Goal: Task Accomplishment & Management: Manage account settings

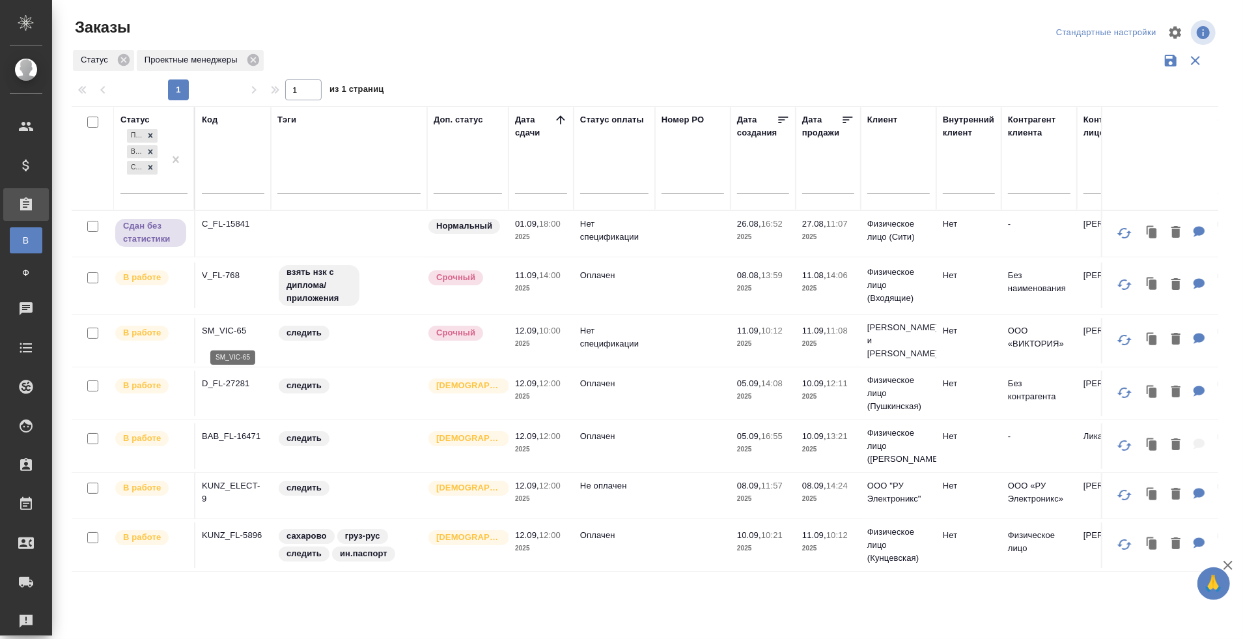
click at [227, 334] on p "SM_VIC-65" at bounding box center [233, 330] width 62 height 13
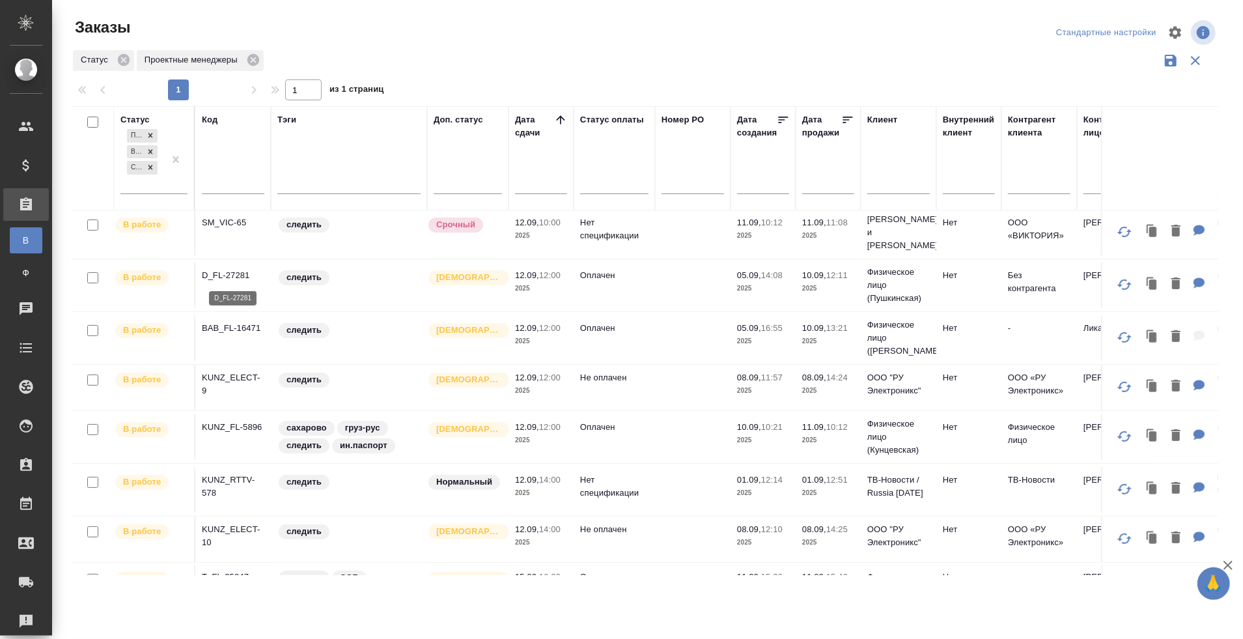
click at [240, 276] on p "D_FL-27281" at bounding box center [233, 275] width 62 height 13
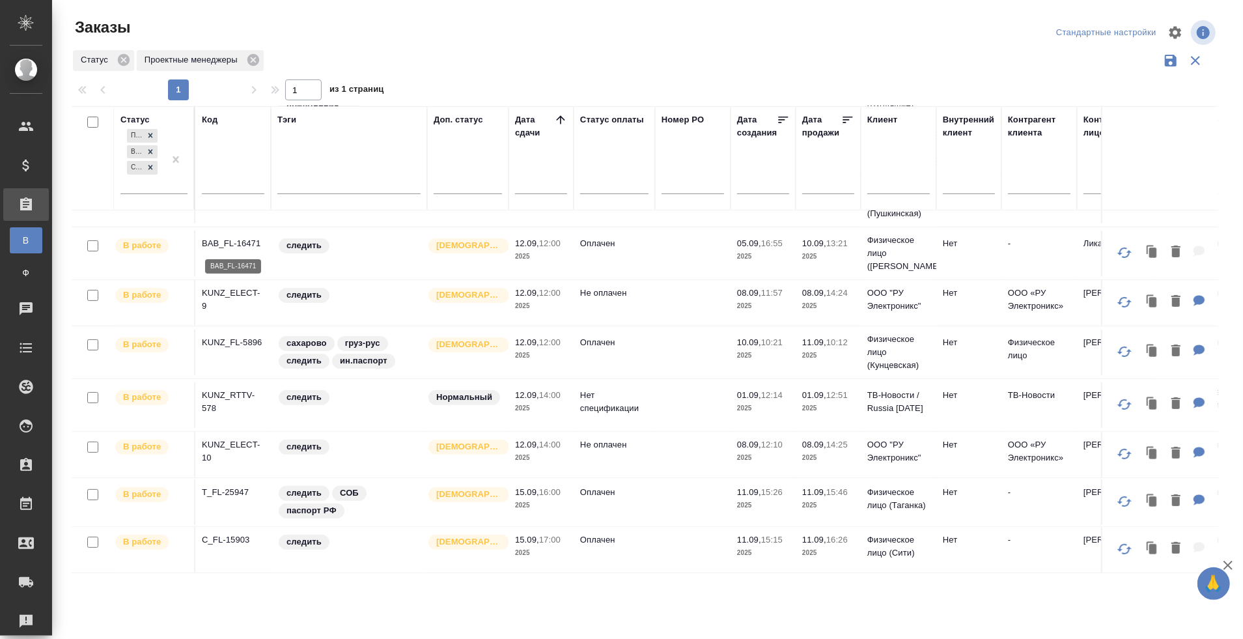
click at [215, 243] on p "BAB_FL-16471" at bounding box center [233, 243] width 62 height 13
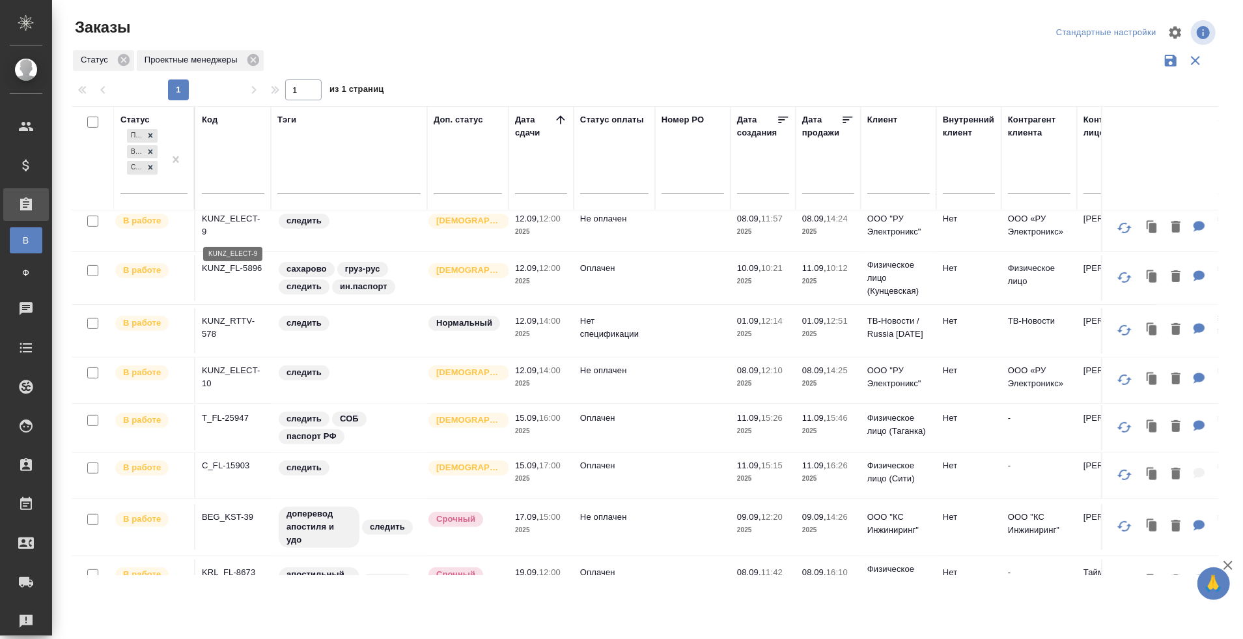
click at [243, 221] on p "KUNZ_ELECT-9" at bounding box center [233, 225] width 62 height 26
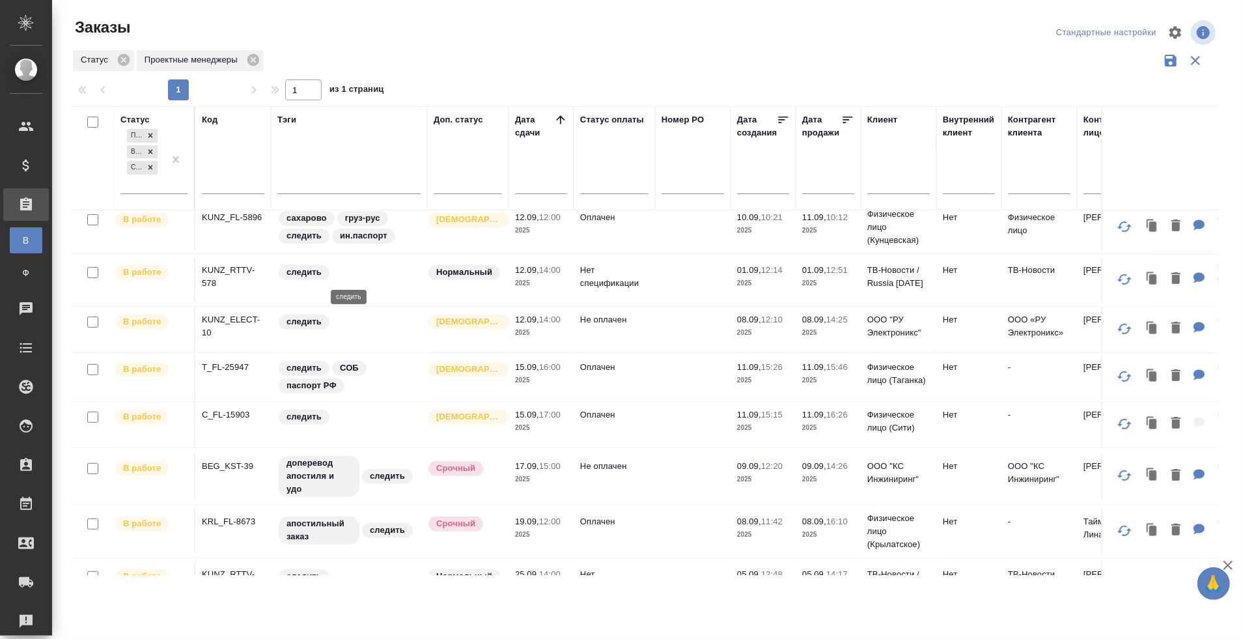
scroll to position [316, 0]
click at [230, 272] on p "KUNZ_RTTV-578" at bounding box center [233, 279] width 62 height 26
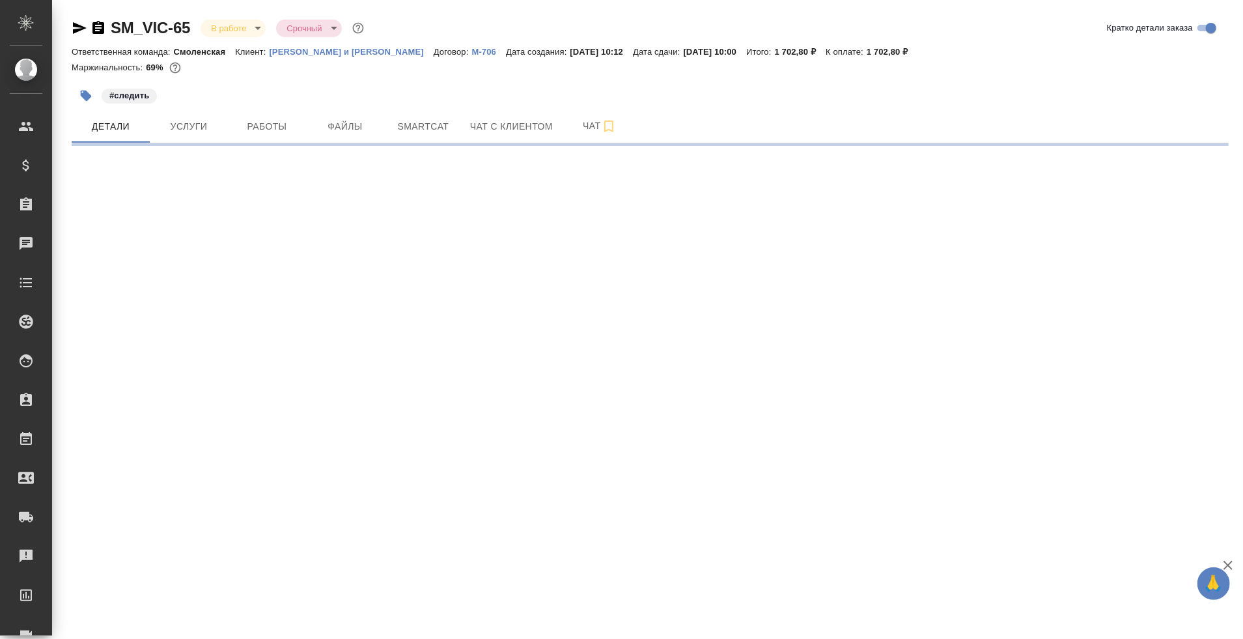
click at [284, 108] on div "#следить" at bounding box center [457, 95] width 771 height 29
select select "RU"
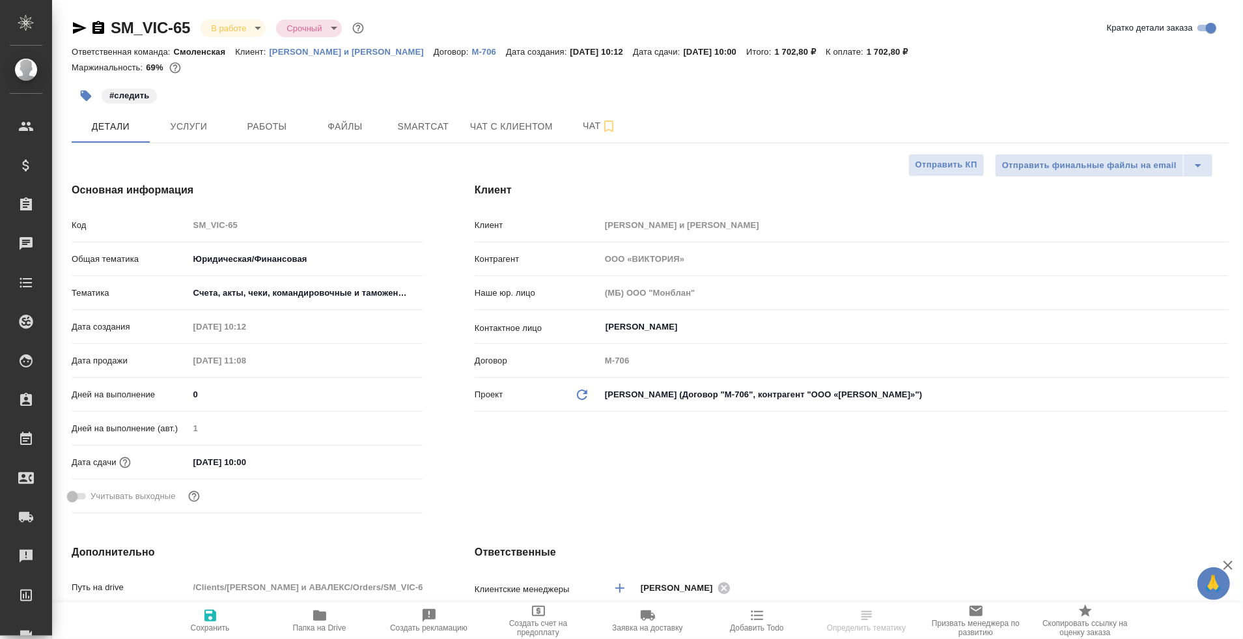
type textarea "x"
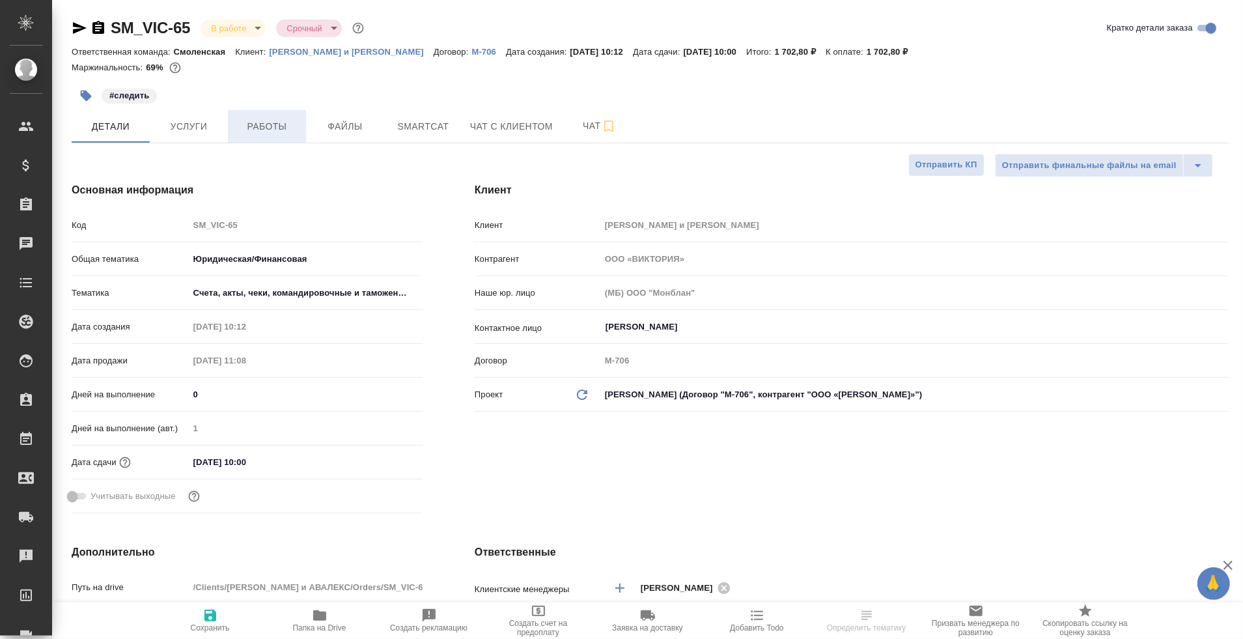
type textarea "x"
click at [283, 141] on button "Работы" at bounding box center [267, 126] width 78 height 33
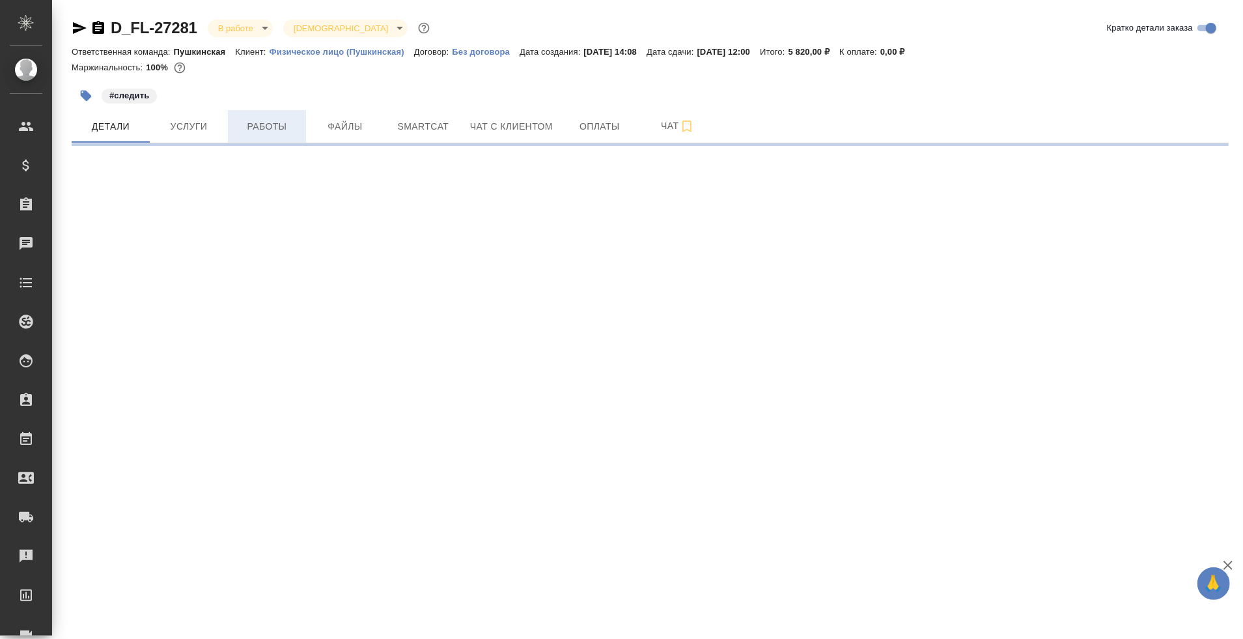
click at [252, 129] on span "Работы" at bounding box center [267, 126] width 62 height 16
click at [261, 135] on button "Работы" at bounding box center [267, 126] width 78 height 33
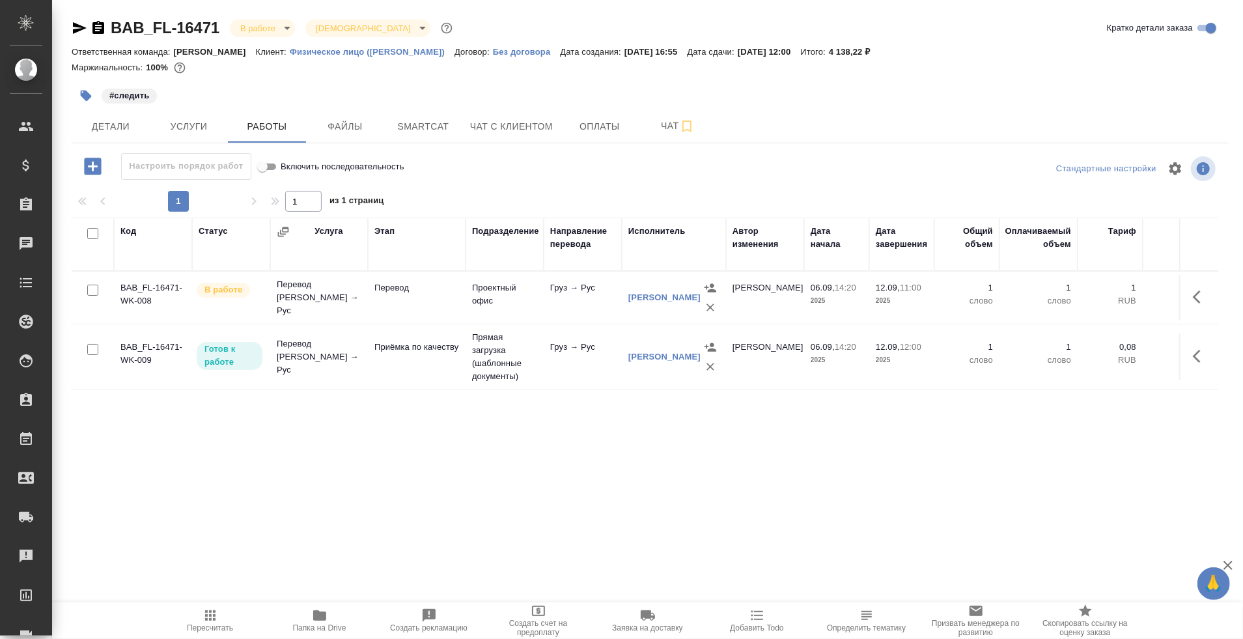
click at [434, 96] on div "#следить" at bounding box center [457, 95] width 771 height 29
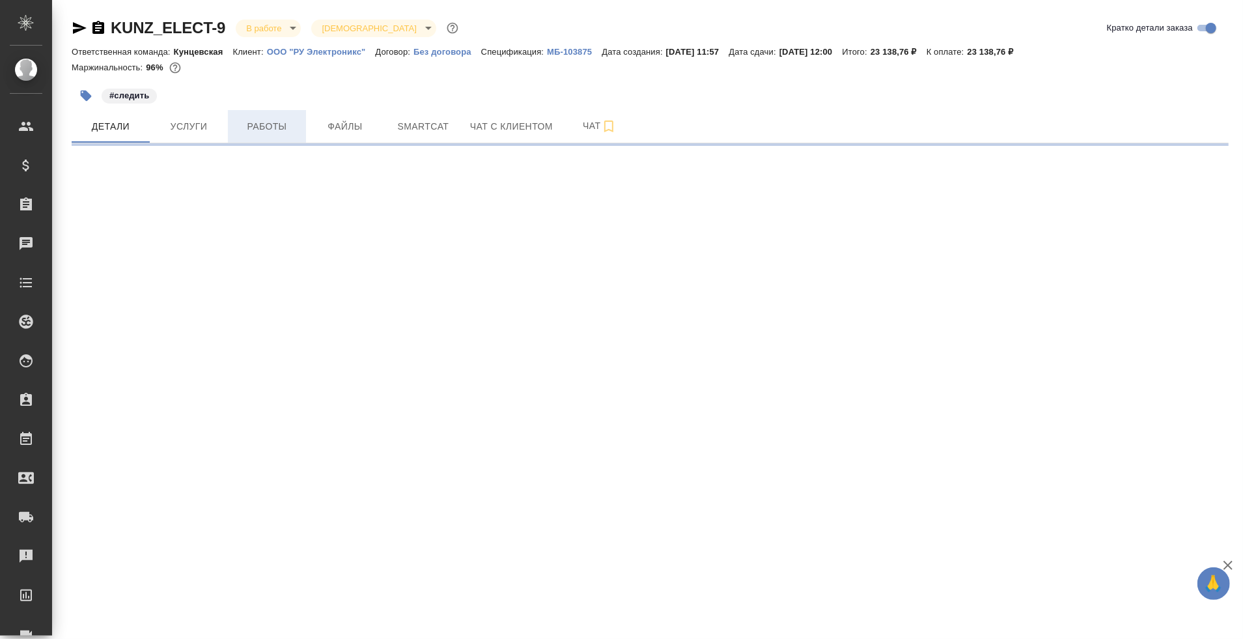
select select "RU"
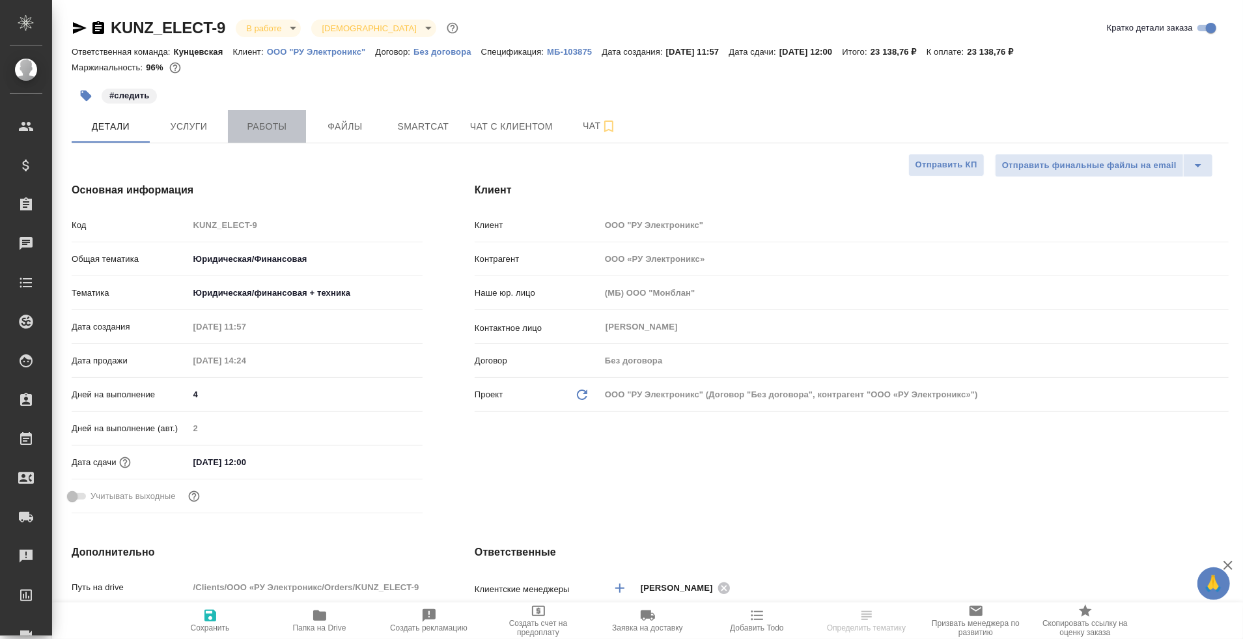
click at [274, 135] on button "Работы" at bounding box center [267, 126] width 78 height 33
type textarea "x"
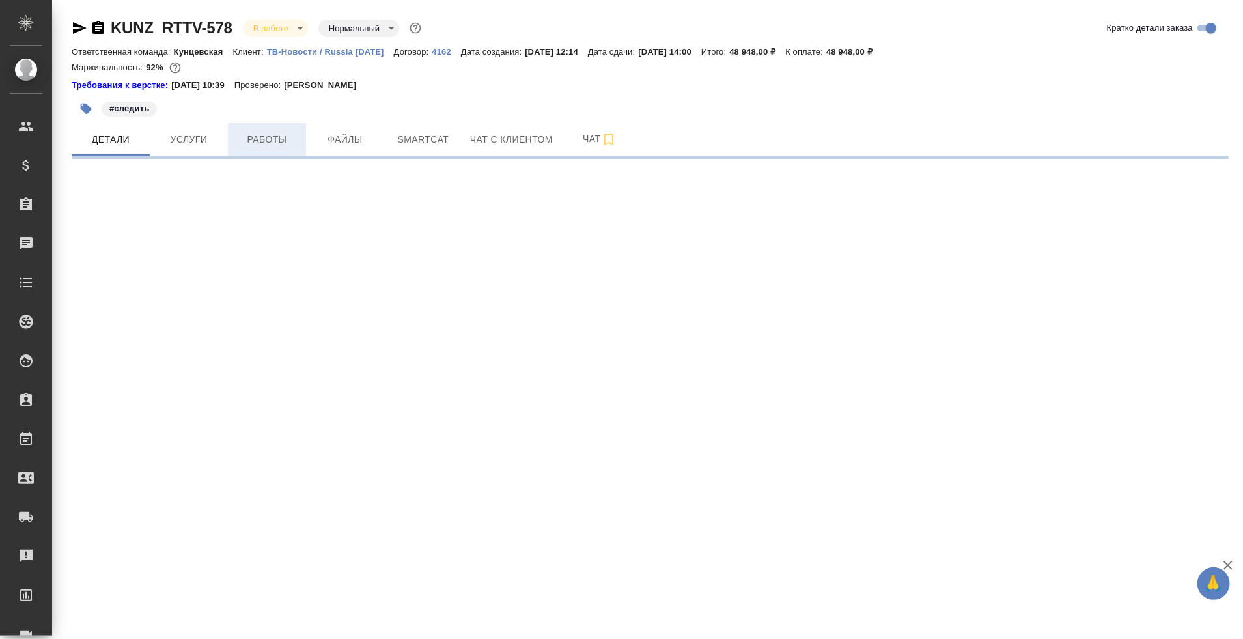
click at [275, 133] on span "Работы" at bounding box center [267, 140] width 62 height 16
select select "RU"
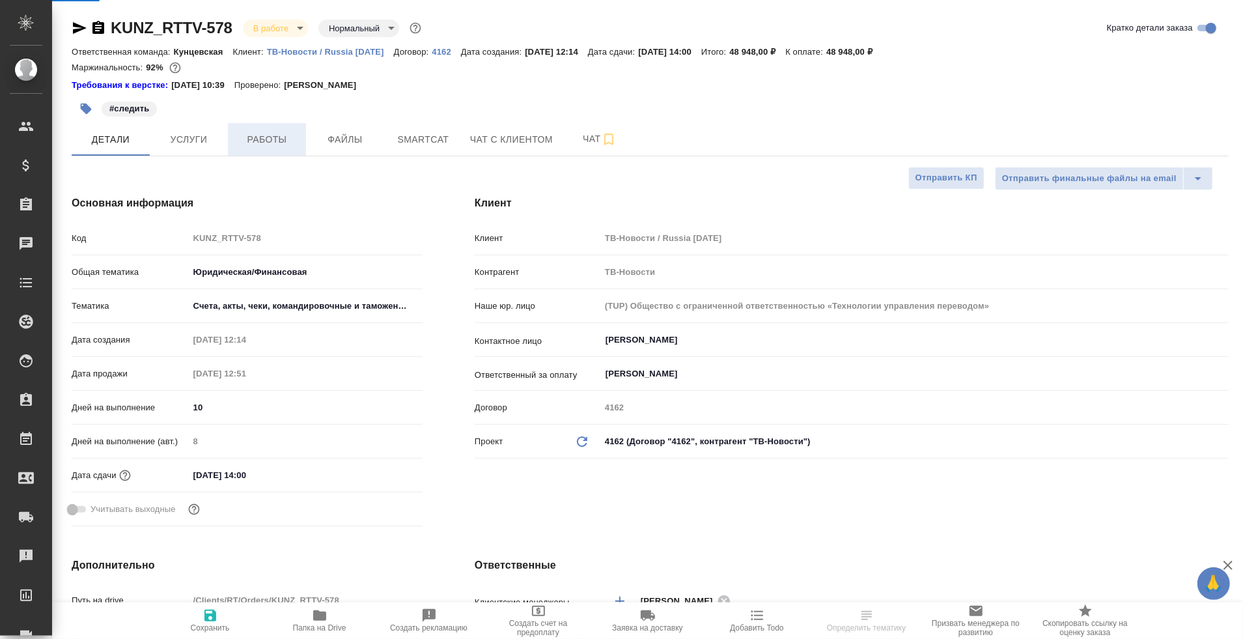
type textarea "x"
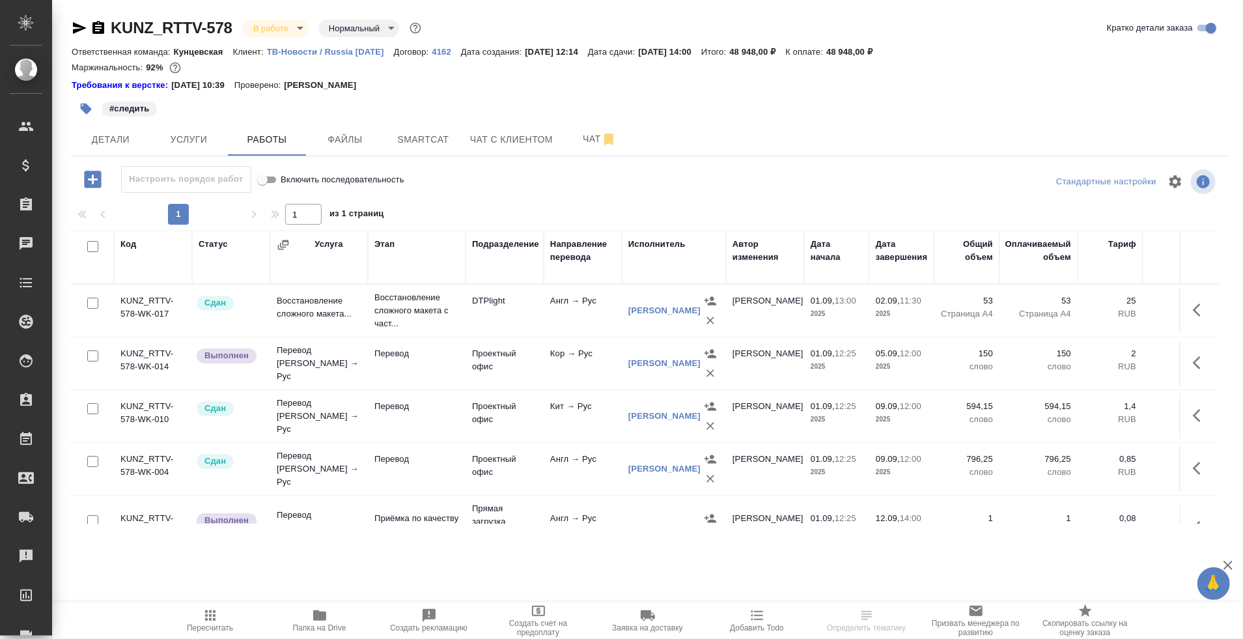
click at [327, 359] on td "Перевод Стандарт Кор → Рус" at bounding box center [319, 363] width 98 height 52
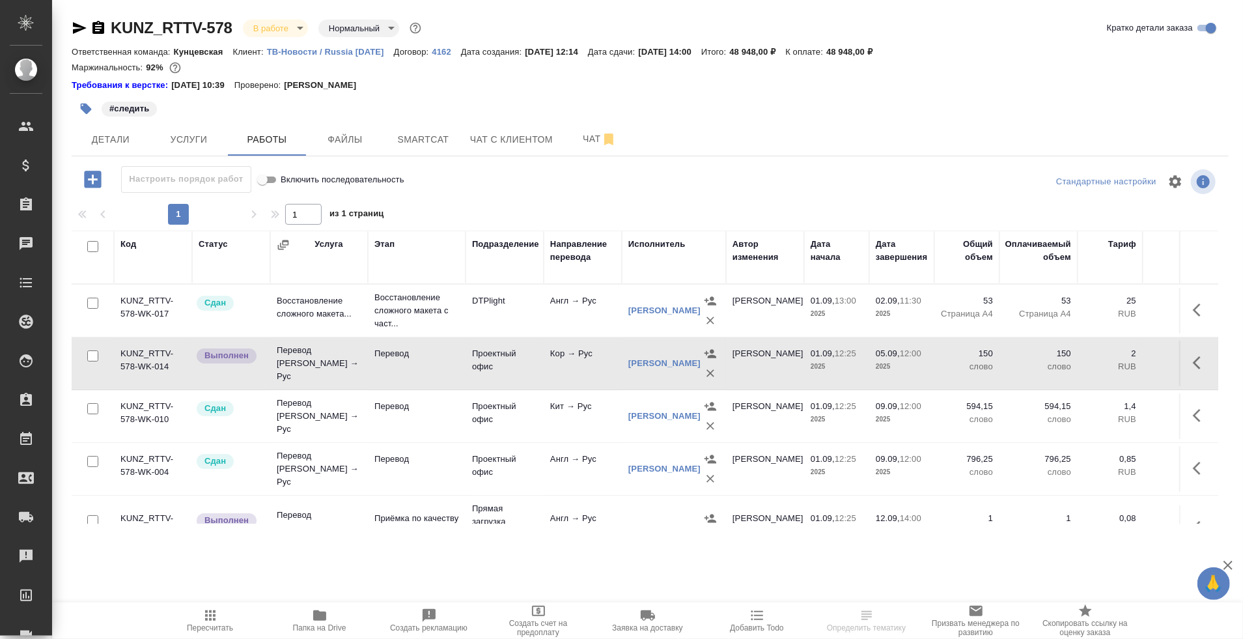
click at [327, 359] on td "Перевод Стандарт Кор → Рус" at bounding box center [319, 363] width 98 height 52
click at [410, 518] on p "Приёмка по качеству" at bounding box center [416, 518] width 85 height 13
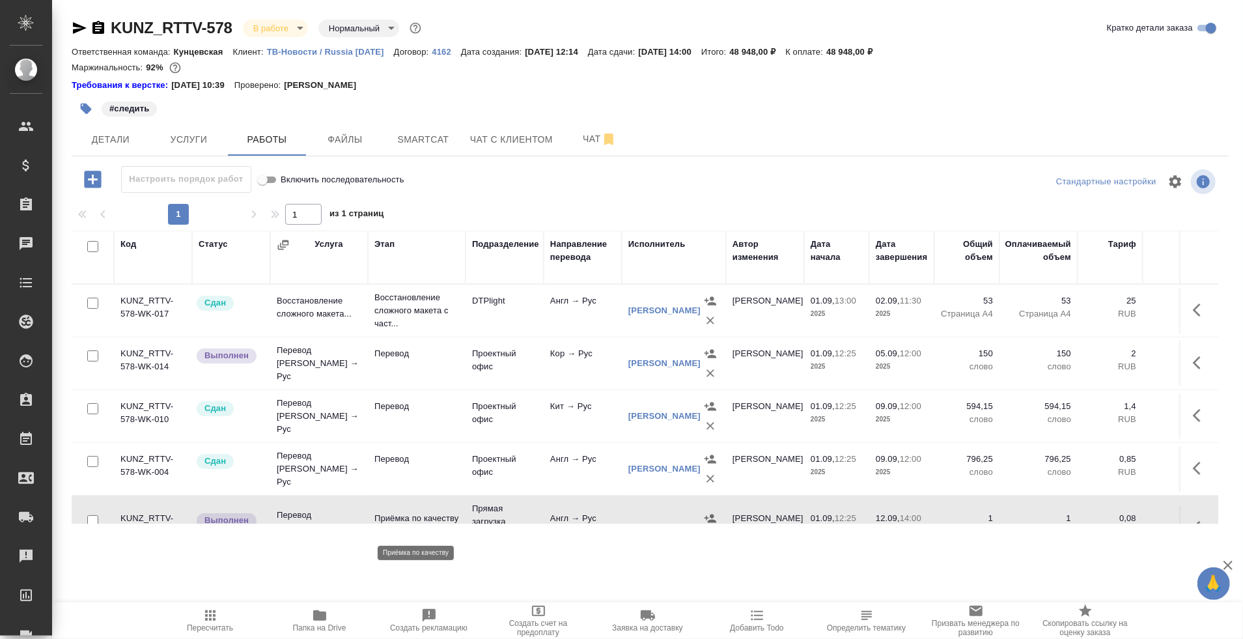
click at [410, 518] on p "Приёмка по качеству" at bounding box center [416, 518] width 85 height 13
click at [212, 617] on icon "button" at bounding box center [210, 615] width 16 height 16
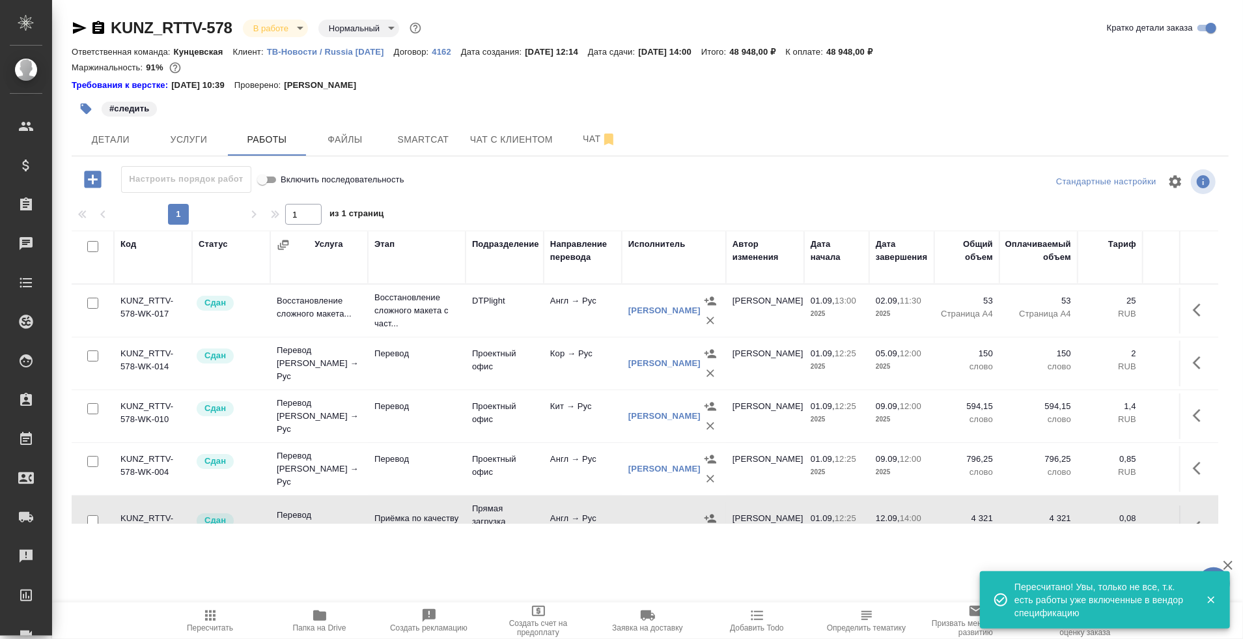
click at [89, 110] on icon "button" at bounding box center [86, 109] width 11 height 11
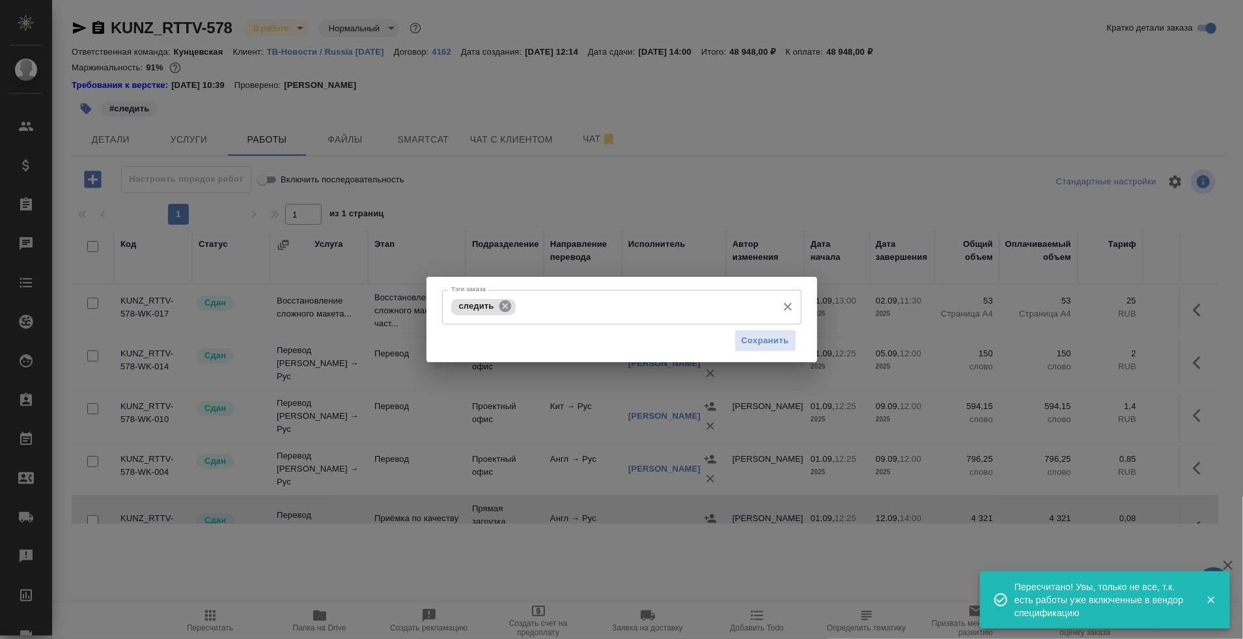
click at [503, 309] on icon at bounding box center [505, 306] width 12 height 12
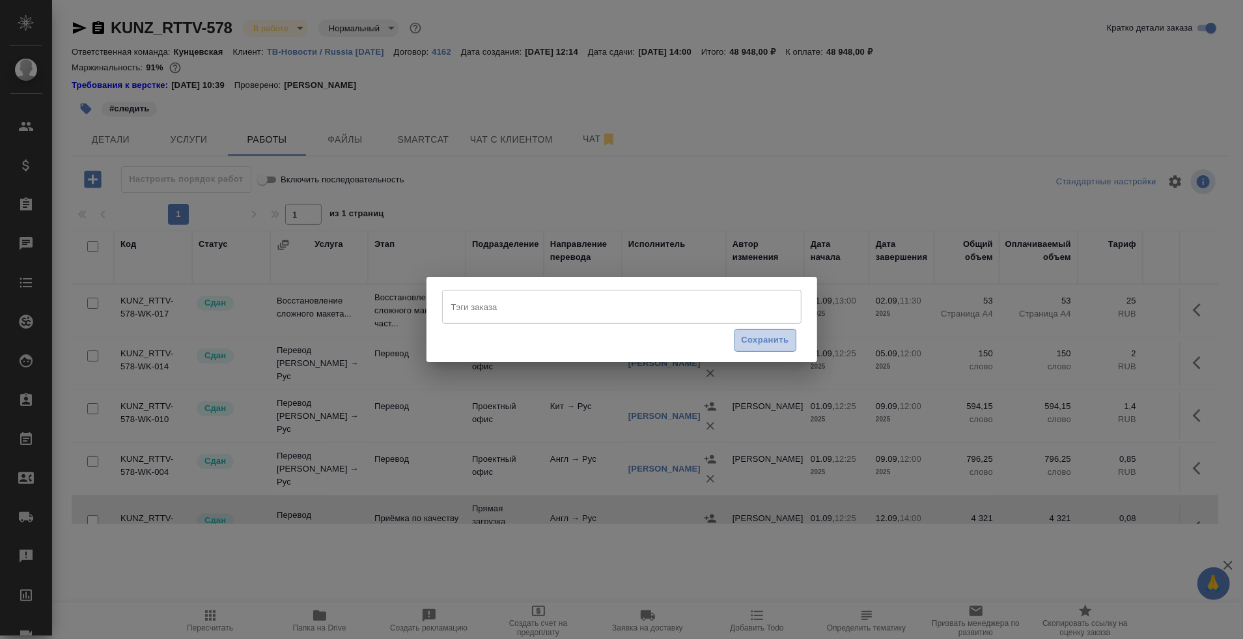
click at [757, 333] on span "Сохранить" at bounding box center [766, 340] width 48 height 15
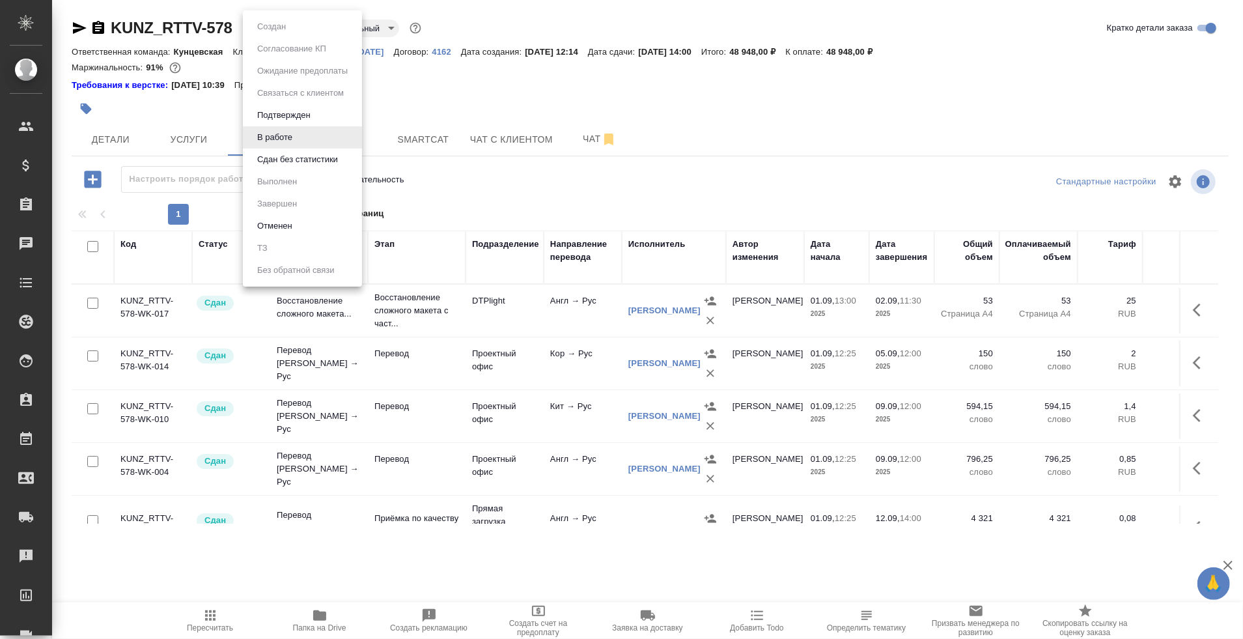
click at [286, 23] on body "🙏 .cls-1 fill:#fff; AWATERA Tarabanovskaya Anastasia Клиенты Спецификации Заказ…" at bounding box center [621, 319] width 1243 height 639
click at [299, 154] on button "Сдан без статистики" at bounding box center [297, 159] width 89 height 14
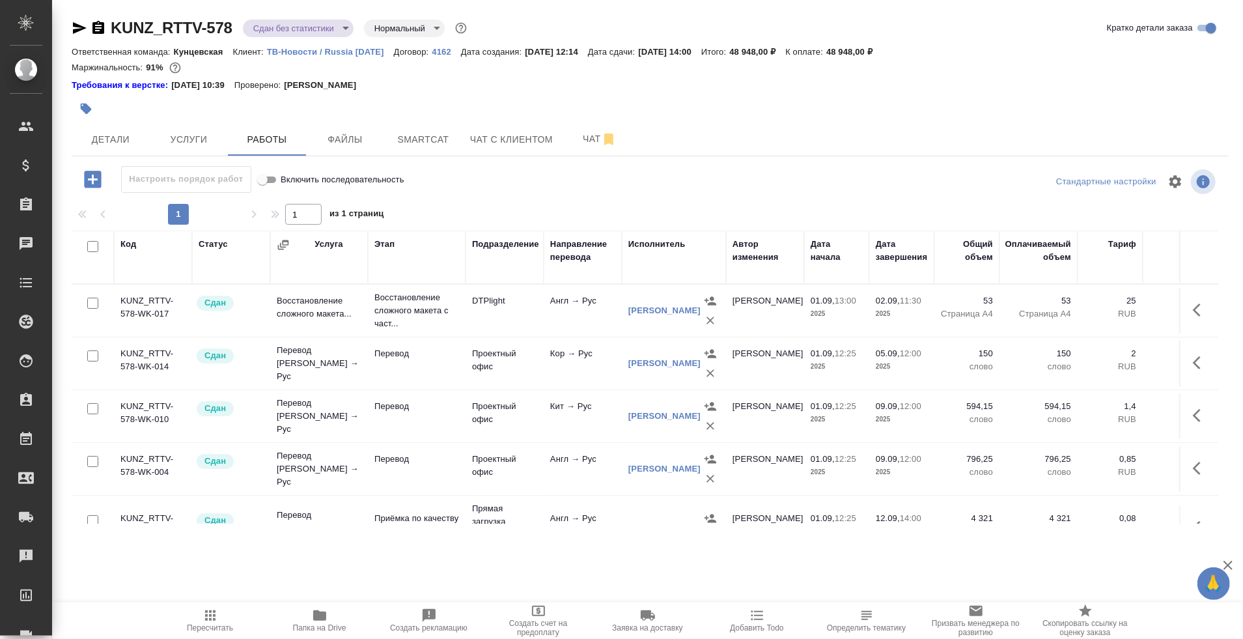
click at [278, 34] on body "🙏 .cls-1 fill:#fff; AWATERA Tarabanovskaya Anastasia Клиенты Спецификации Заказ…" at bounding box center [621, 319] width 1243 height 639
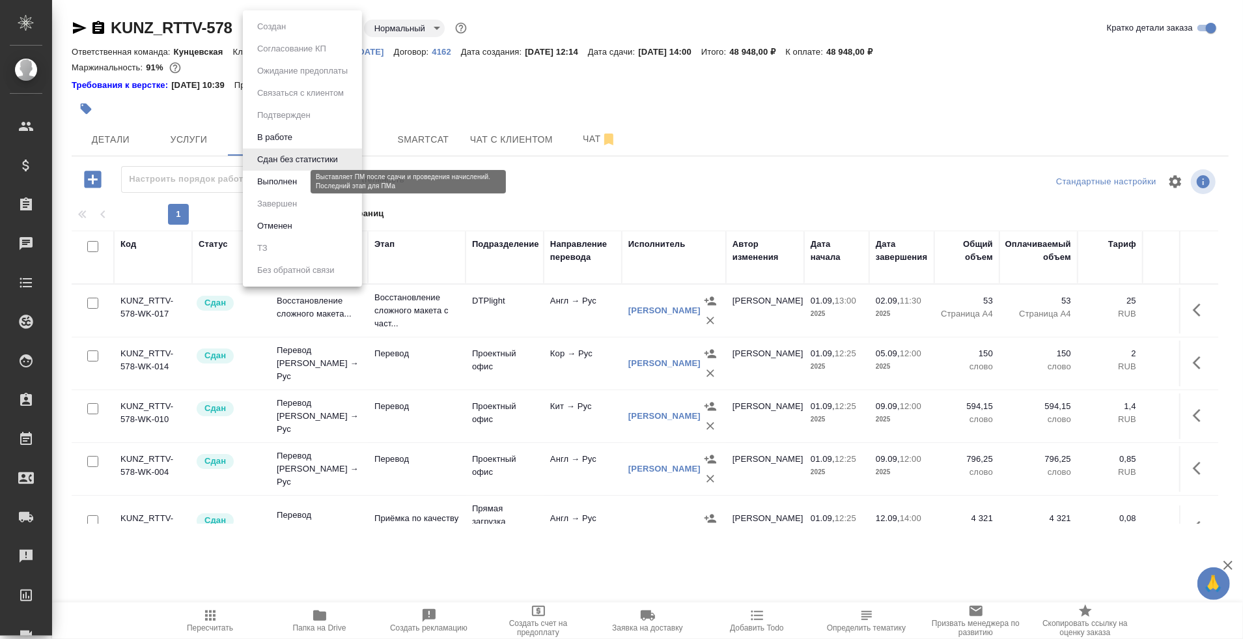
click at [293, 178] on button "Выполнен" at bounding box center [277, 181] width 48 height 14
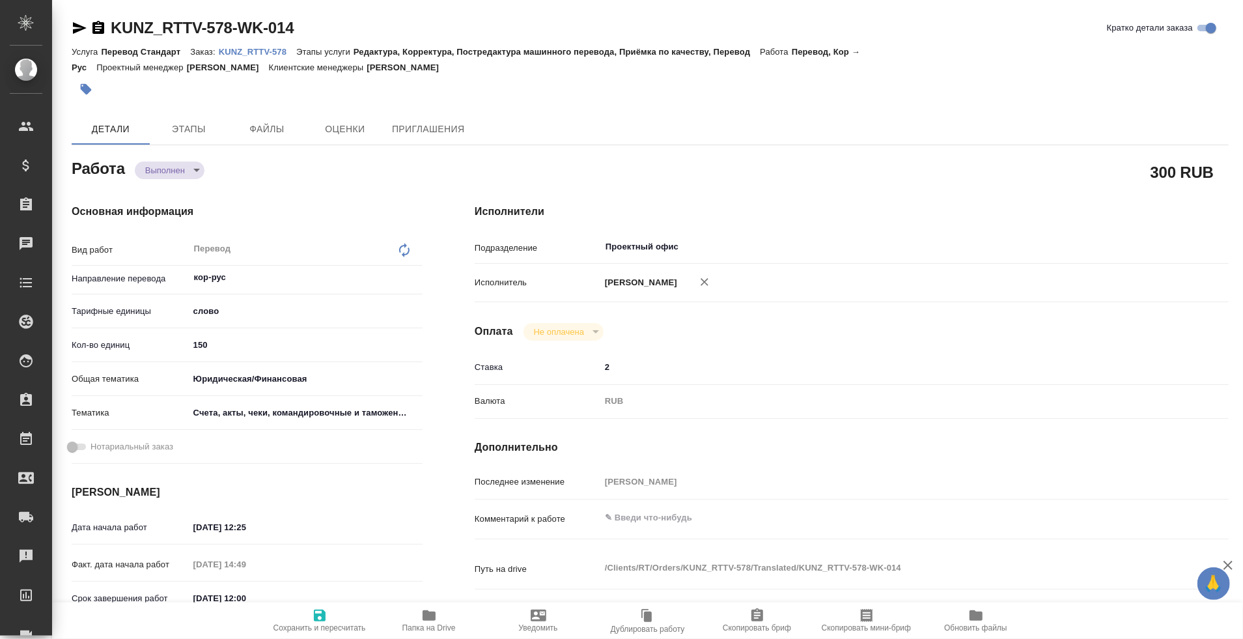
type textarea "x"
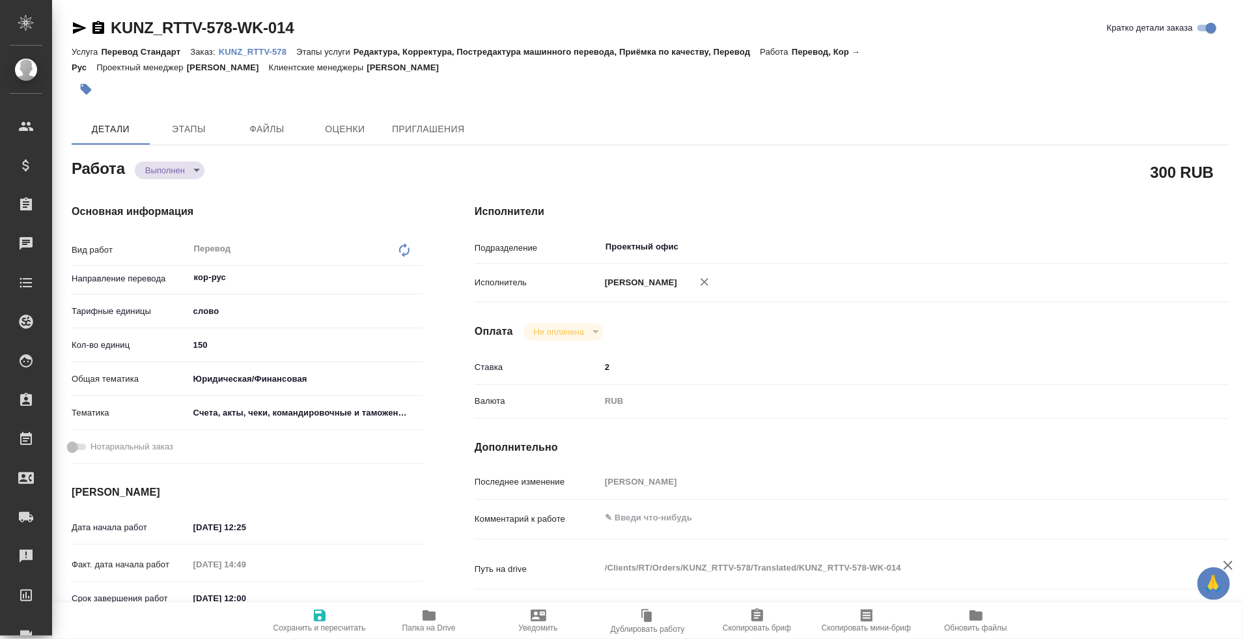
type textarea "x"
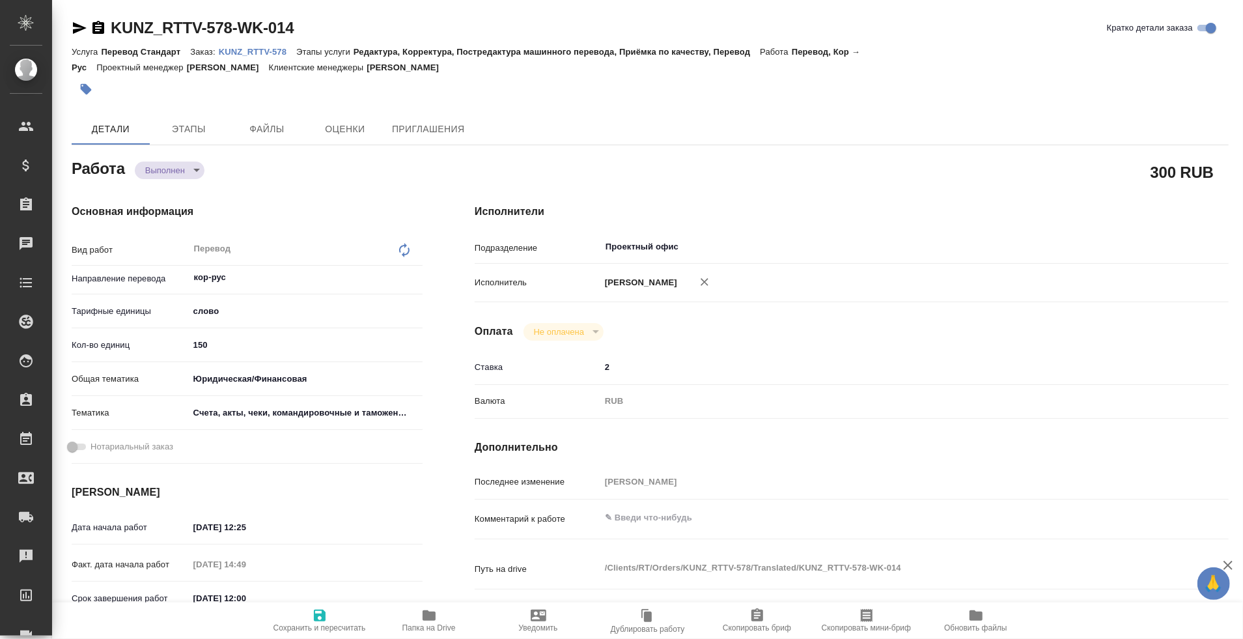
type textarea "x"
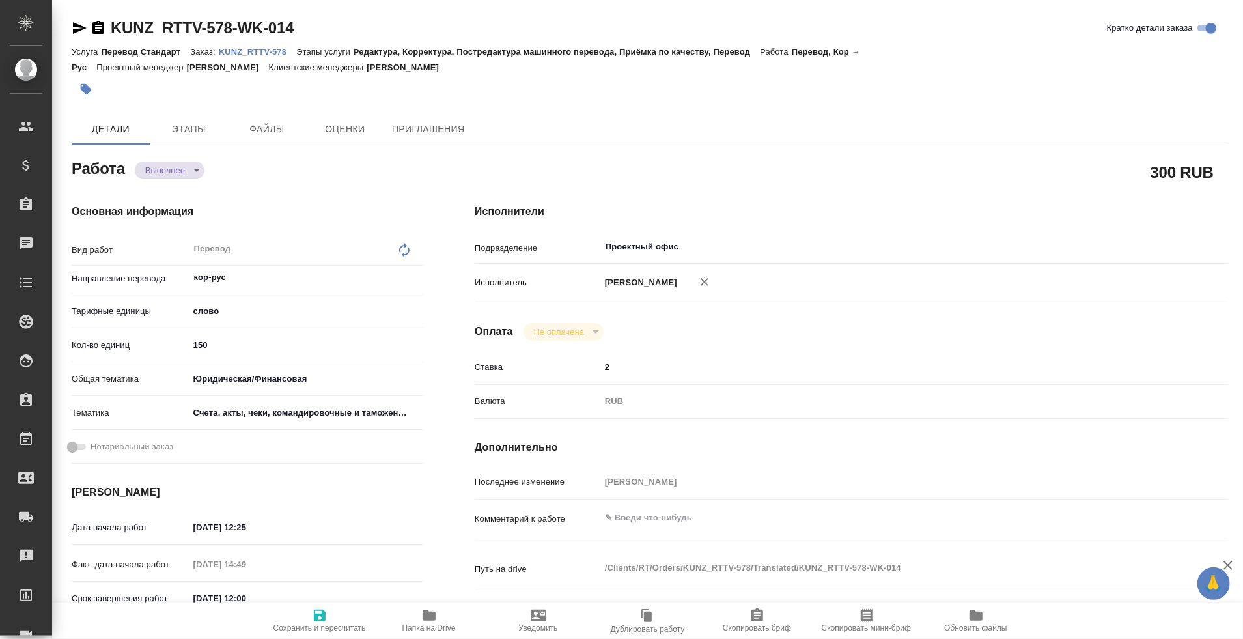
type textarea "x"
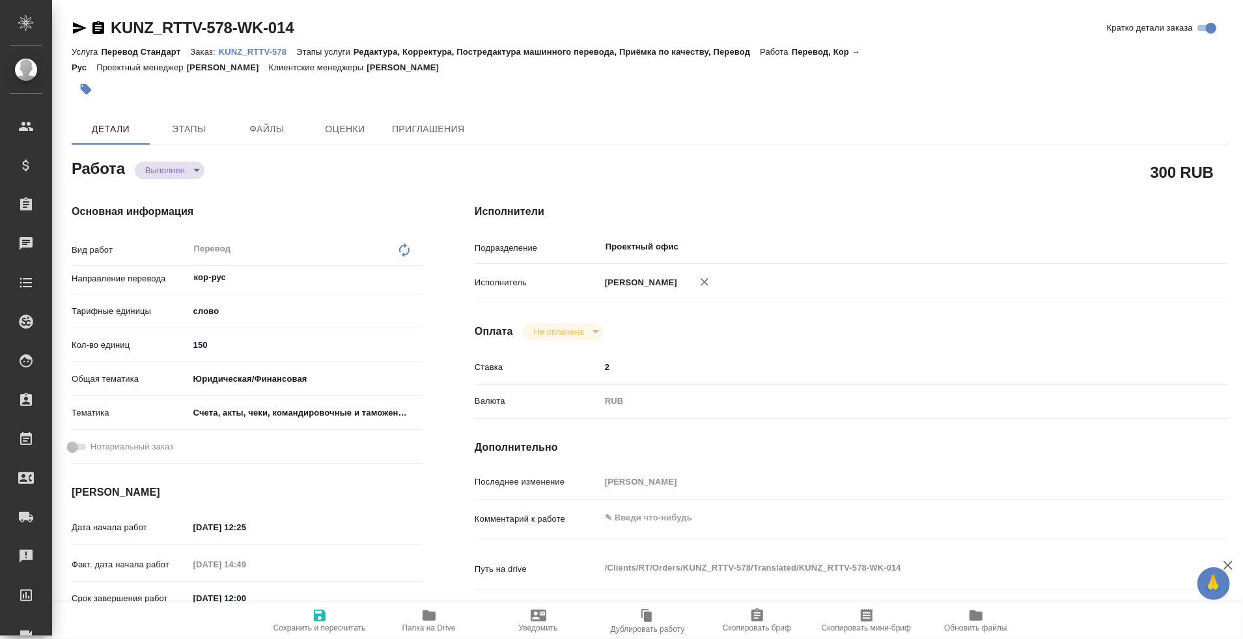
type textarea "x"
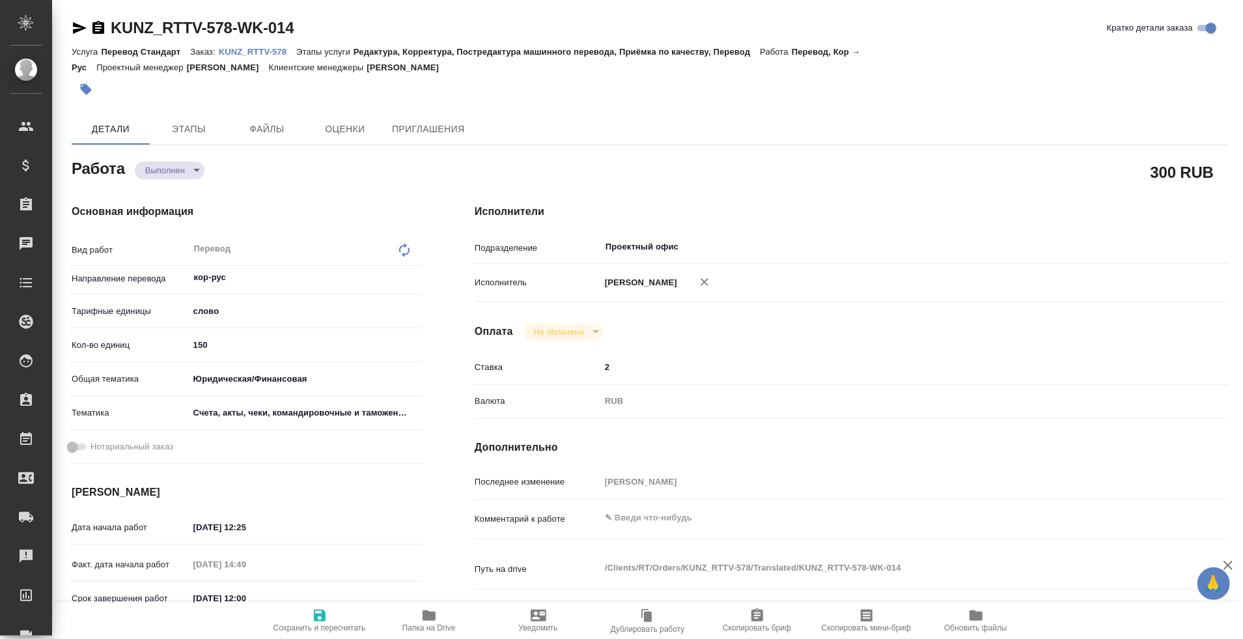
click at [178, 174] on body "🙏 .cls-1 fill:#fff; AWATERA Tarabanovskaya Anastasia Клиенты Спецификации Заказ…" at bounding box center [621, 319] width 1243 height 639
type textarea "x"
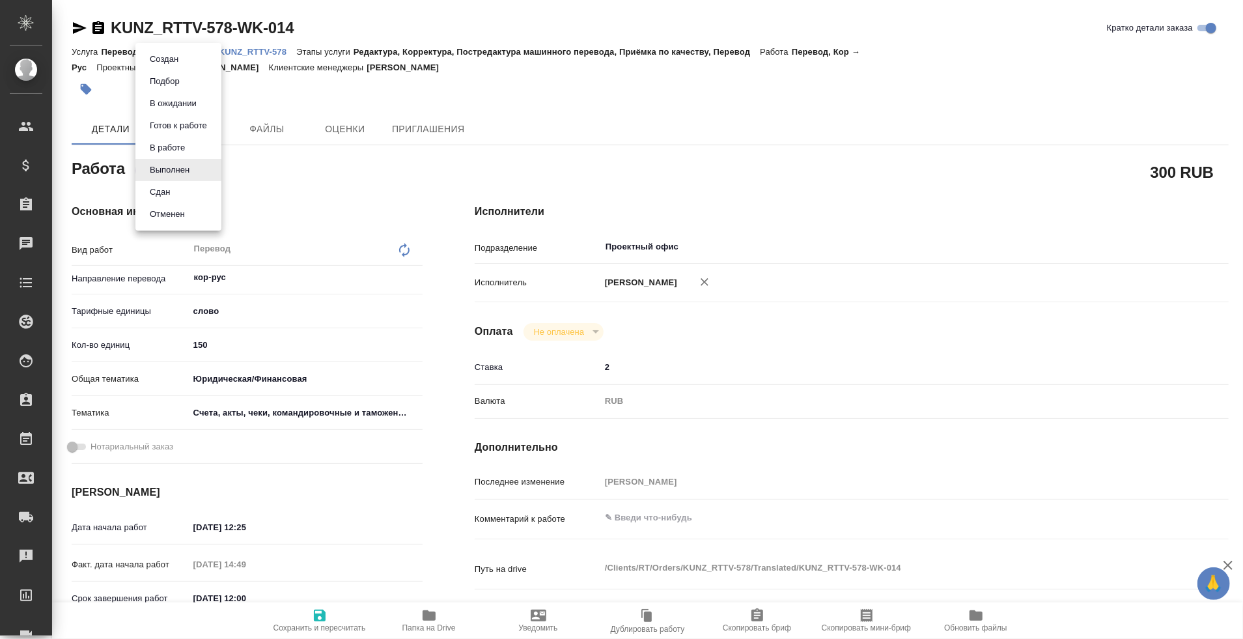
type textarea "x"
click at [181, 184] on li "Сдан" at bounding box center [178, 192] width 86 height 22
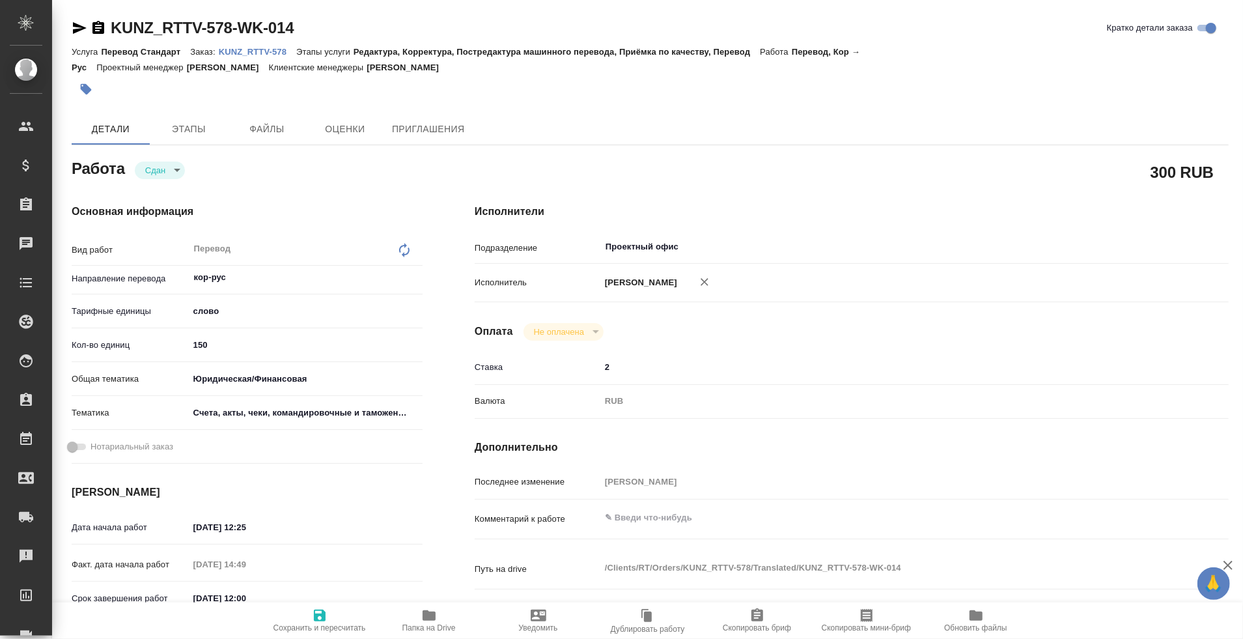
type textarea "x"
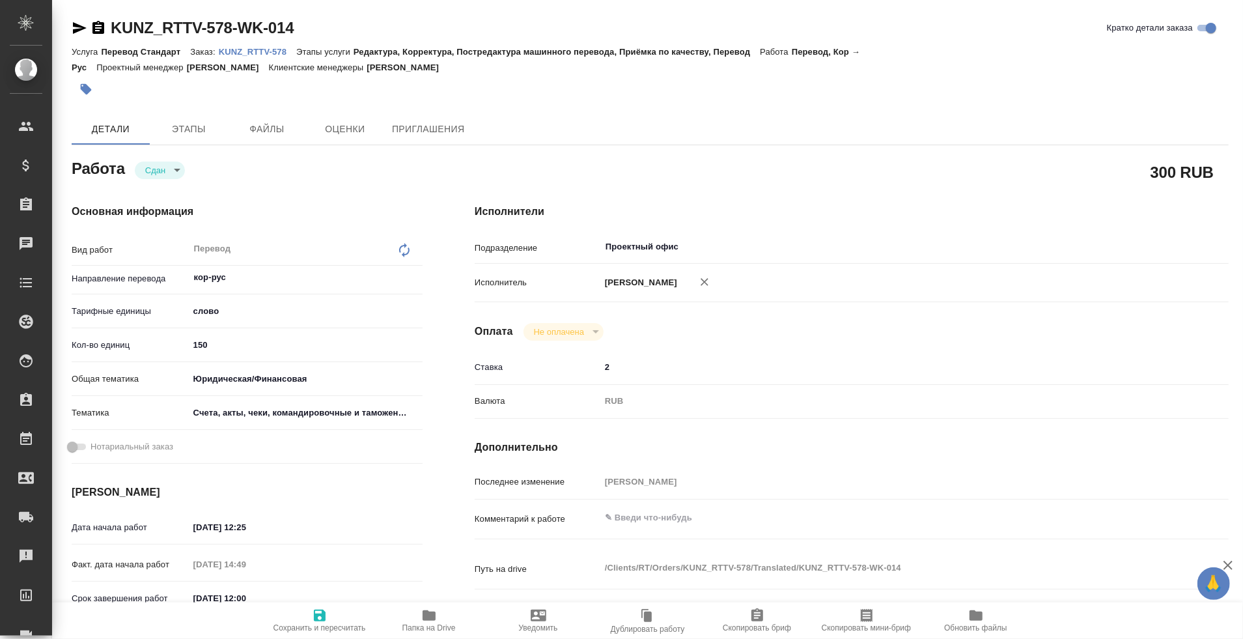
type textarea "x"
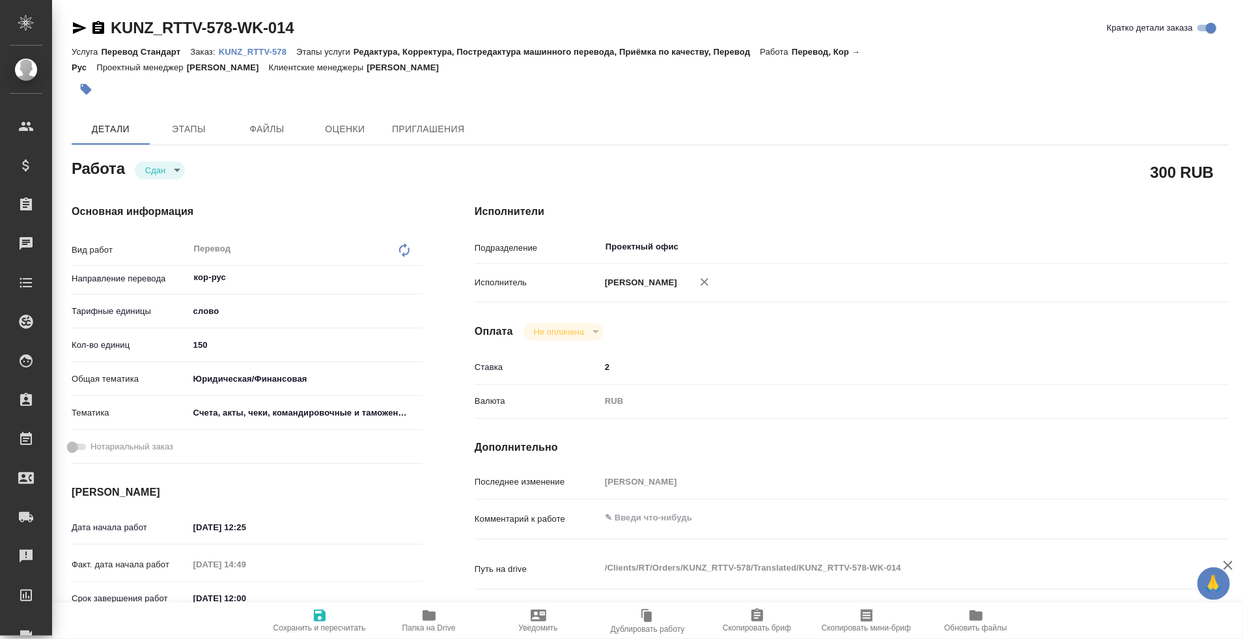
type textarea "x"
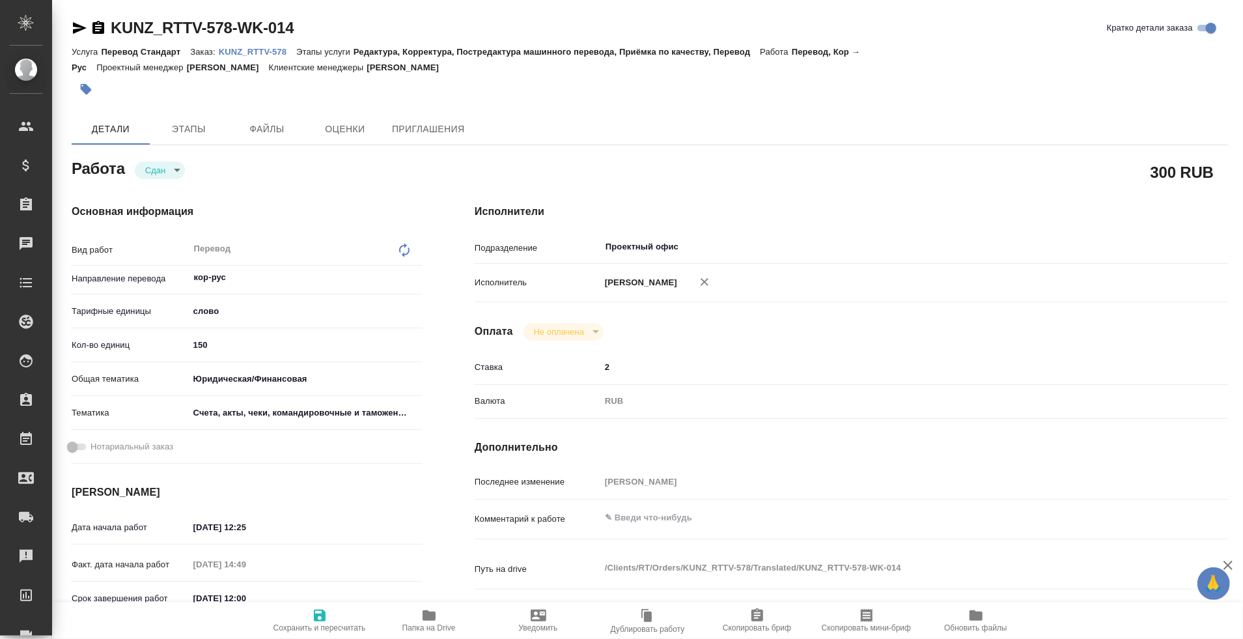
type textarea "x"
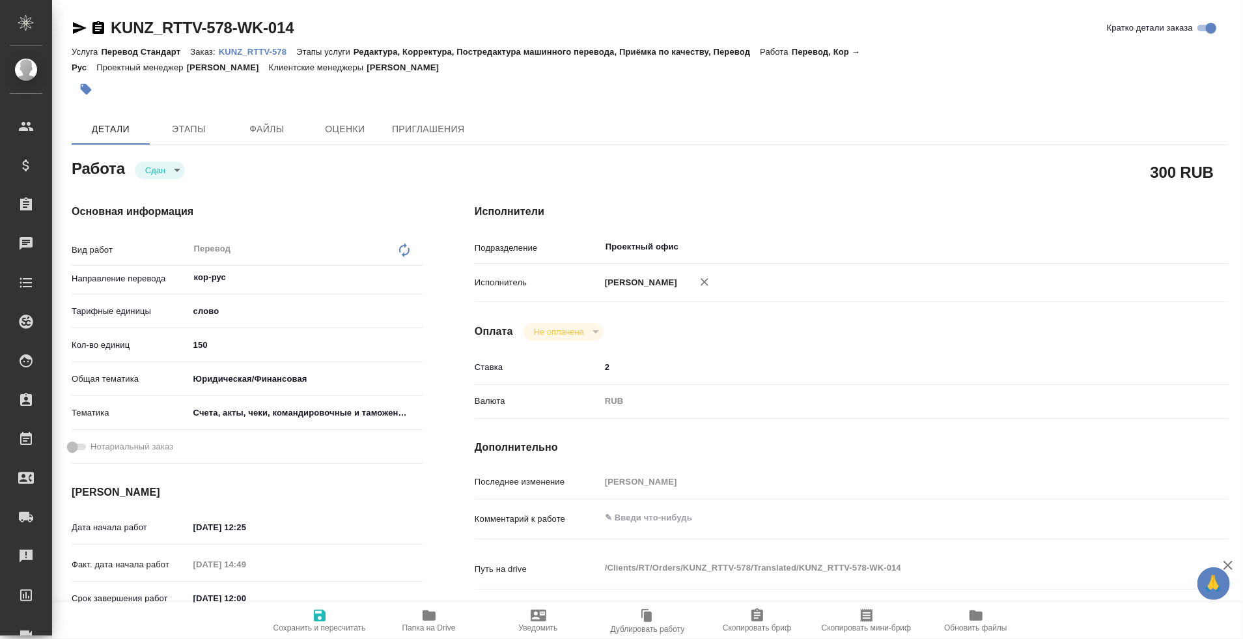
click at [339, 623] on span "Сохранить и пересчитать" at bounding box center [319, 627] width 92 height 9
type textarea "x"
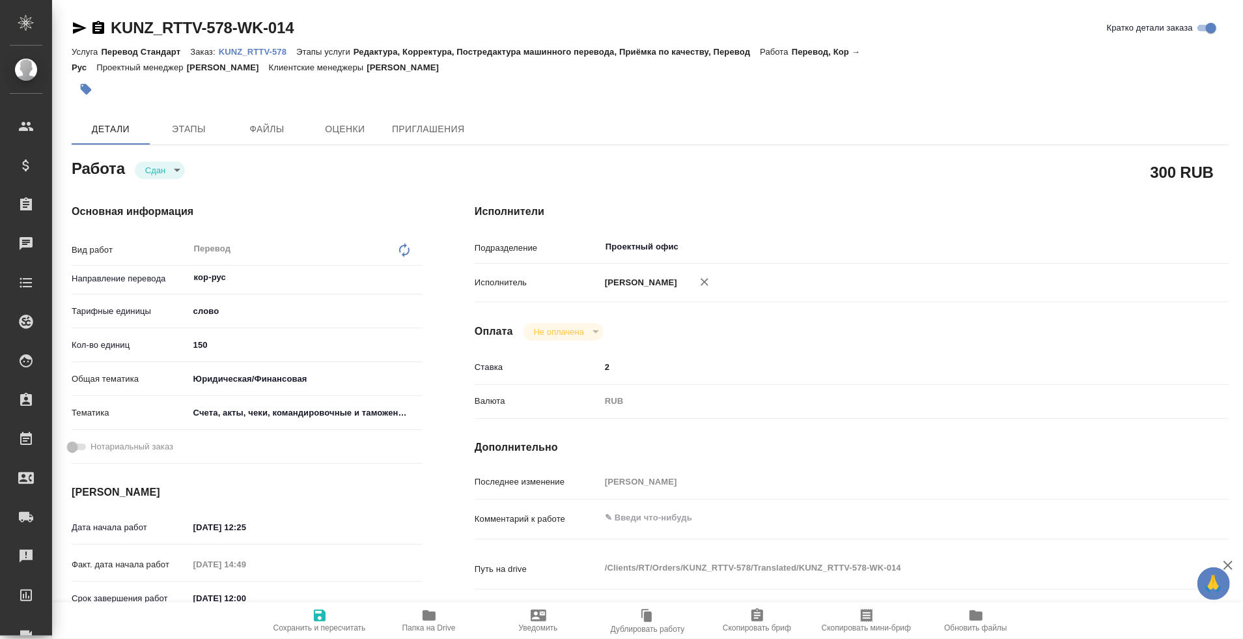
type textarea "x"
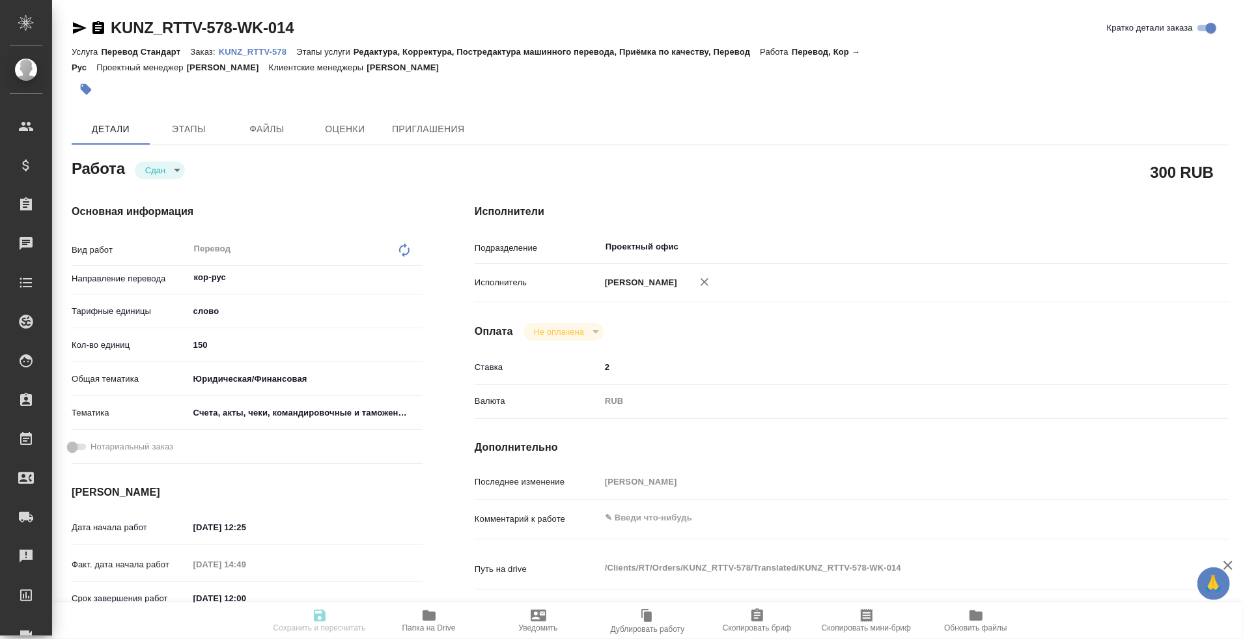
type textarea "x"
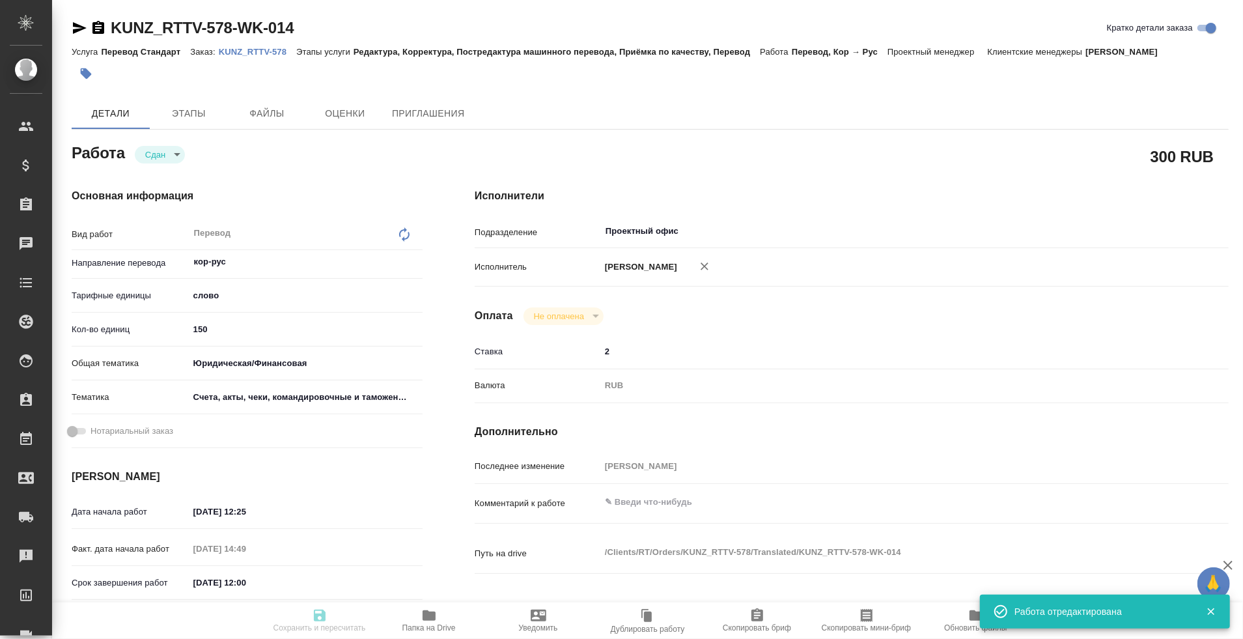
type input "closed"
type textarea "Перевод"
type textarea "x"
type input "кор-рус"
type input "5a8b1489cc6b4906c91bfd90"
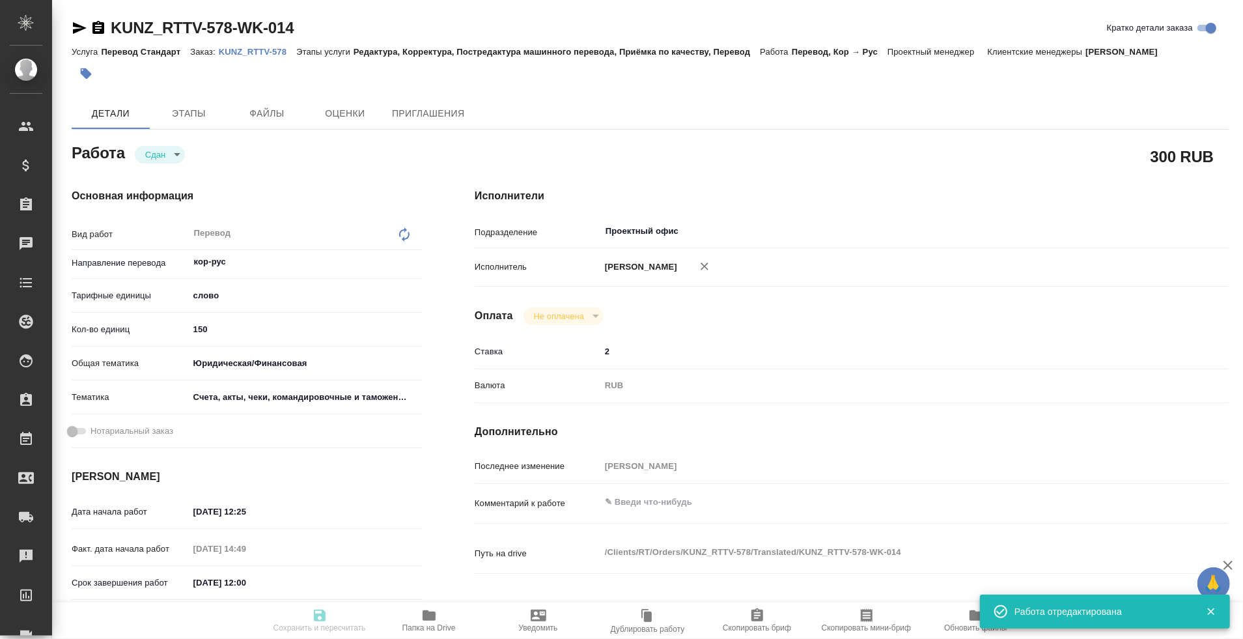
type input "150"
type input "yr-fn"
type input "5f647205b73bc97568ca66c0"
type input "[DATE] 12:25"
type input "04.09.2025 14:49"
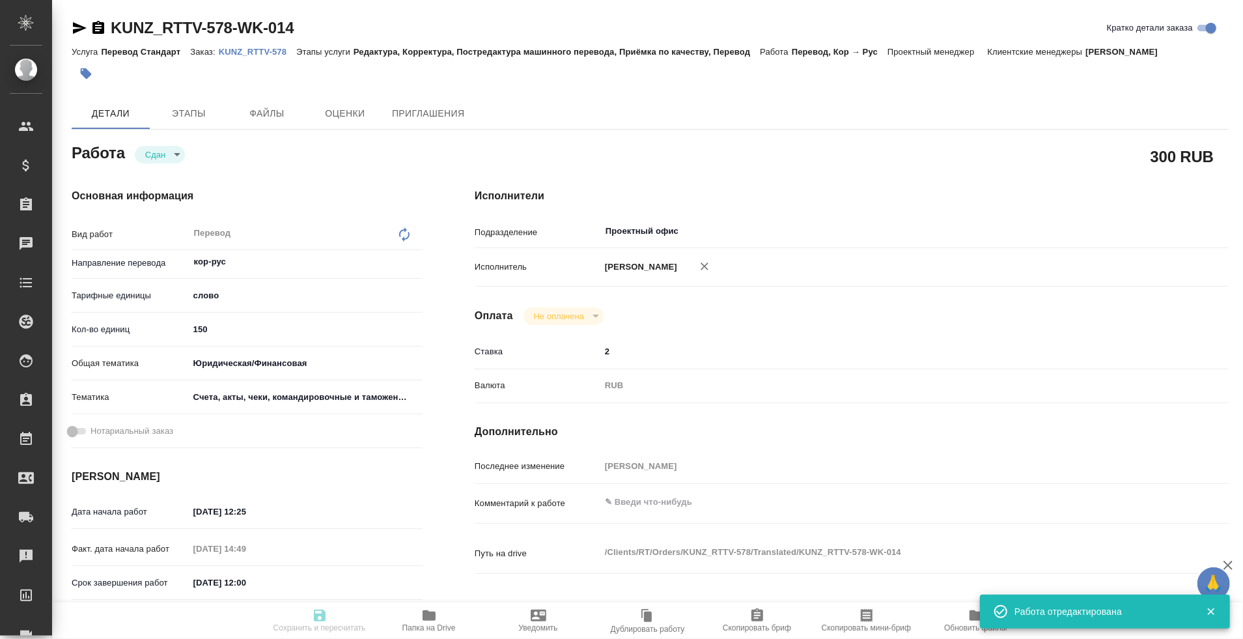
type input "05.09.2025 12:00"
type input "10.09.2025 11:29"
type input "[DATE] 14:00"
type input "Проектный офис"
type input "notPayed"
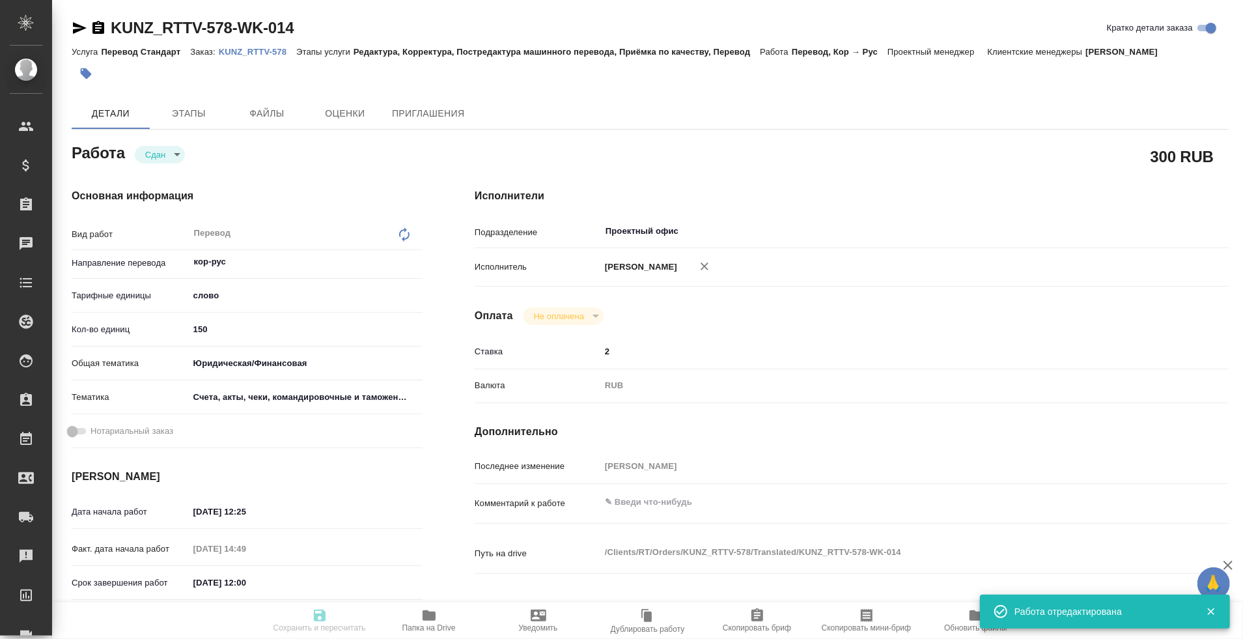
type input "2"
type input "RUB"
type input "[PERSON_NAME]"
type textarea "x"
type textarea "/Clients/RT/Orders/KUNZ_RTTV-578/Translated/KUNZ_RTTV-578-WK-014"
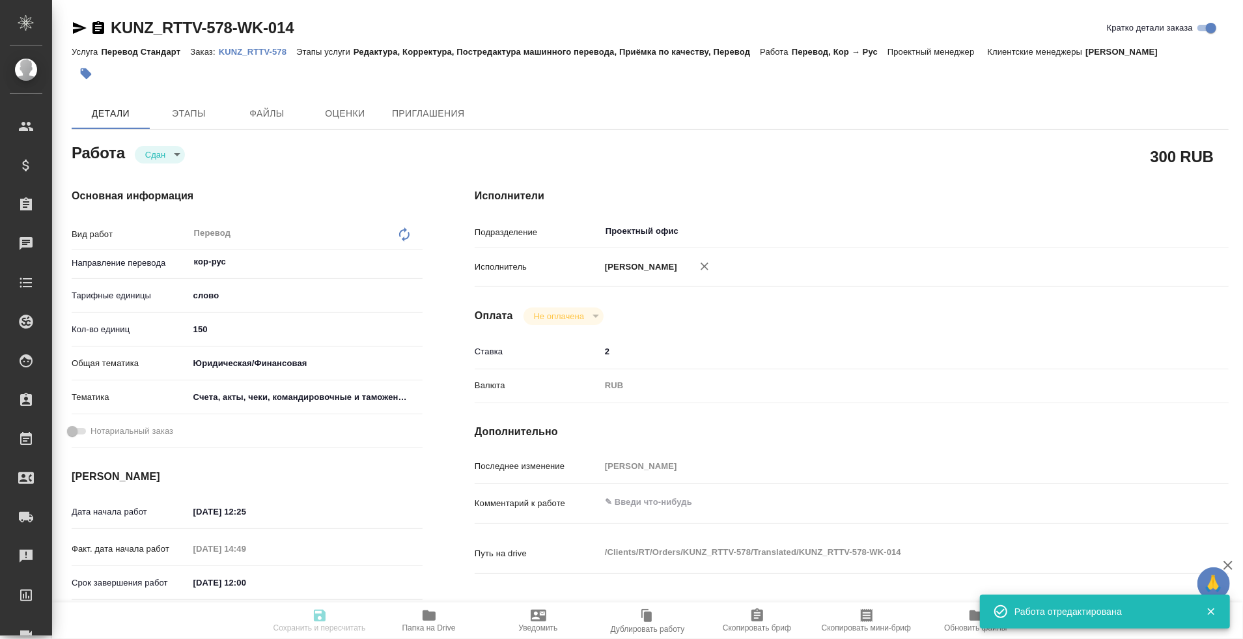
type textarea "x"
type input "KUNZ_RTTV-578"
type input "Перевод Стандарт"
type input "Редактура, Корректура, Постредактура машинного перевода, Приёмка по качеству, П…"
type input "[PERSON_NAME]"
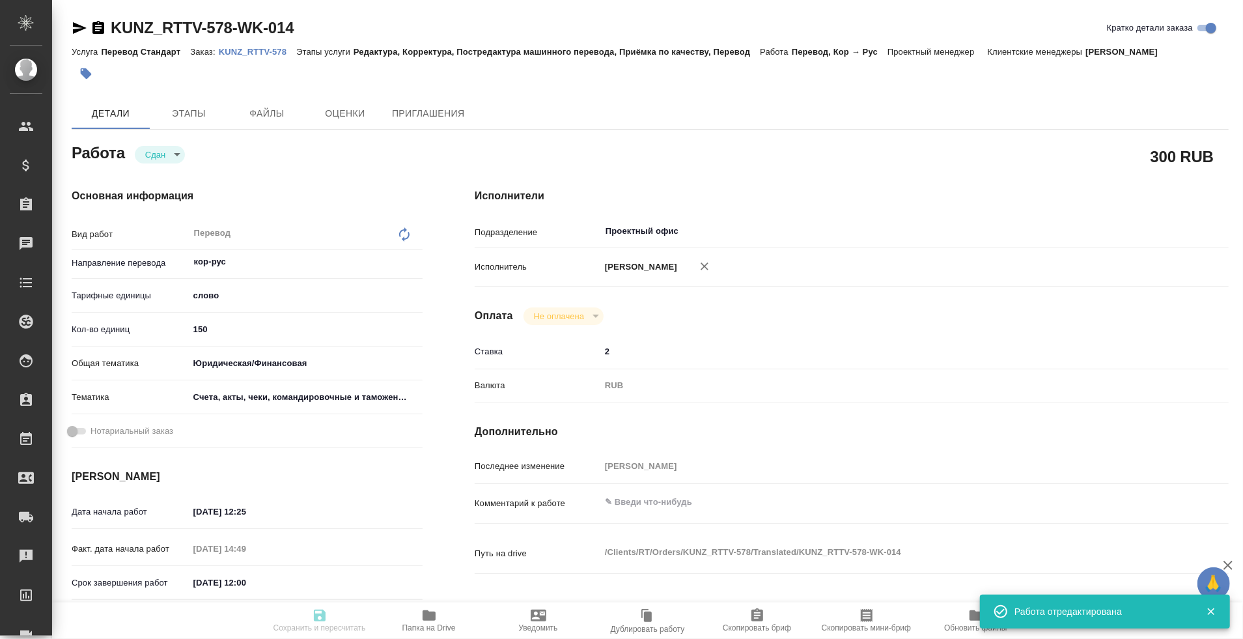
type input "[PERSON_NAME]"
type input "/Clients/RT/Orders/KUNZ_RTTV-578"
type textarea "x"
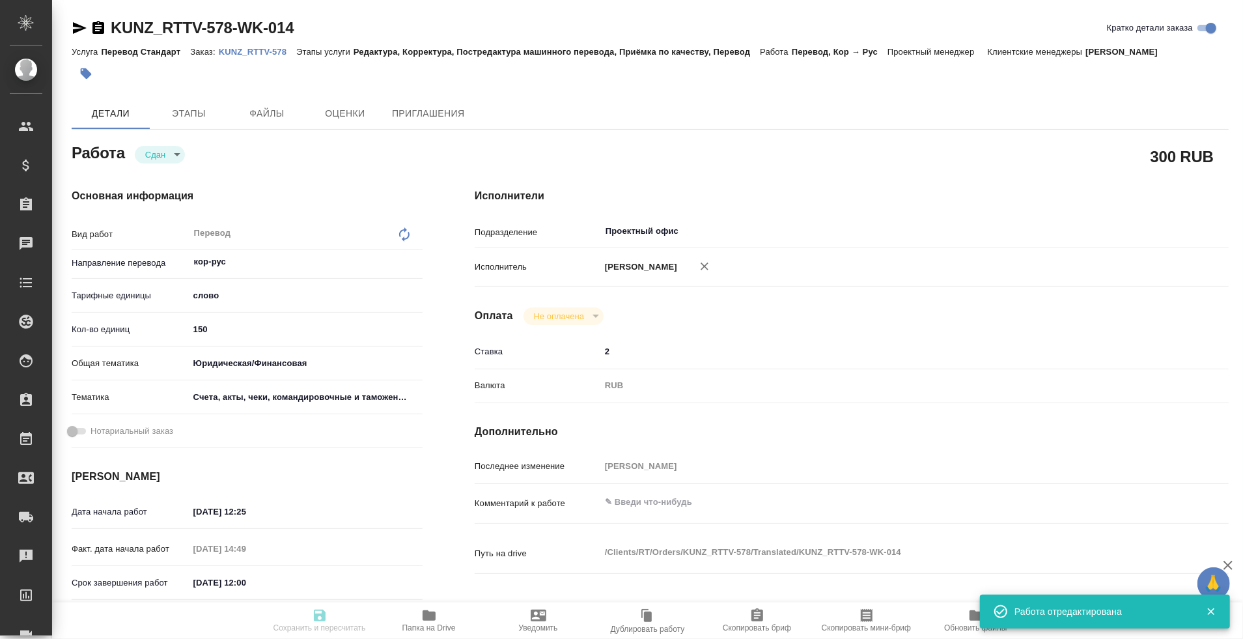
type textarea "x"
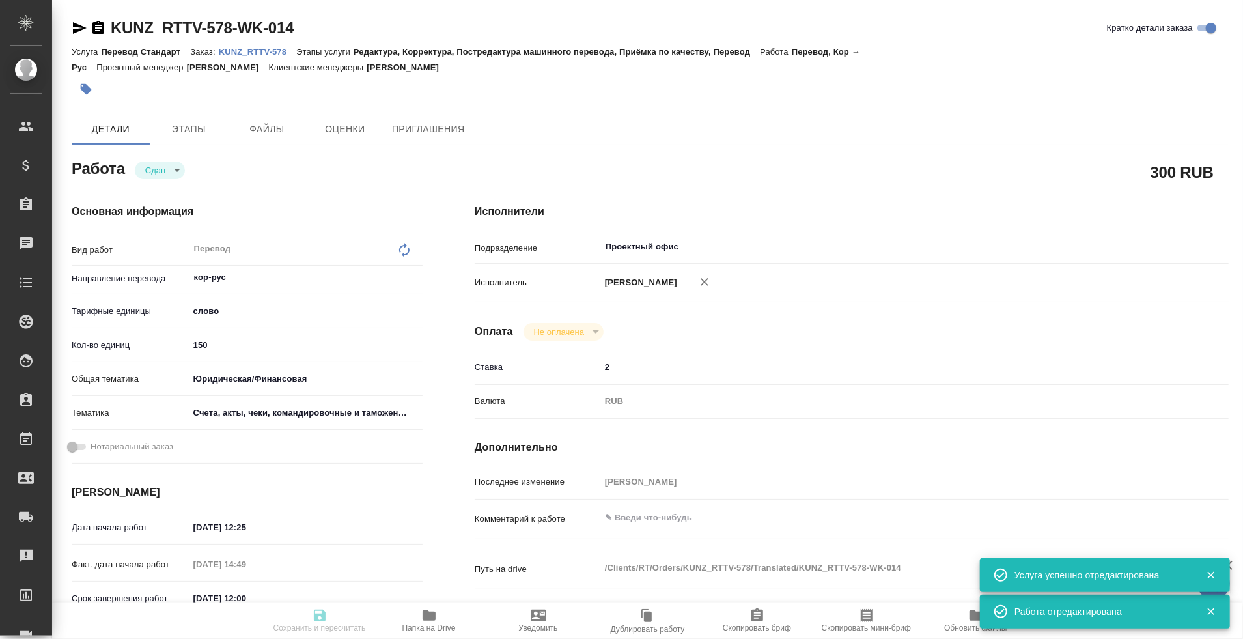
type textarea "x"
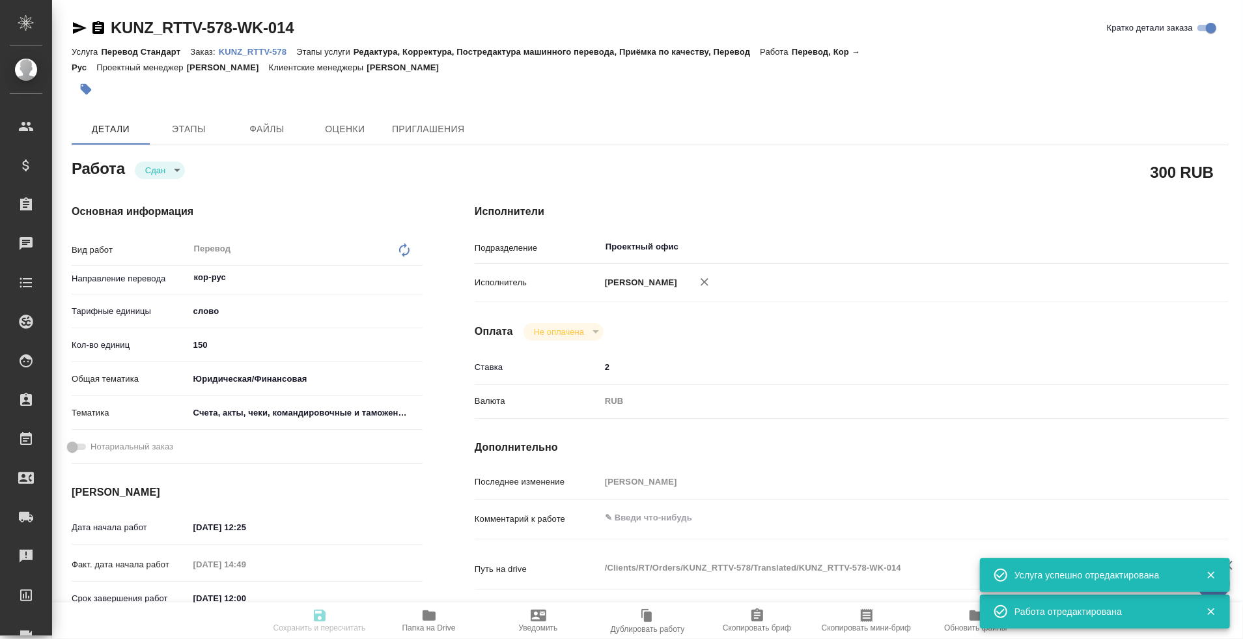
type textarea "x"
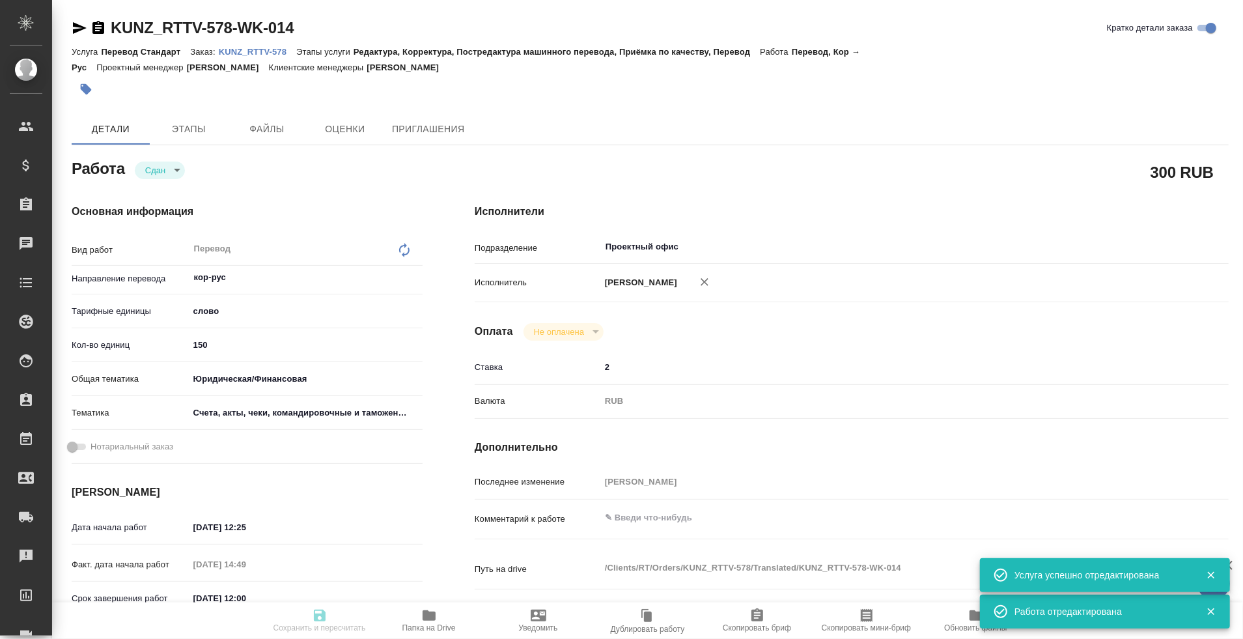
type textarea "x"
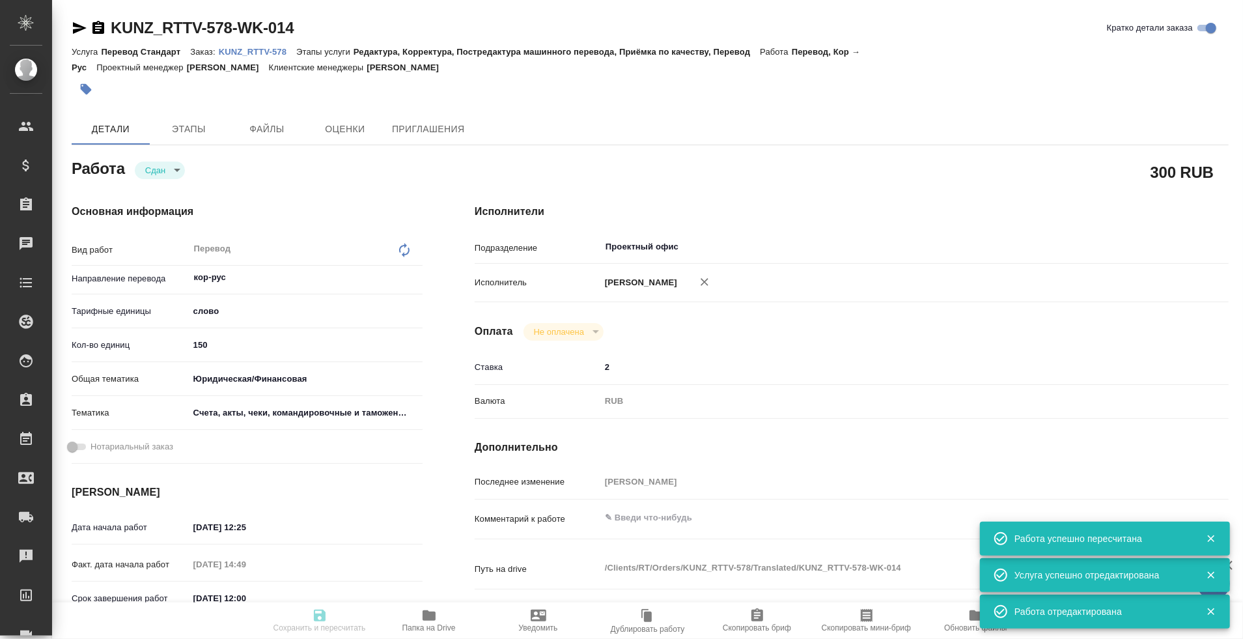
type input "closed"
type textarea "Перевод"
type textarea "x"
type input "кор-рус"
type input "5a8b1489cc6b4906c91bfd90"
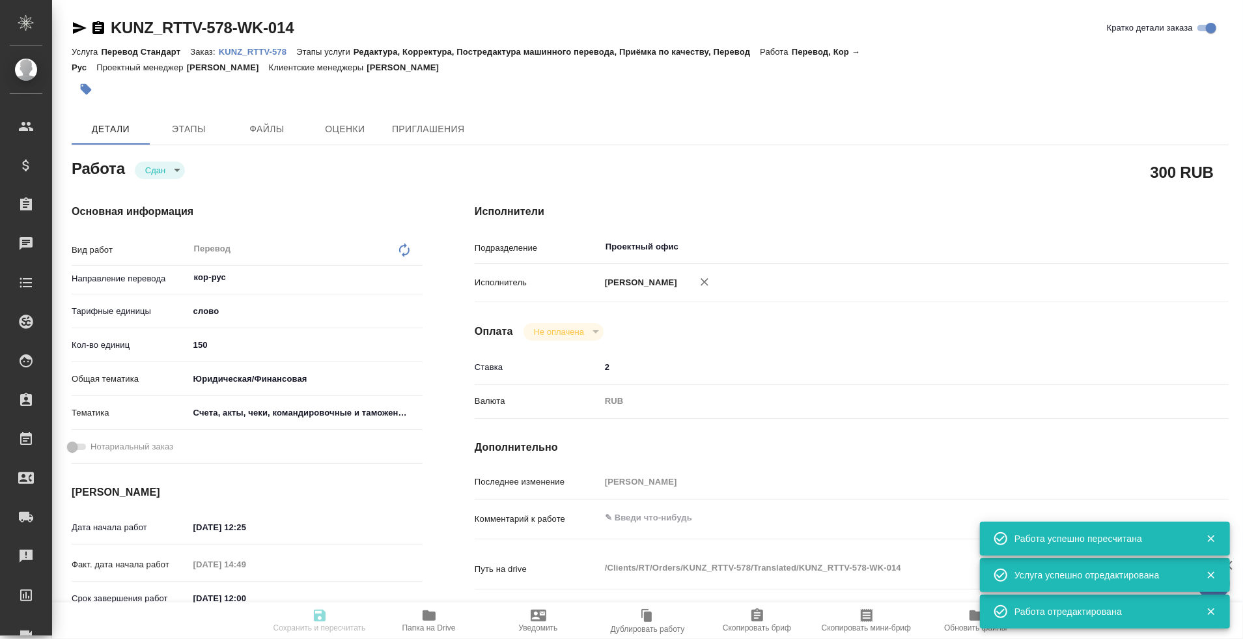
type input "150"
type input "yr-fn"
type input "5f647205b73bc97568ca66c0"
type input "[DATE] 12:25"
type input "04.09.2025 14:49"
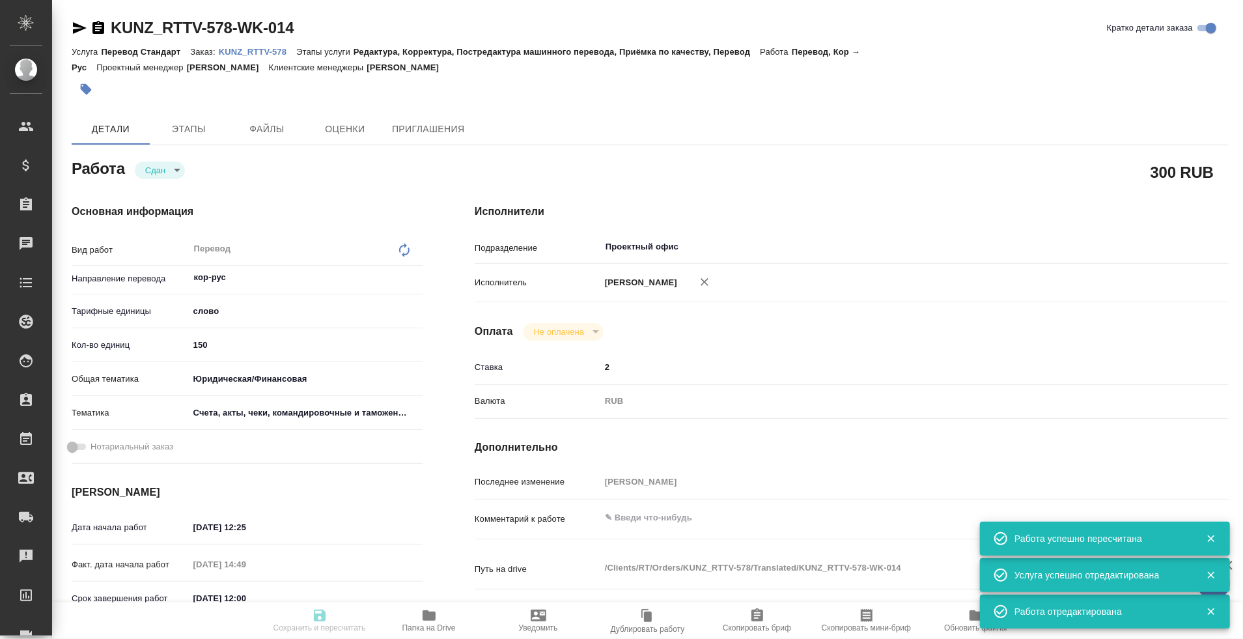
type input "05.09.2025 12:00"
type input "10.09.2025 11:29"
type input "[DATE] 14:00"
type input "Проектный офис"
type input "notPayed"
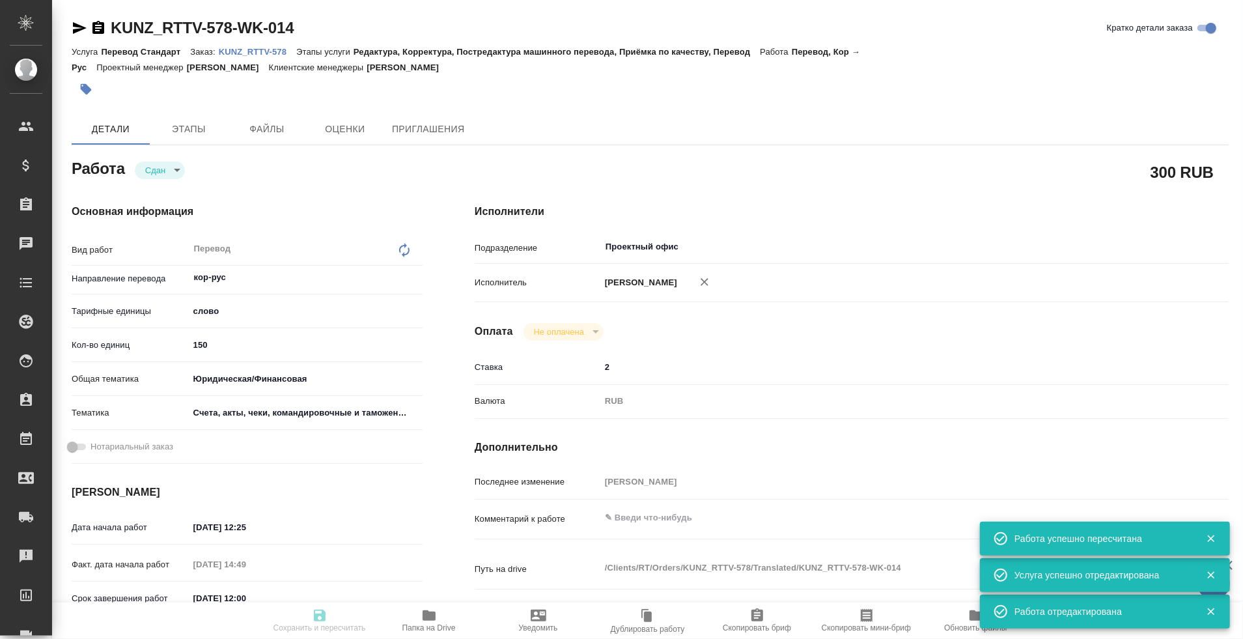
type input "2"
type input "RUB"
type input "[PERSON_NAME]"
type textarea "x"
type textarea "/Clients/RT/Orders/KUNZ_RTTV-578/Translated/KUNZ_RTTV-578-WK-014"
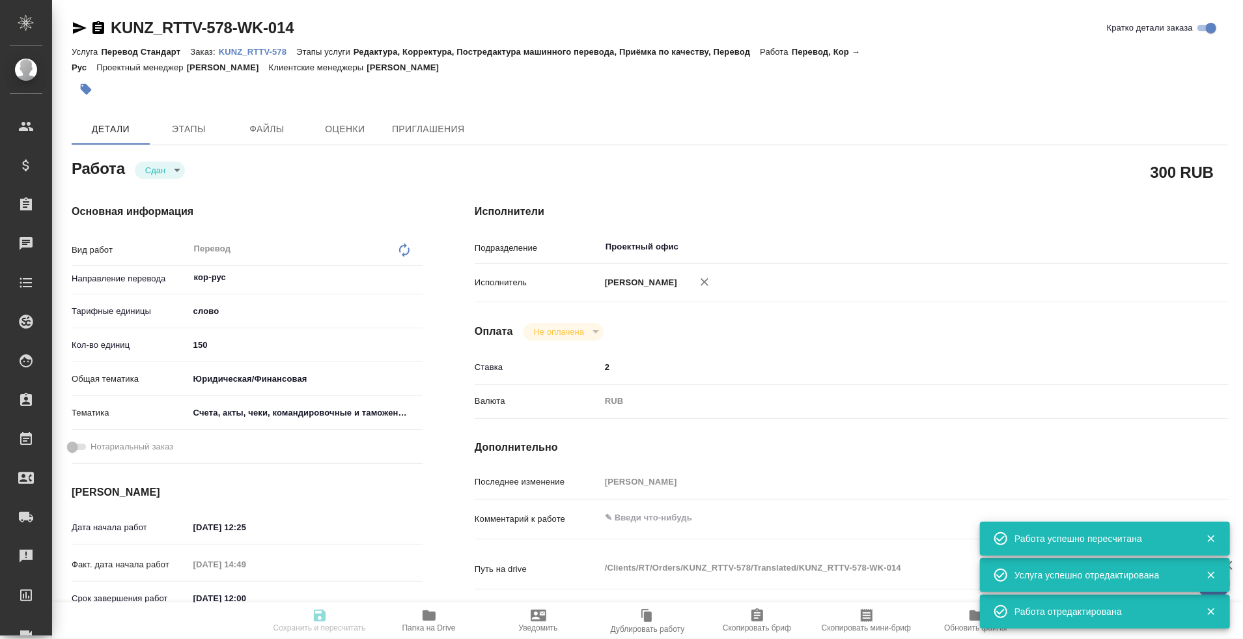
type textarea "x"
type input "KUNZ_RTTV-578"
type input "Перевод Стандарт"
type input "Редактура, Корректура, Постредактура машинного перевода, Приёмка по качеству, П…"
type input "[PERSON_NAME]"
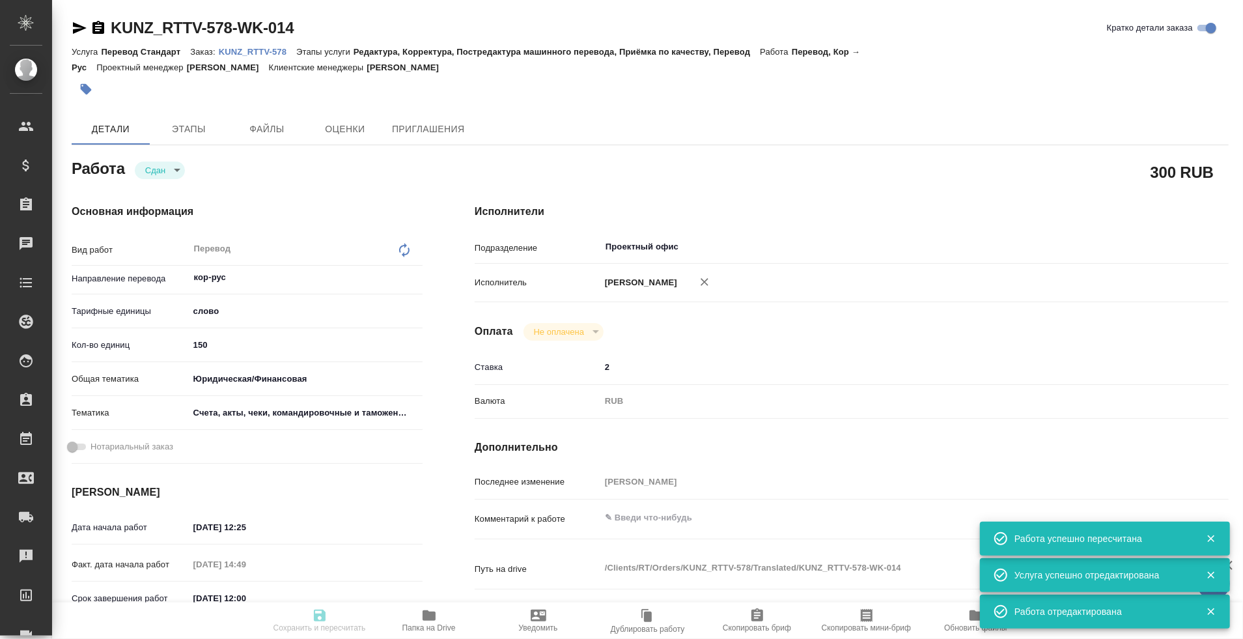
type input "[PERSON_NAME]"
type input "/Clients/RT/Orders/KUNZ_RTTV-578"
type textarea "x"
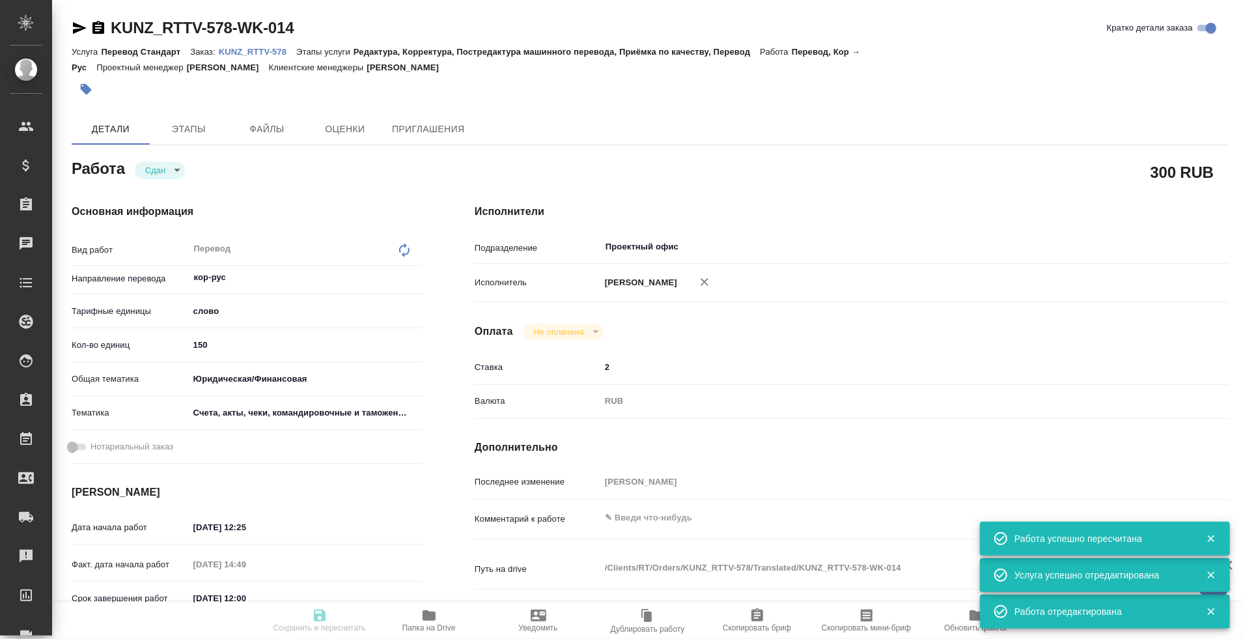
type textarea "x"
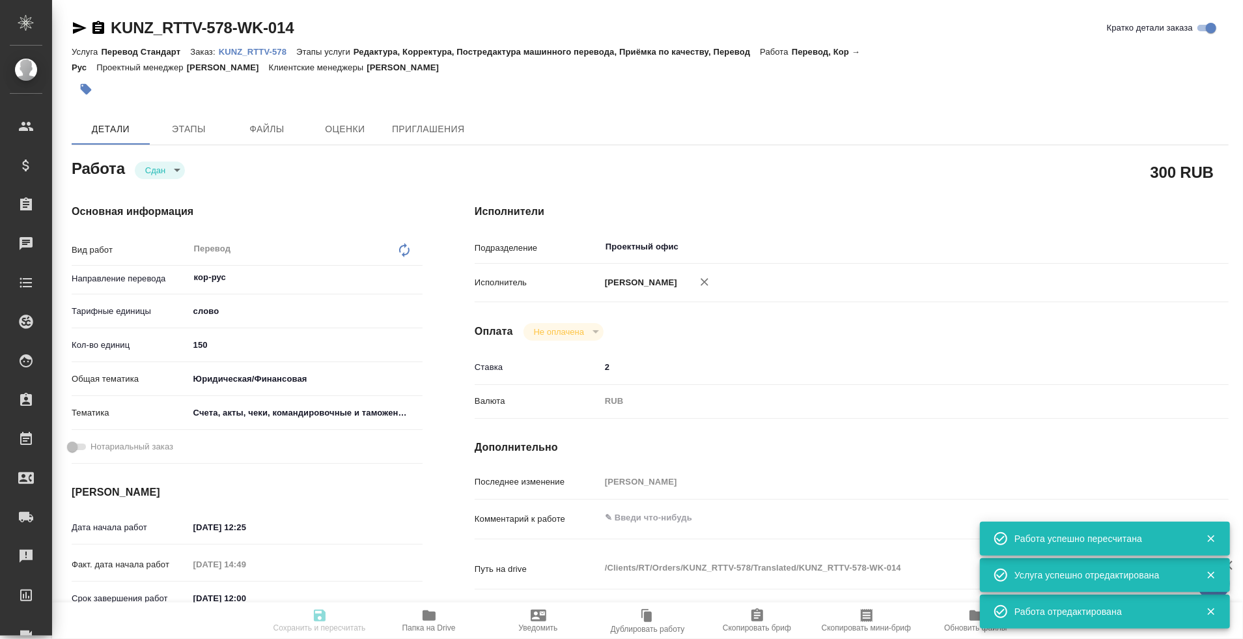
type textarea "x"
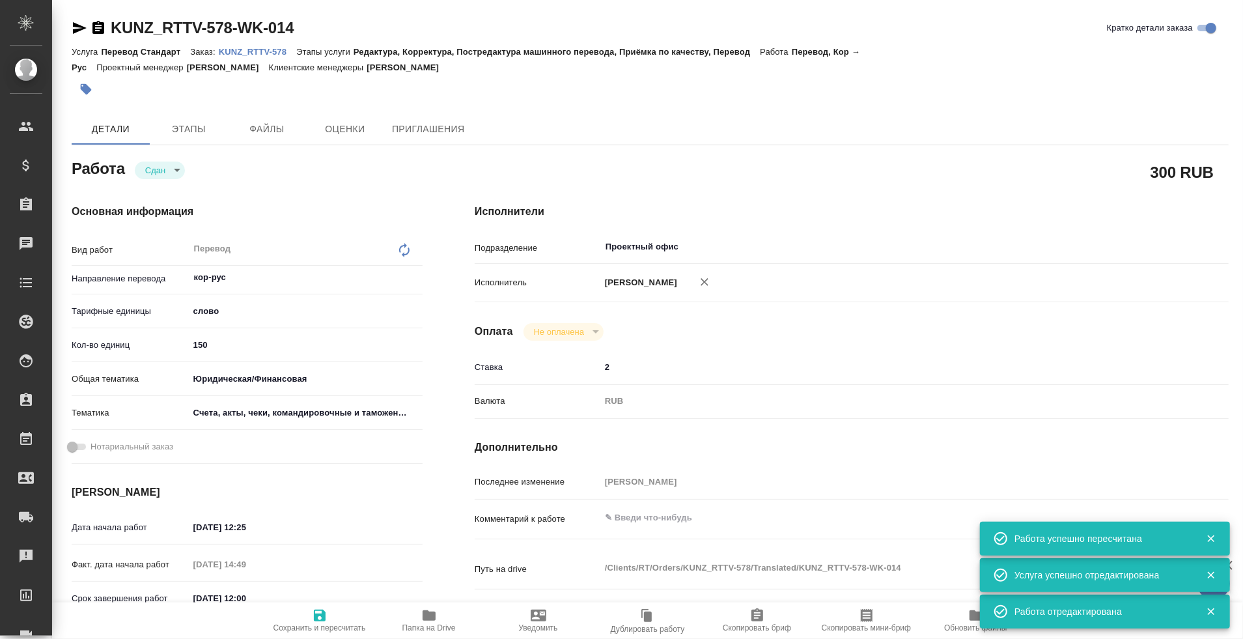
type textarea "x"
click at [533, 622] on icon "button" at bounding box center [539, 615] width 16 height 16
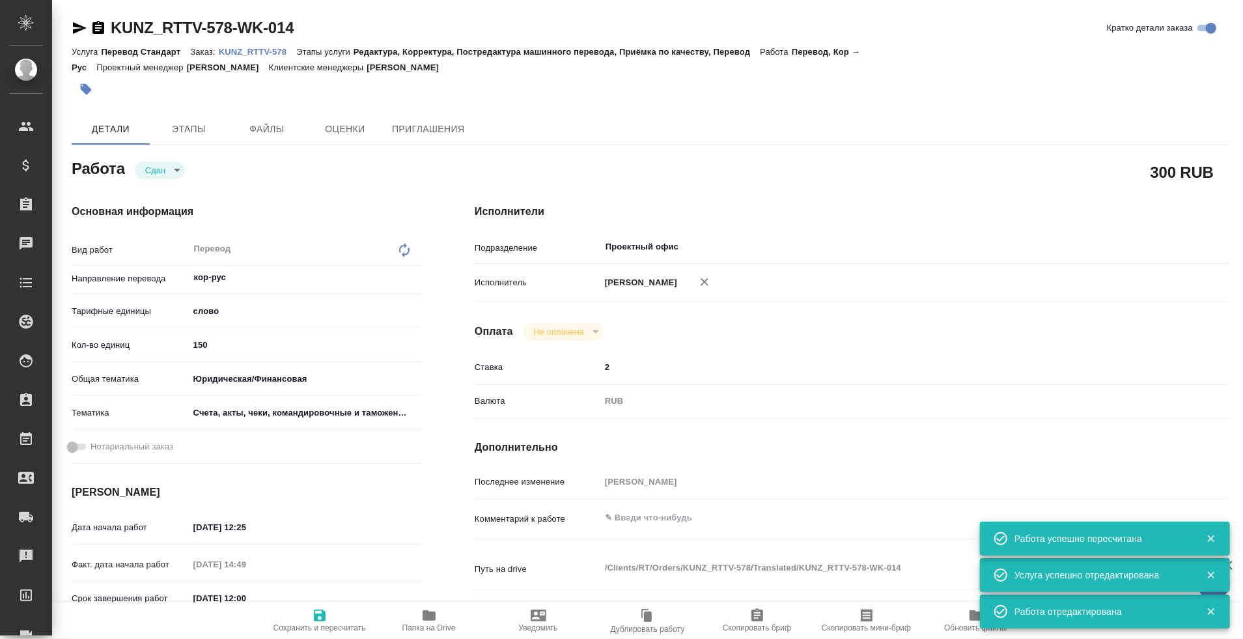
type textarea "x"
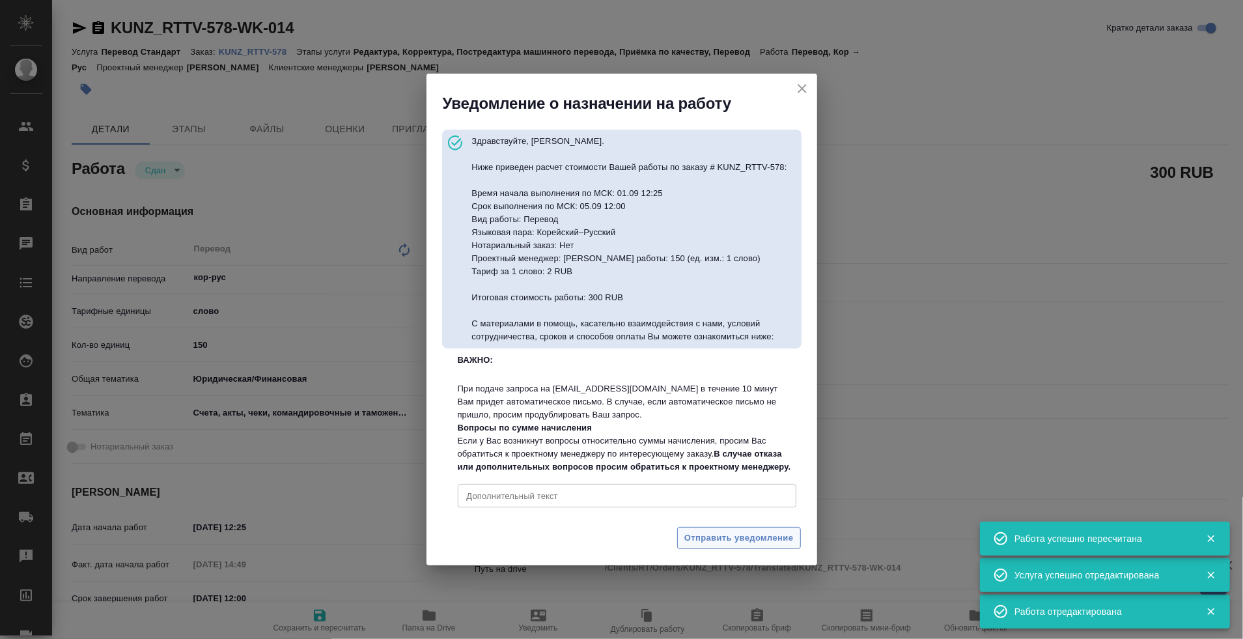
click at [714, 544] on span "Отправить уведомление" at bounding box center [738, 538] width 109 height 15
type textarea "x"
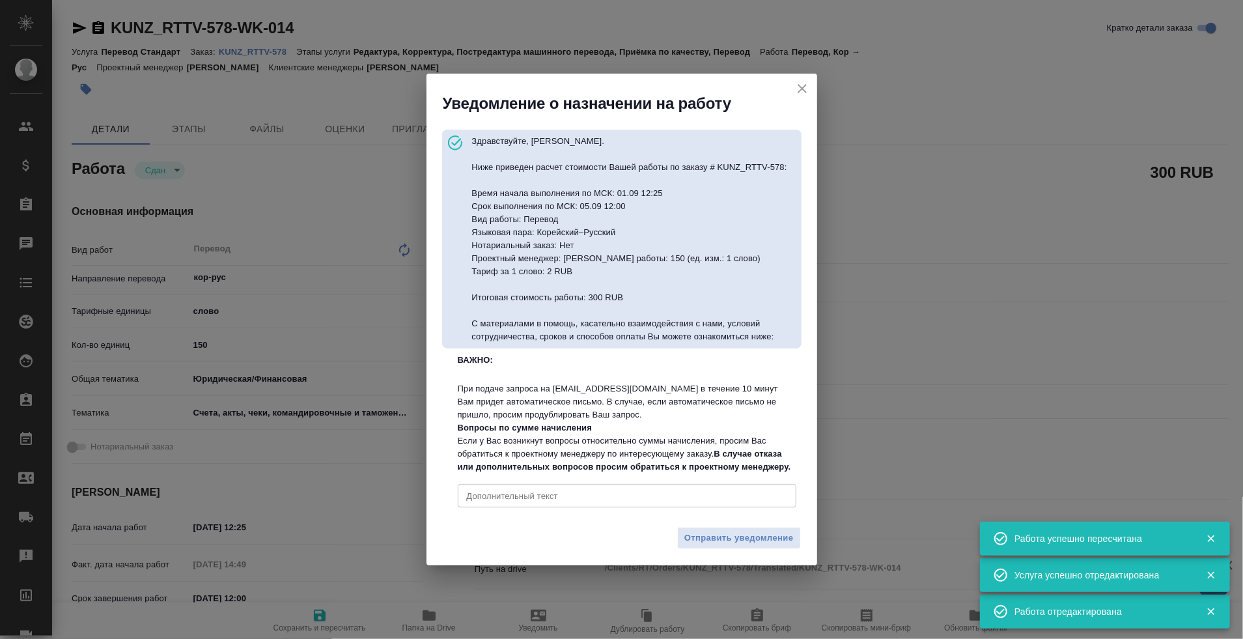
type textarea "x"
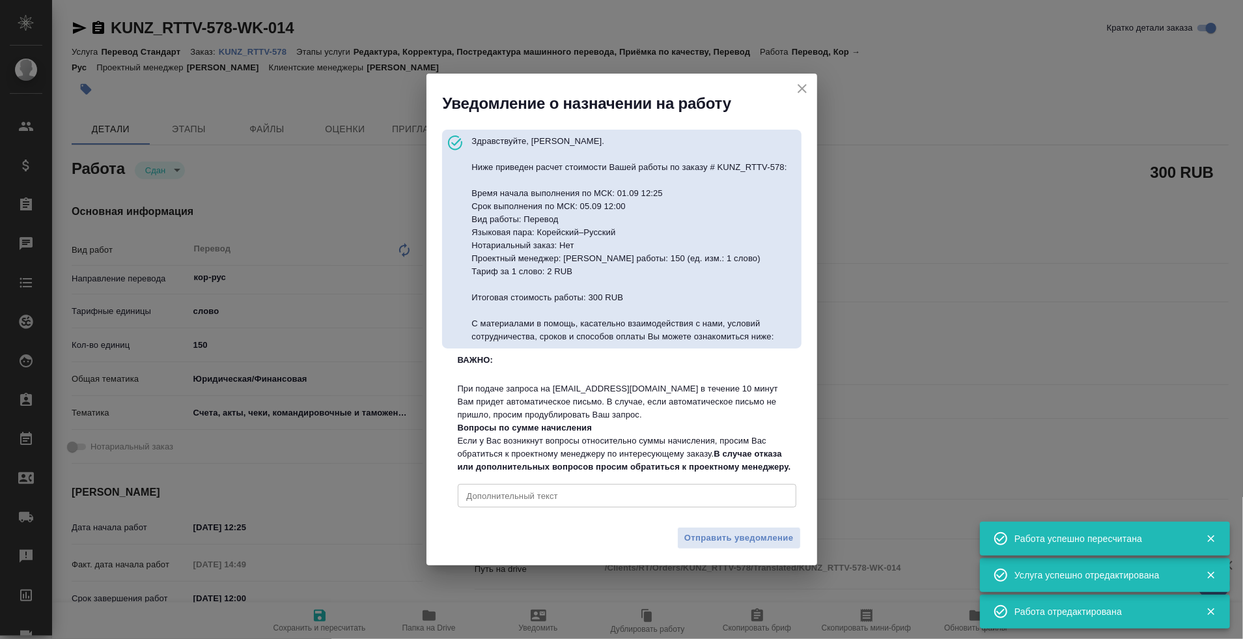
type textarea "x"
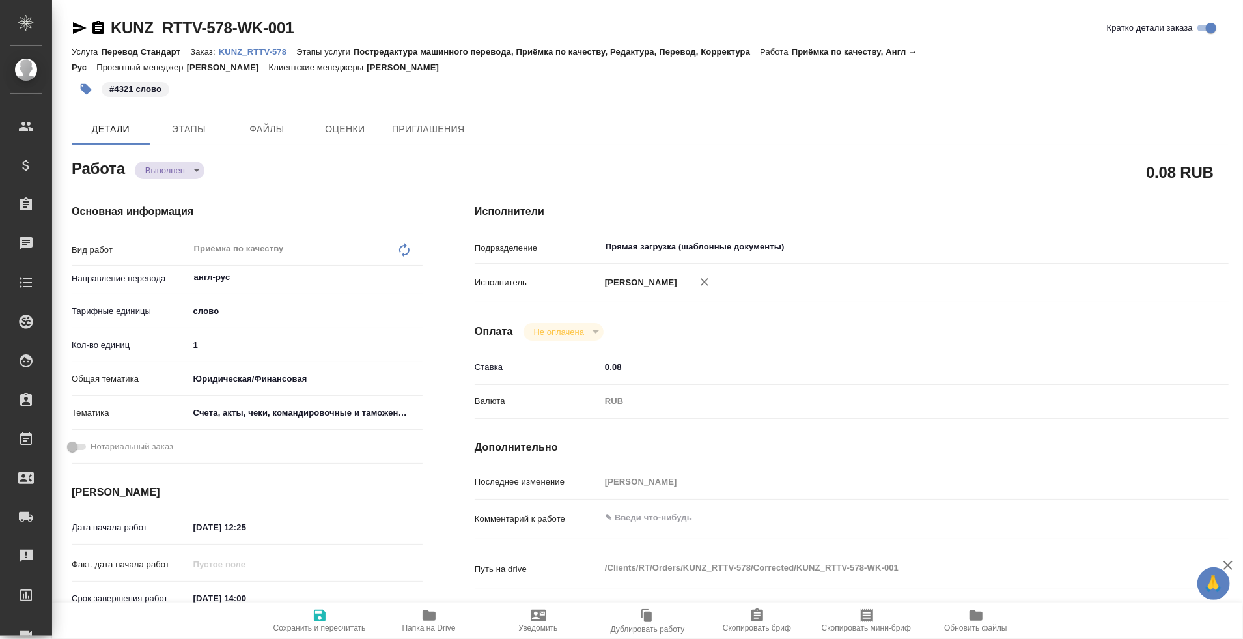
type textarea "x"
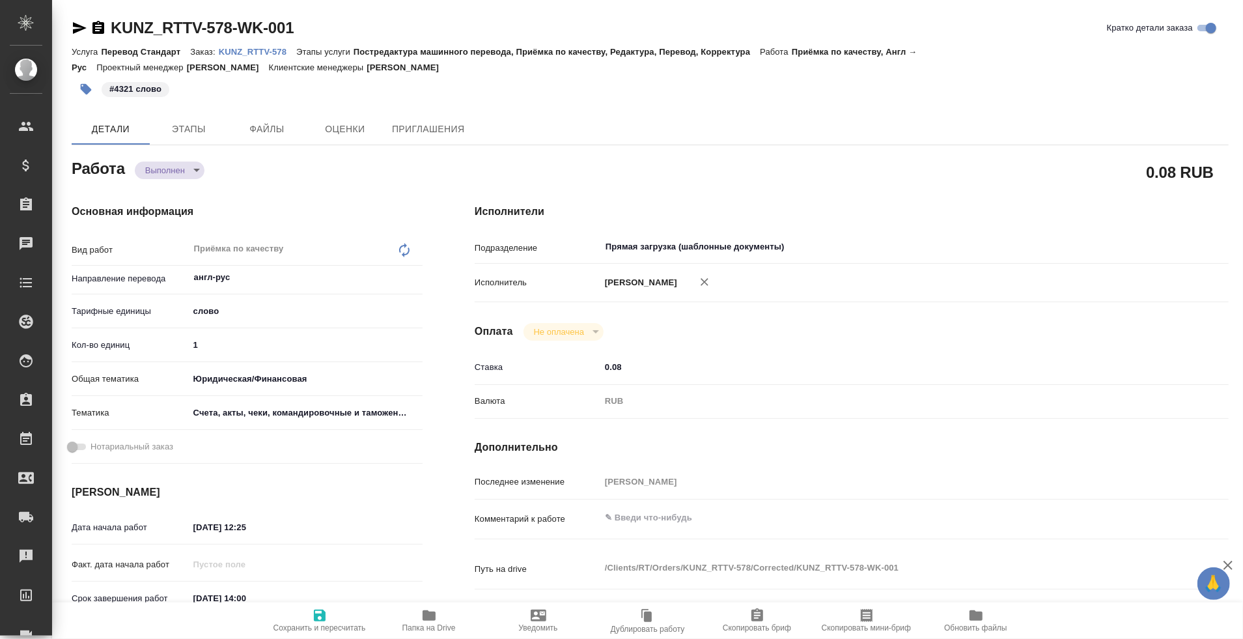
type textarea "x"
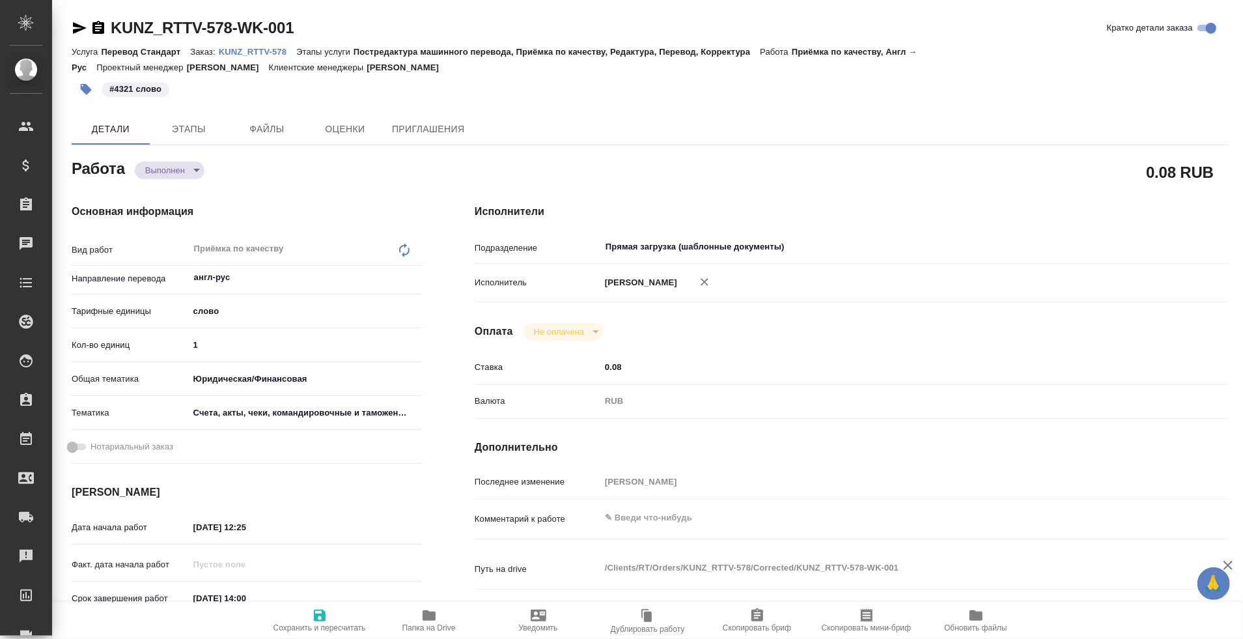
type textarea "x"
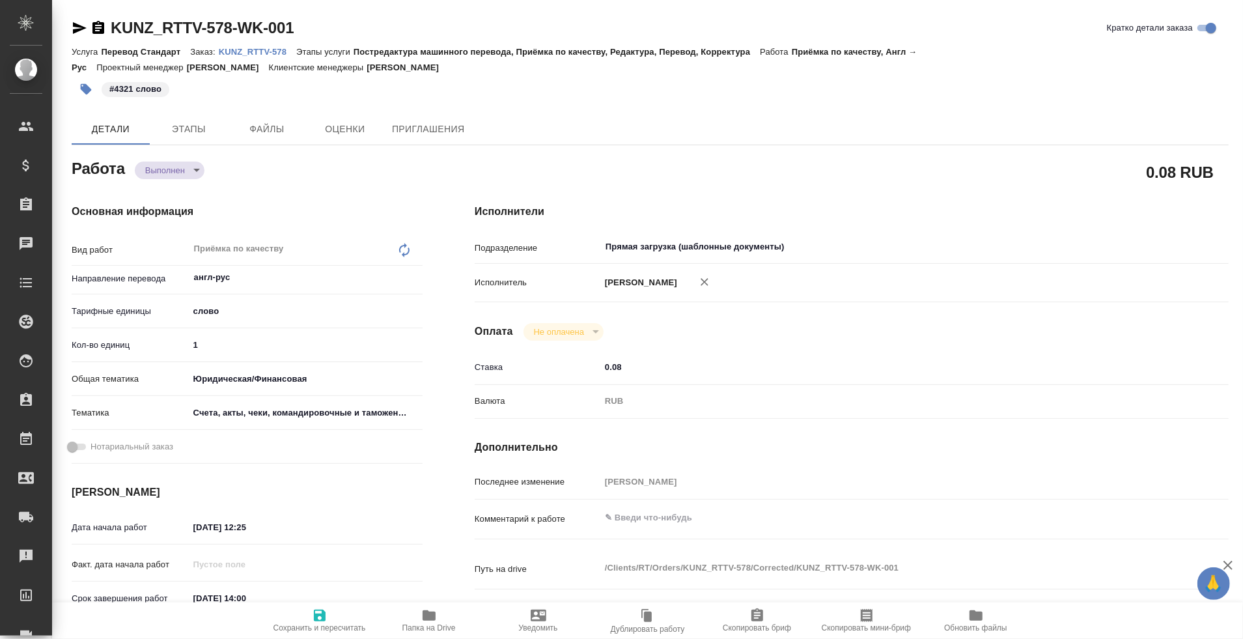
type textarea "x"
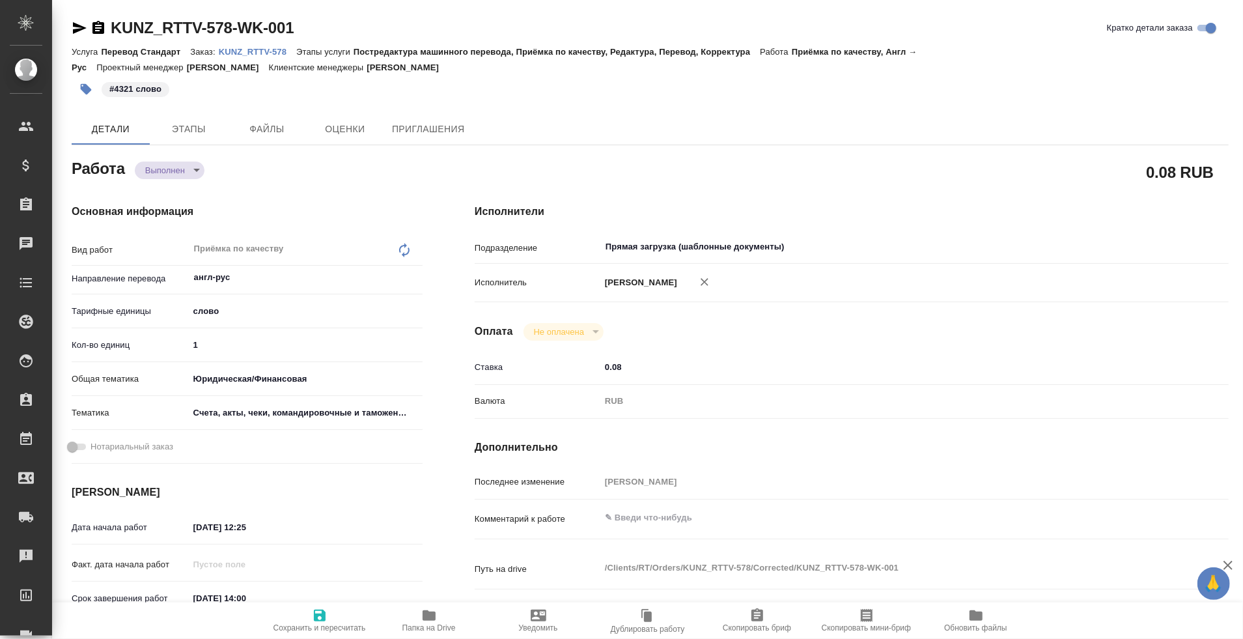
type textarea "x"
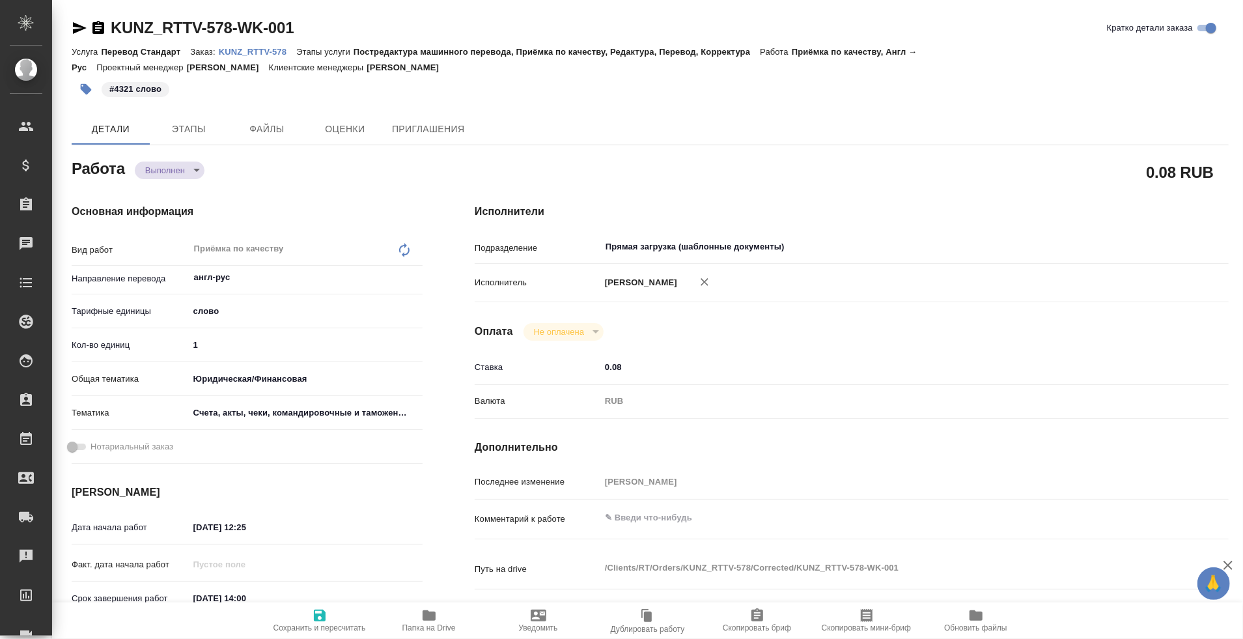
type textarea "x"
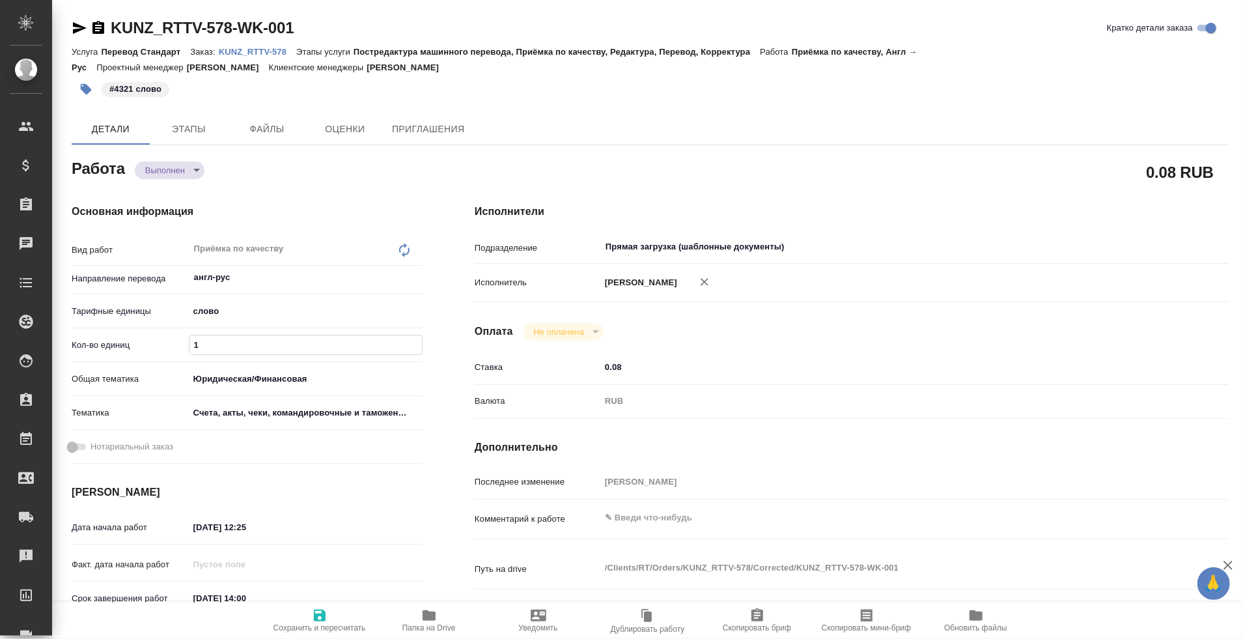
drag, startPoint x: 239, startPoint y: 348, endPoint x: 182, endPoint y: 348, distance: 56.6
click at [182, 348] on div "Кол-во единиц 1" at bounding box center [247, 344] width 351 height 23
type textarea "x"
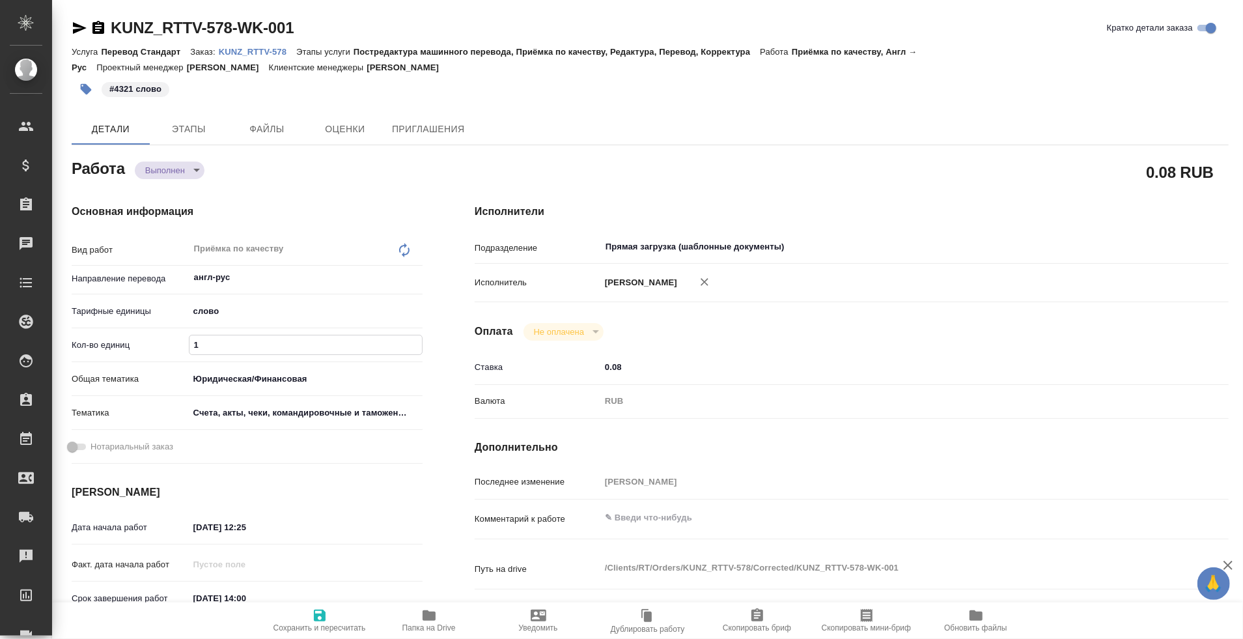
type textarea "x"
type input "4"
type textarea "x"
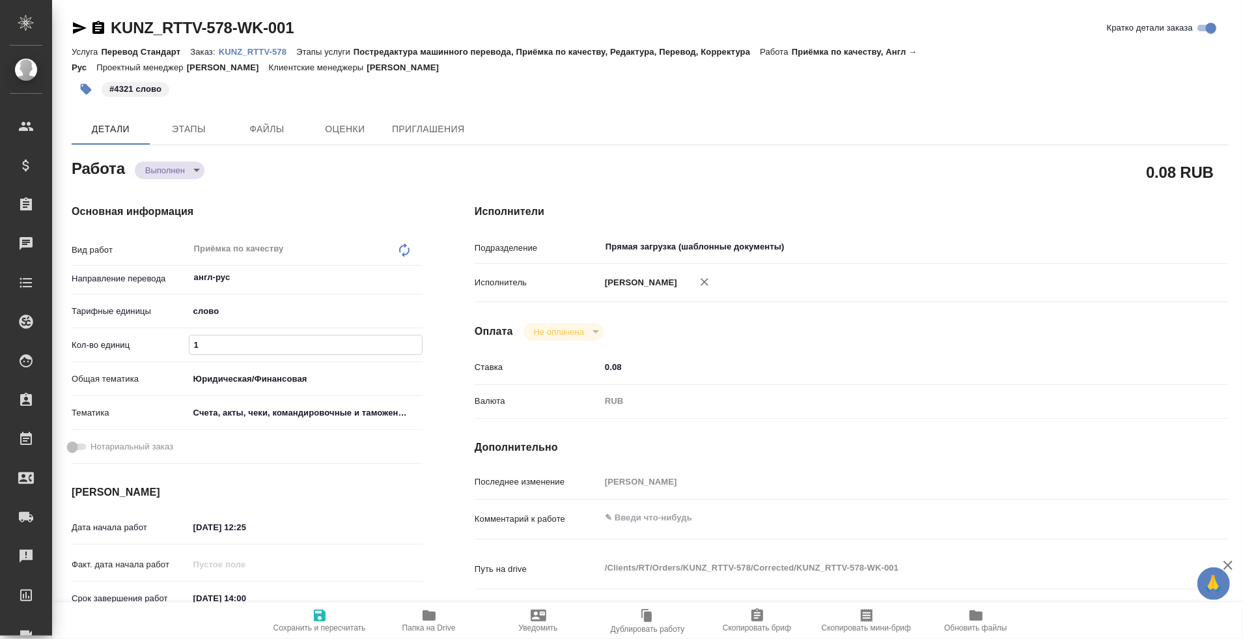
type textarea "x"
type input "43"
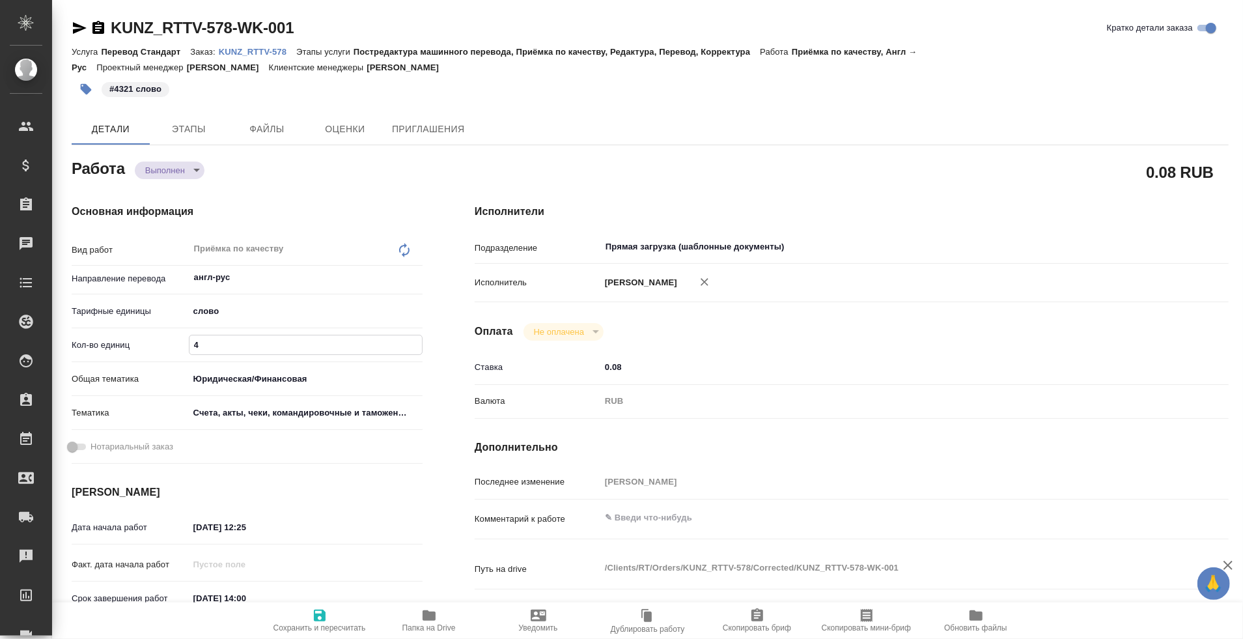
type textarea "x"
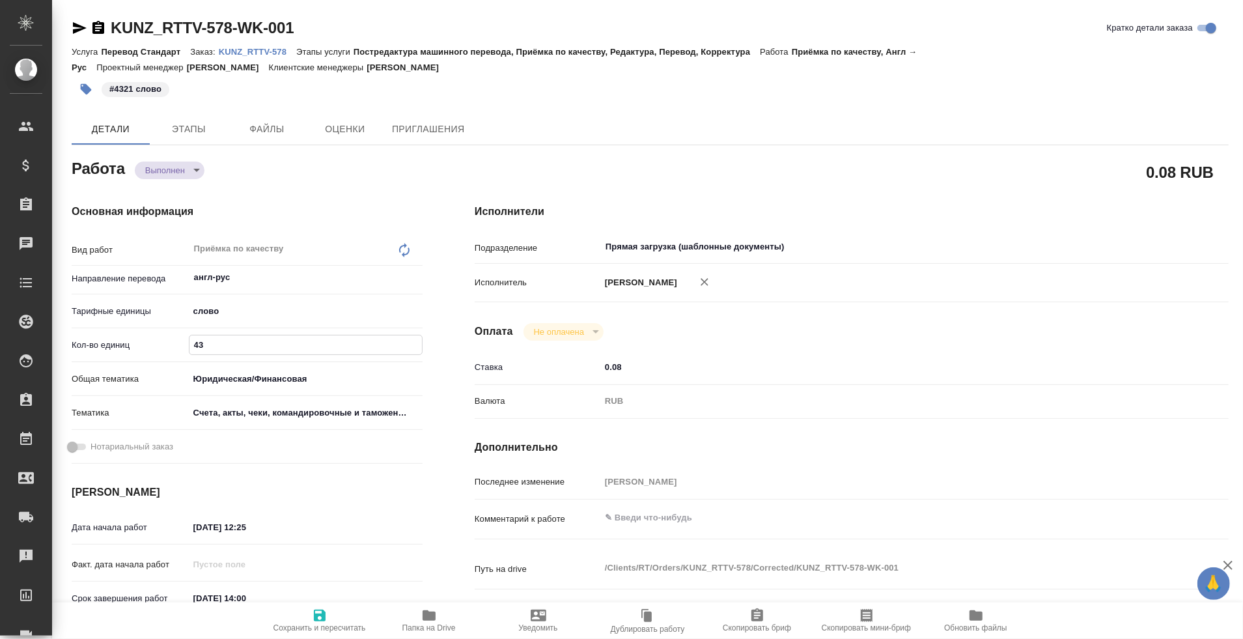
type input "432"
type textarea "x"
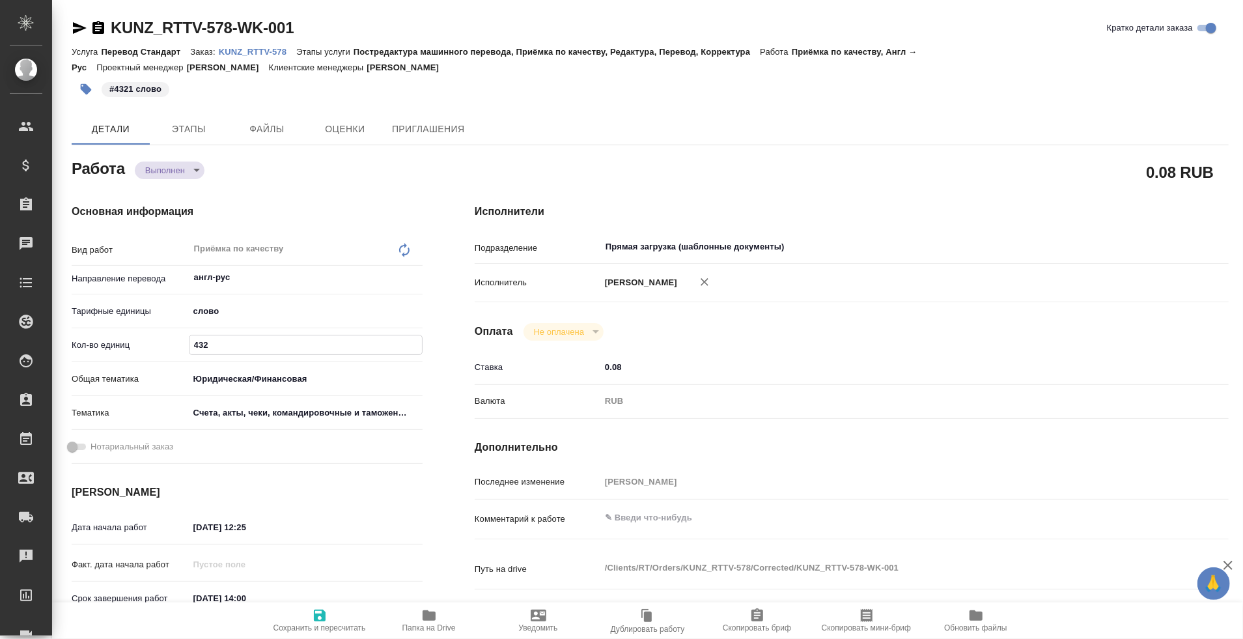
type textarea "x"
type input "4321"
type textarea "x"
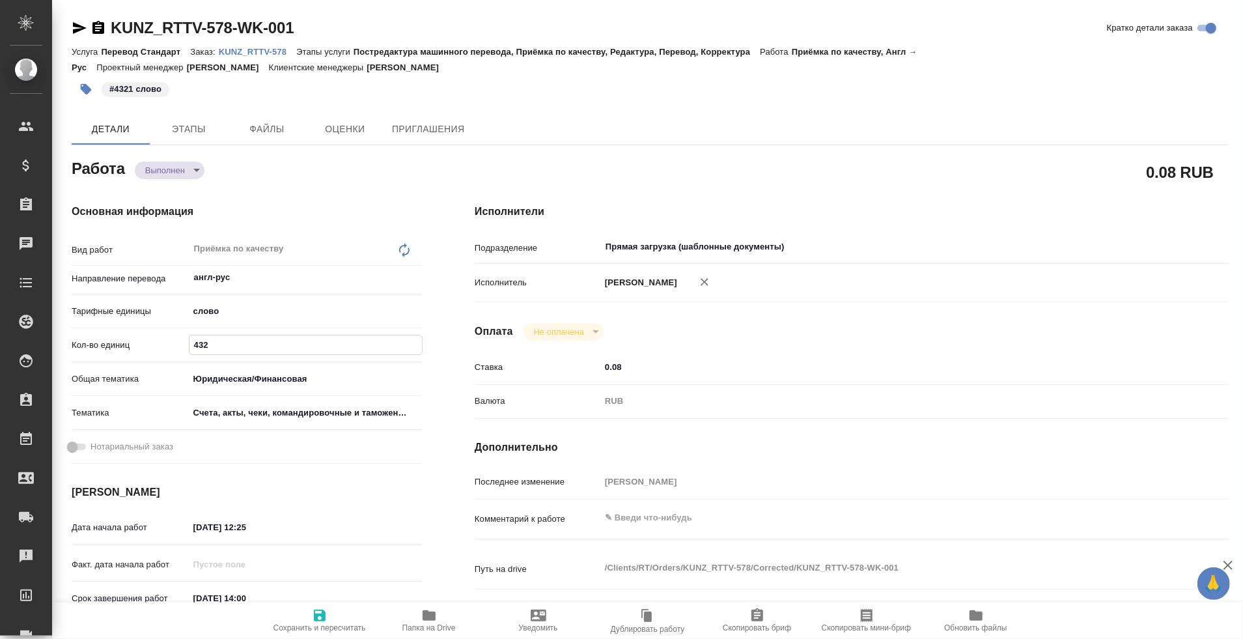
type textarea "x"
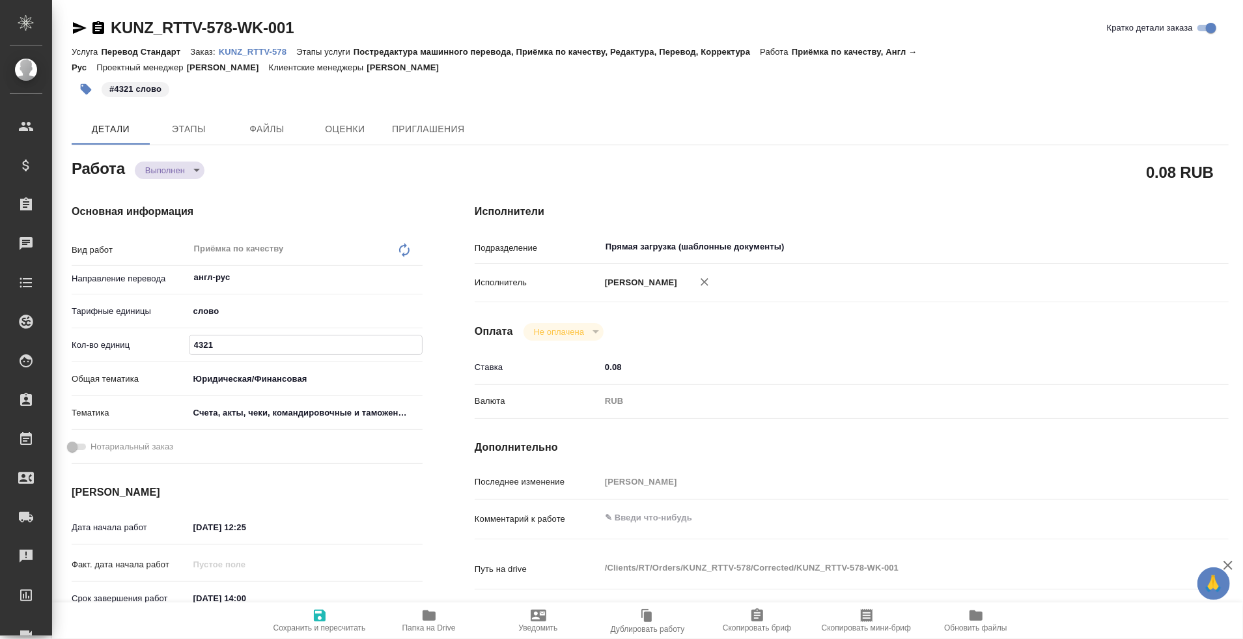
type textarea "x"
type input "4321"
click at [332, 623] on span "Сохранить и пересчитать" at bounding box center [319, 627] width 92 height 9
type textarea "x"
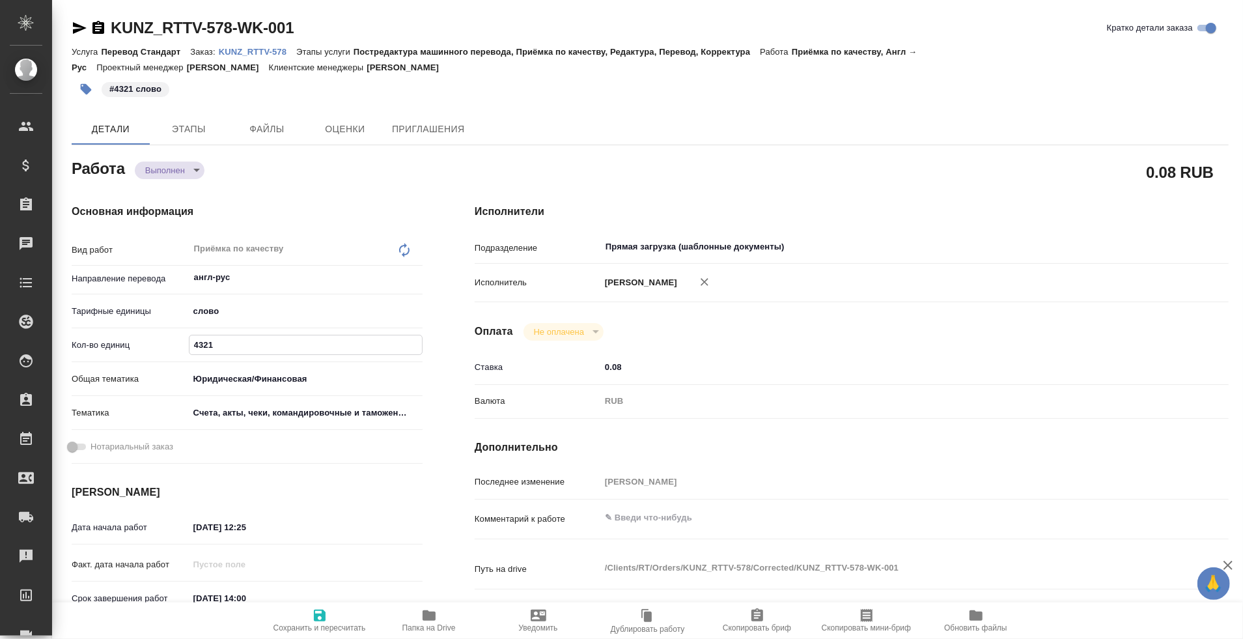
type textarea "x"
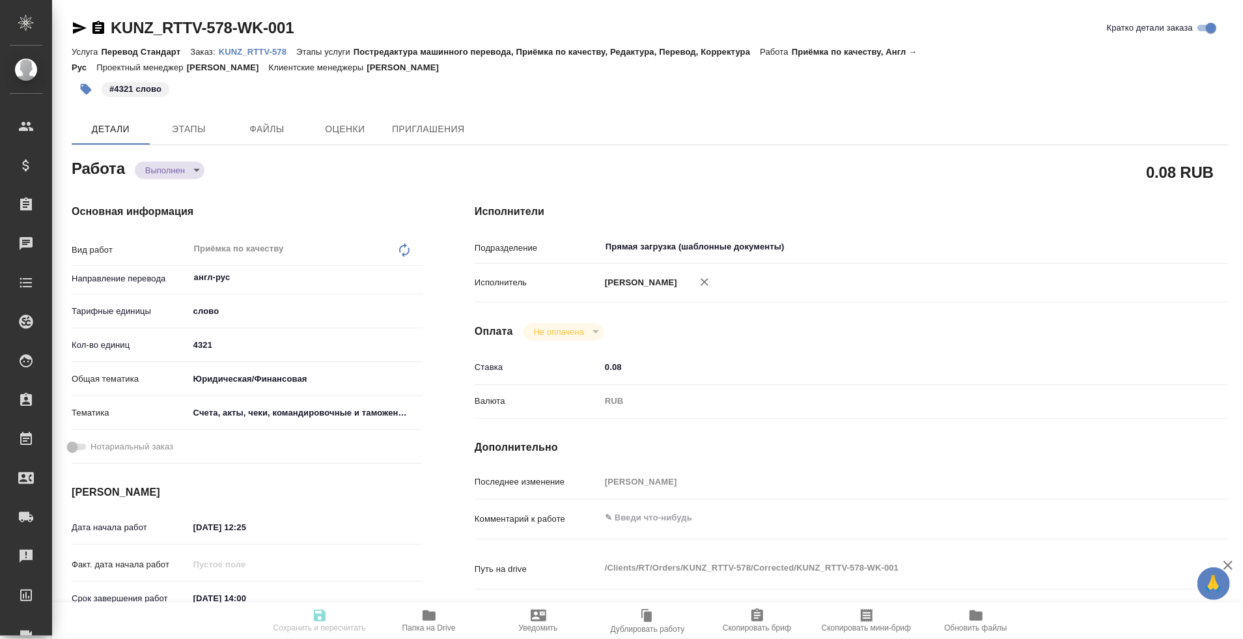
type textarea "x"
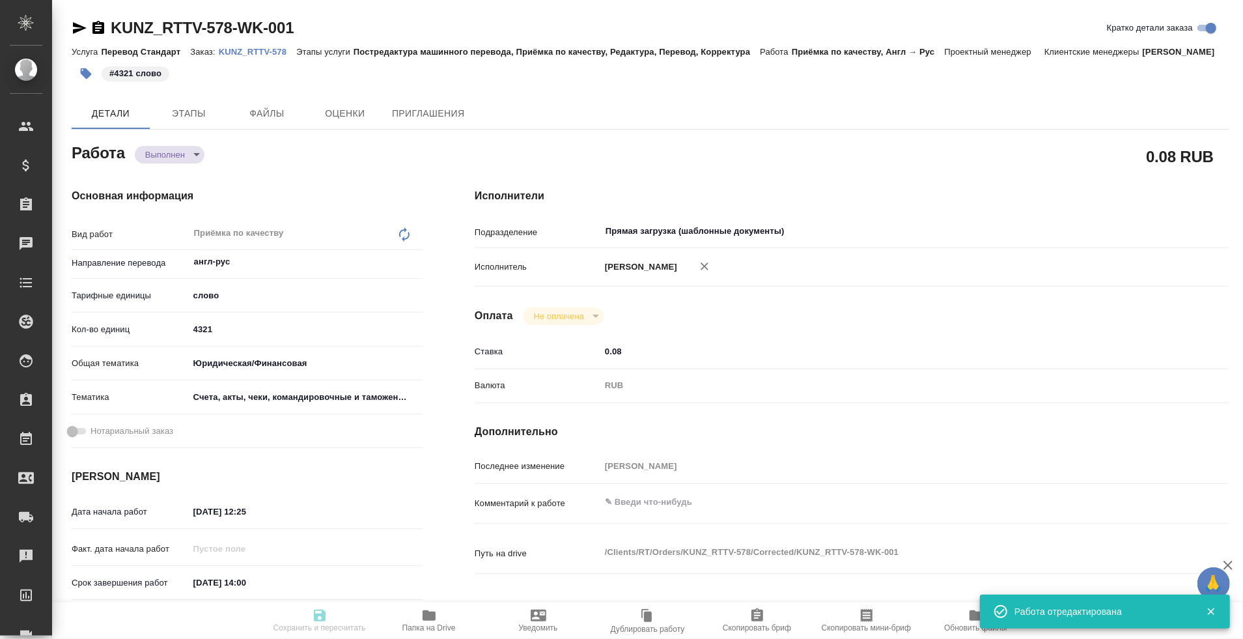
type input "completed"
type textarea "Приёмка по качеству"
type textarea "x"
type input "англ-рус"
type input "5a8b1489cc6b4906c91bfd90"
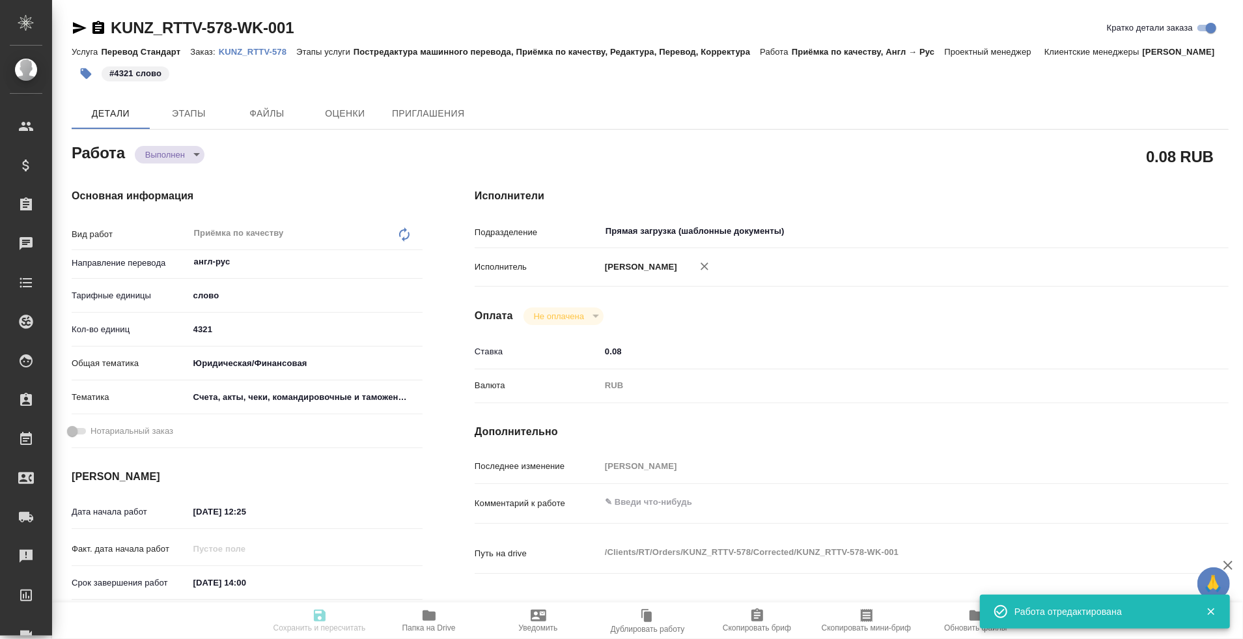
type input "4321"
type input "yr-fn"
type input "5f647205b73bc97568ca66c0"
type input "[DATE] 12:25"
type input "[DATE] 14:00"
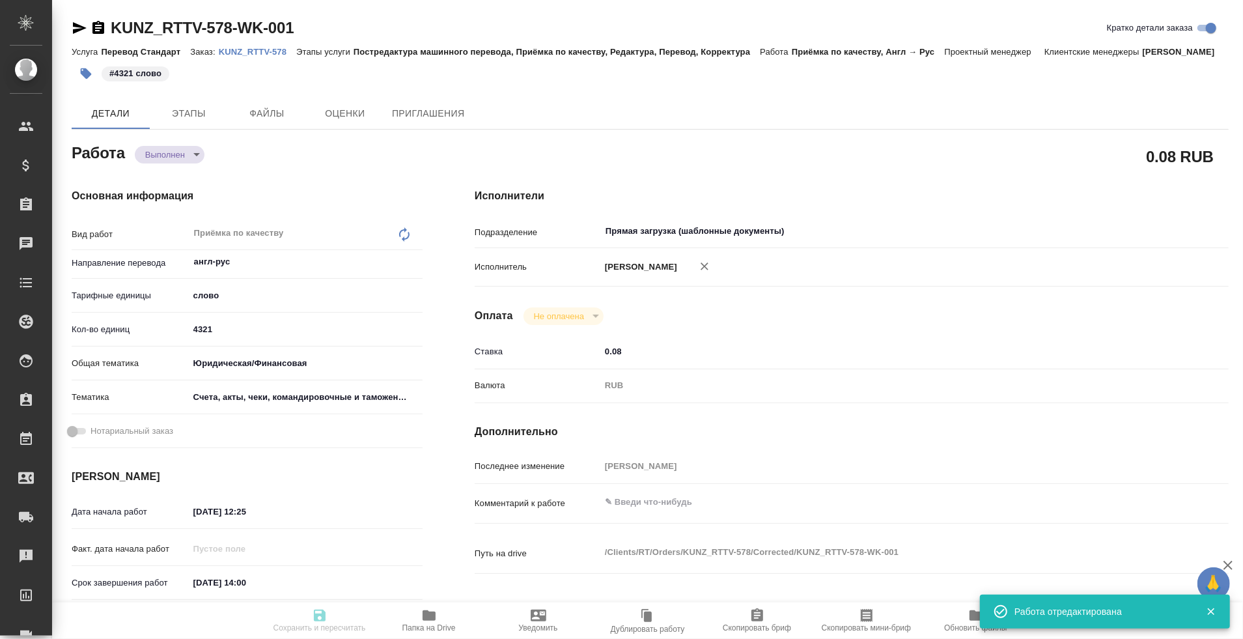
type input "[DATE] 19:27"
type input "[DATE] 14:00"
type input "Прямая загрузка (шаблонные документы)"
type input "notPayed"
type input "0.08"
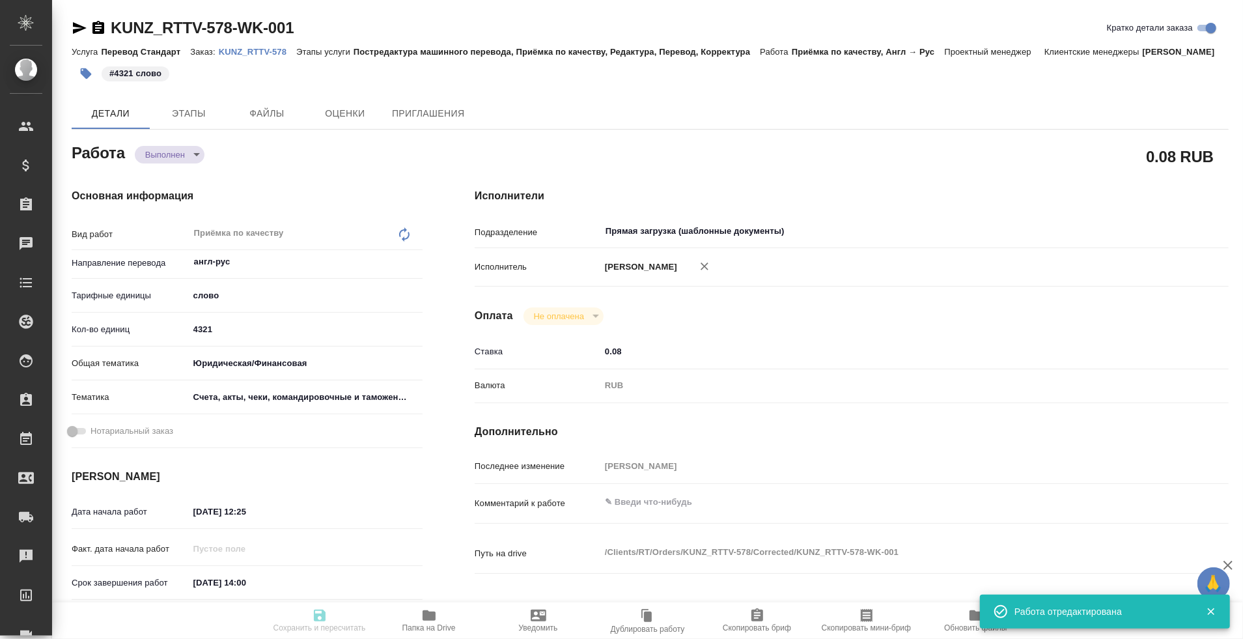
type input "RUB"
type input "[PERSON_NAME]"
type textarea "x"
type textarea "/Clients/RT/Orders/KUNZ_RTTV-578/Corrected/KUNZ_RTTV-578-WK-001"
type textarea "x"
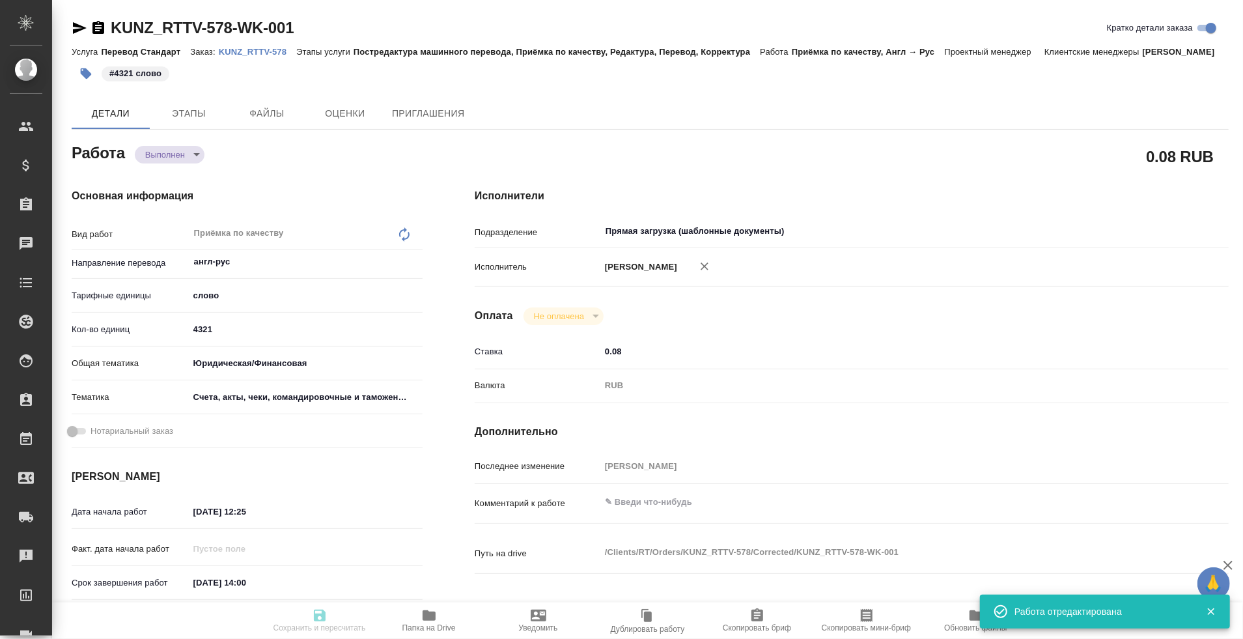
type input "KUNZ_RTTV-578"
type input "Перевод Стандарт"
type input "Постредактура машинного перевода, Приёмка по качеству, Редактура, Перевод, Корр…"
type input "[PERSON_NAME]"
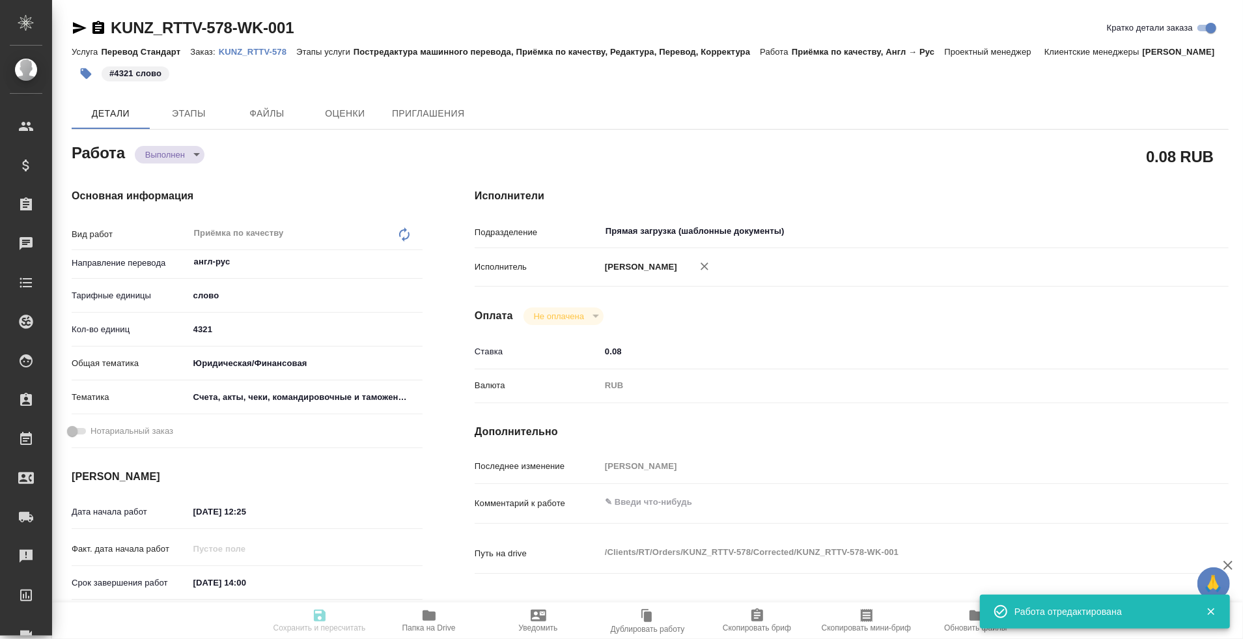
type input "/Clients/RT/Orders/KUNZ_RTTV-578"
type textarea "x"
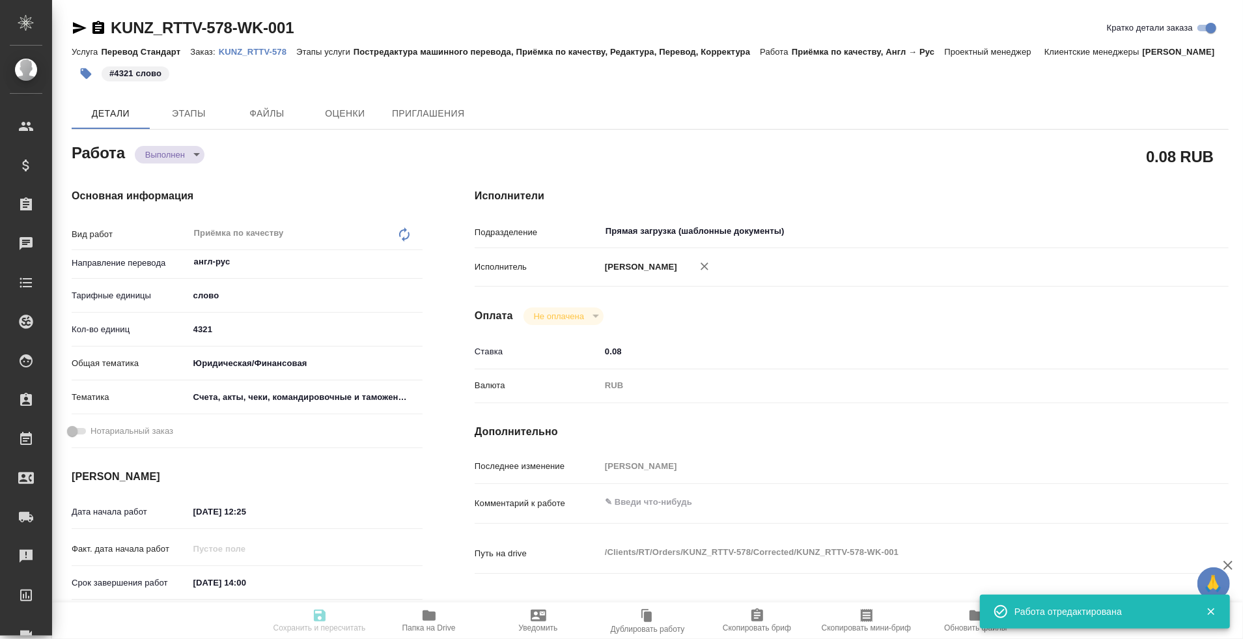
type textarea "x"
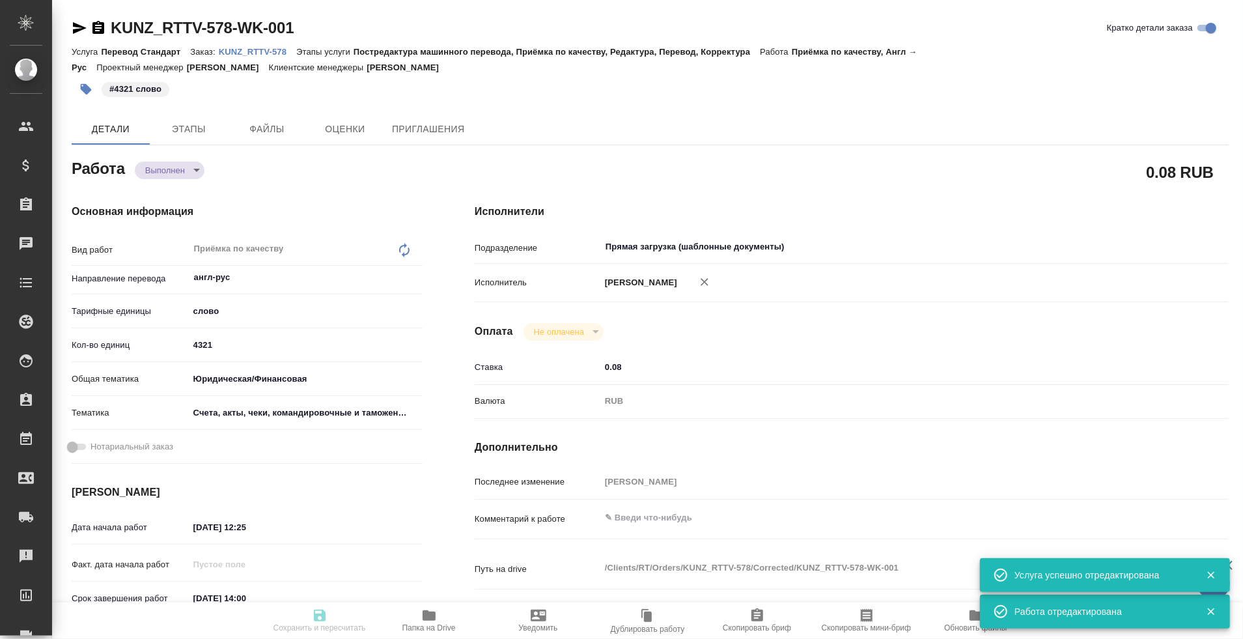
type textarea "x"
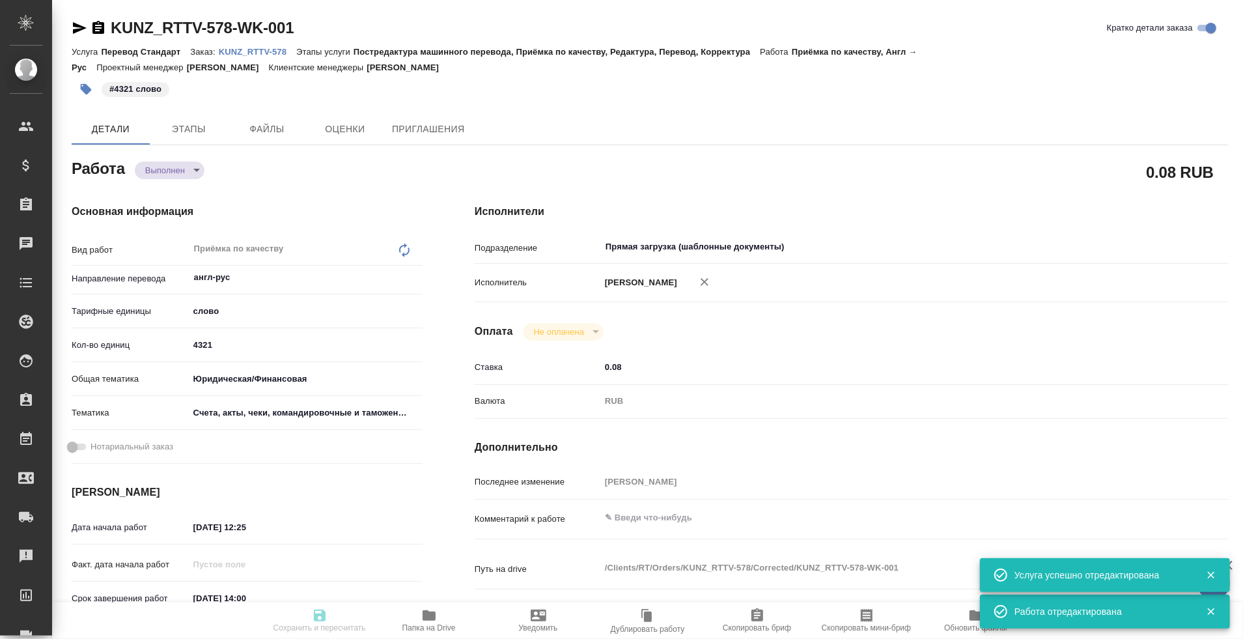
type textarea "x"
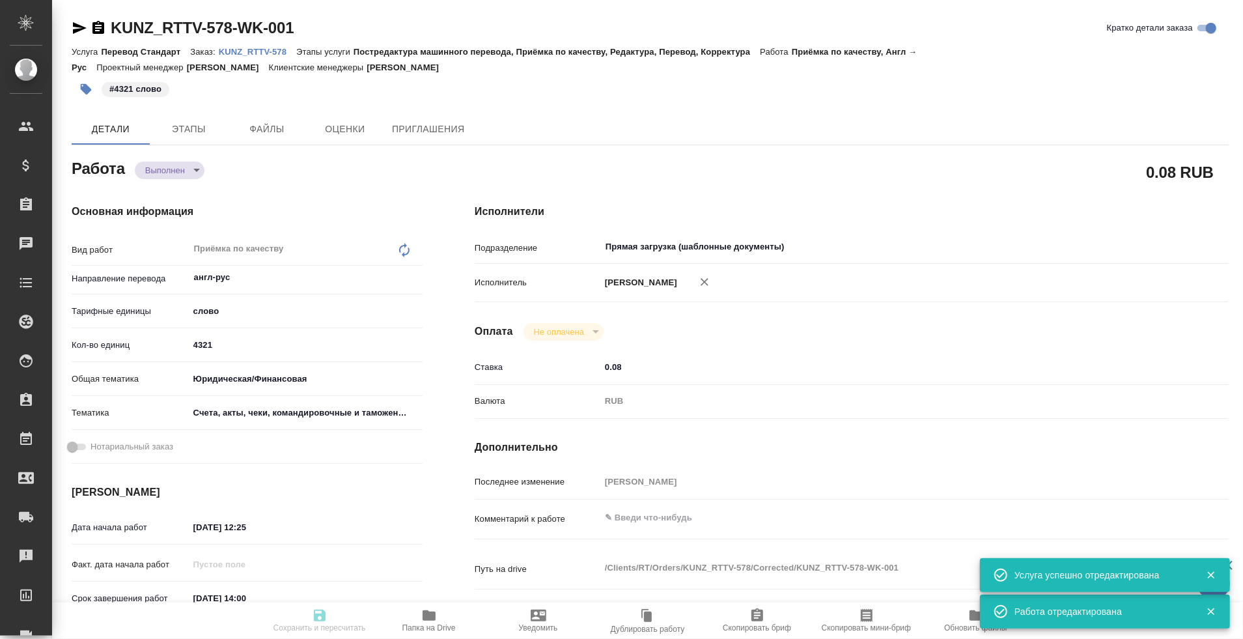
type textarea "x"
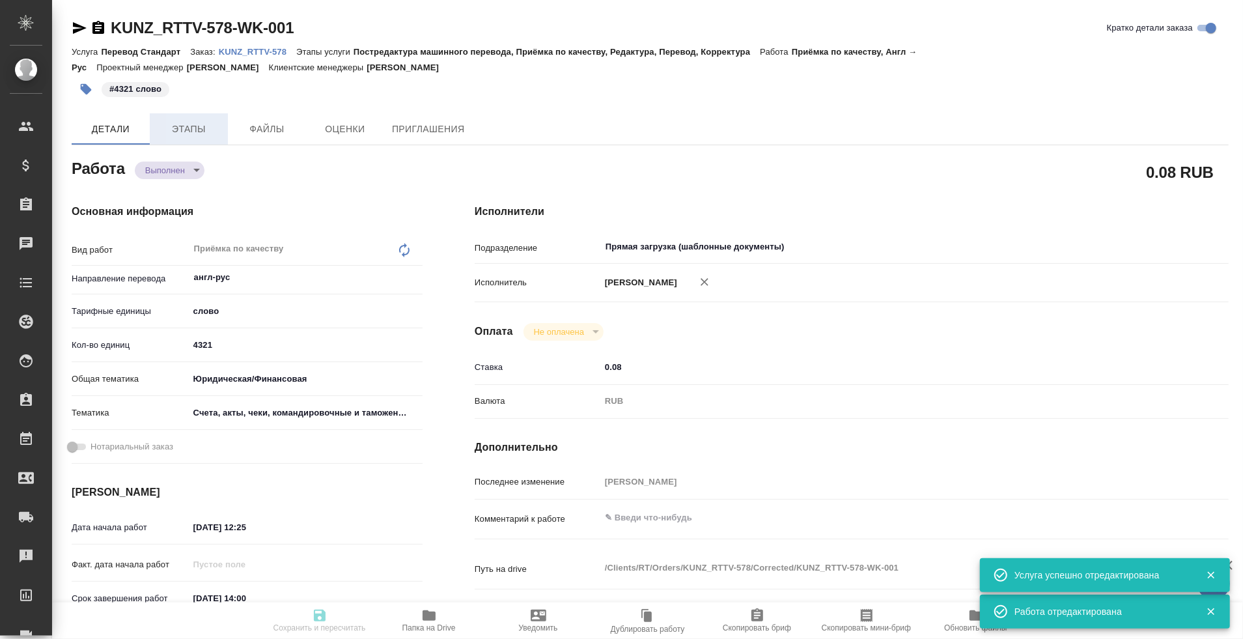
type textarea "x"
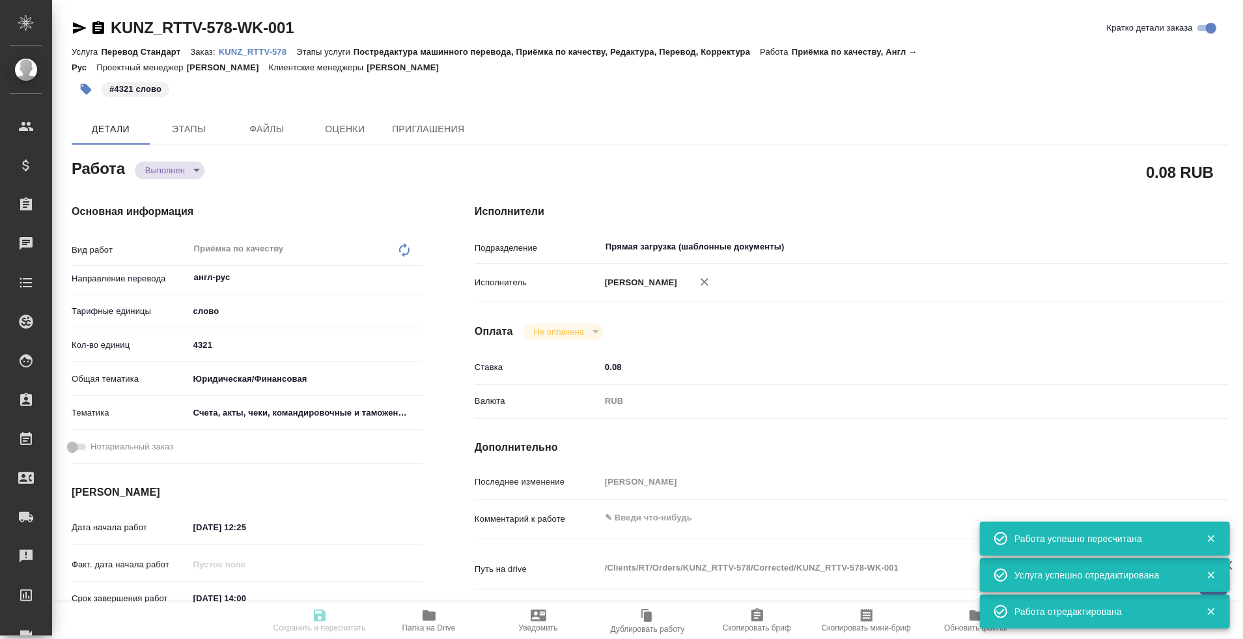
click at [163, 173] on body "🙏 .cls-1 fill:#fff; AWATERA Tarabanovskaya [PERSON_NAME] Спецификации Заказы 0 …" at bounding box center [621, 319] width 1243 height 639
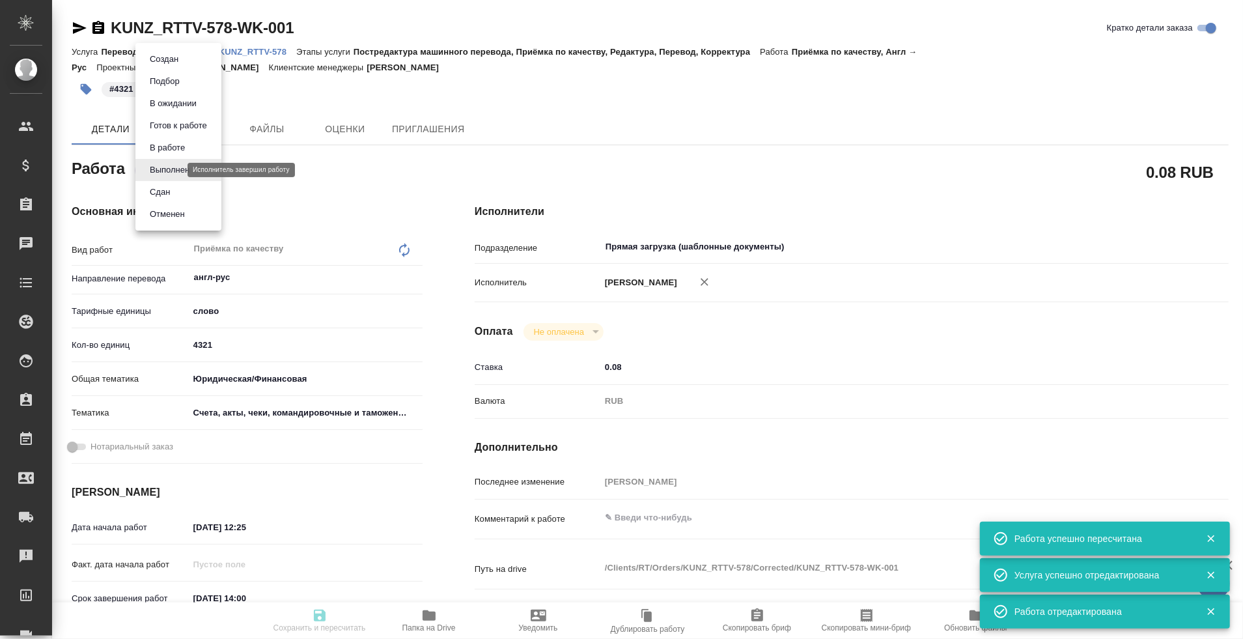
type textarea "x"
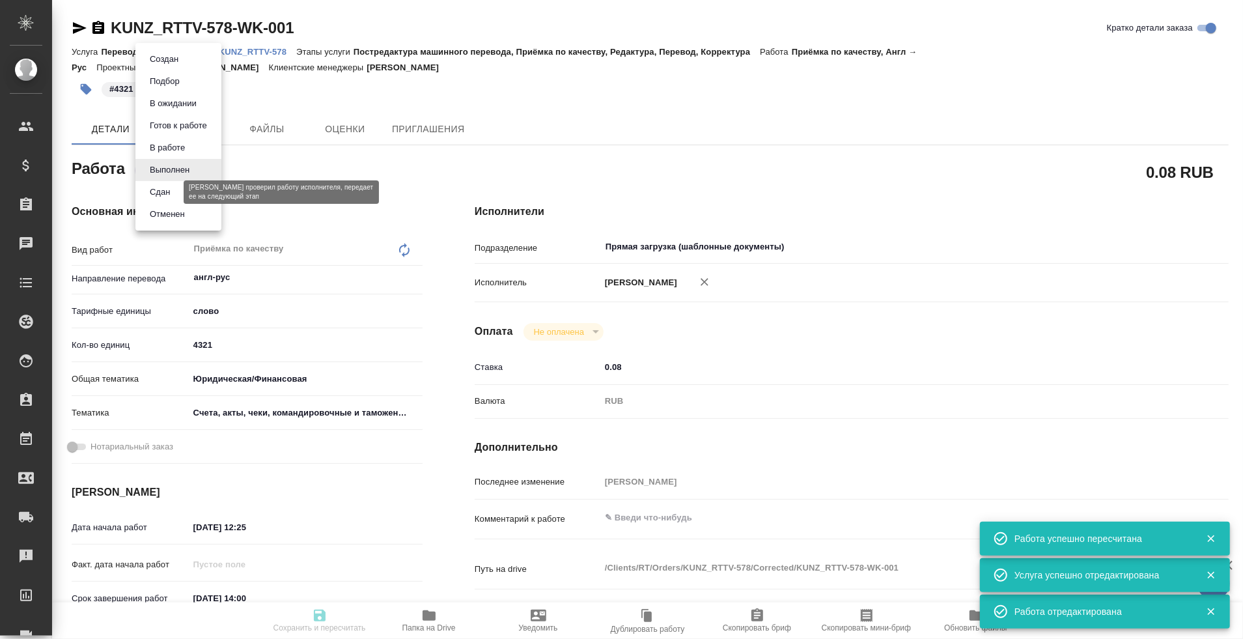
click at [171, 197] on button "Сдан" at bounding box center [160, 192] width 28 height 14
type textarea "Приёмка по качеству"
type textarea "x"
type input "англ-рус"
type input "5a8b1489cc6b4906c91bfd90"
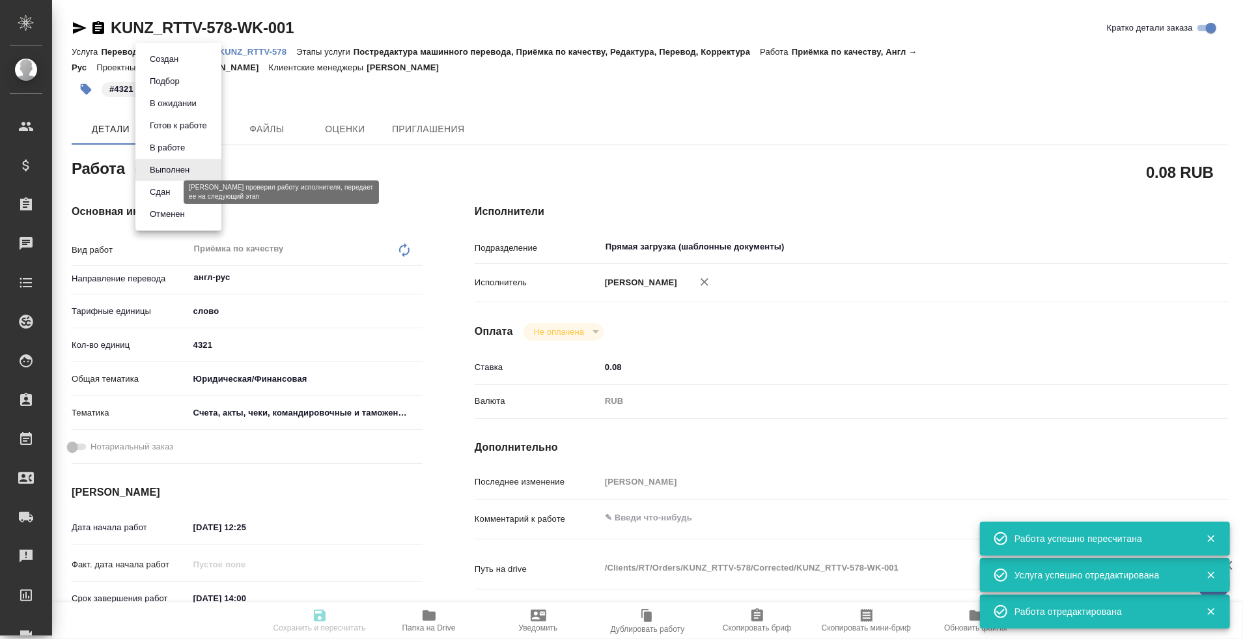
type input "4321"
type input "yr-fn"
type input "5f647205b73bc97568ca66c0"
type input "[DATE] 12:25"
type input "[DATE] 14:00"
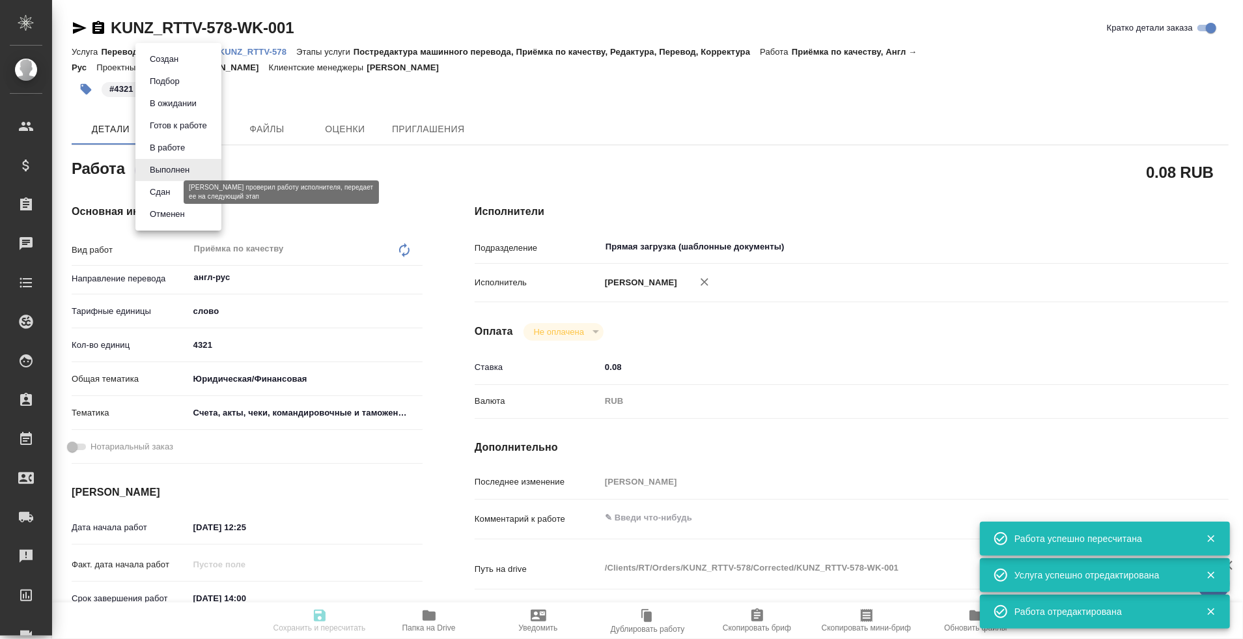
type input "[DATE] 19:27"
type input "[DATE] 14:00"
type input "Прямая загрузка (шаблонные документы)"
type input "notPayed"
type input "0.08"
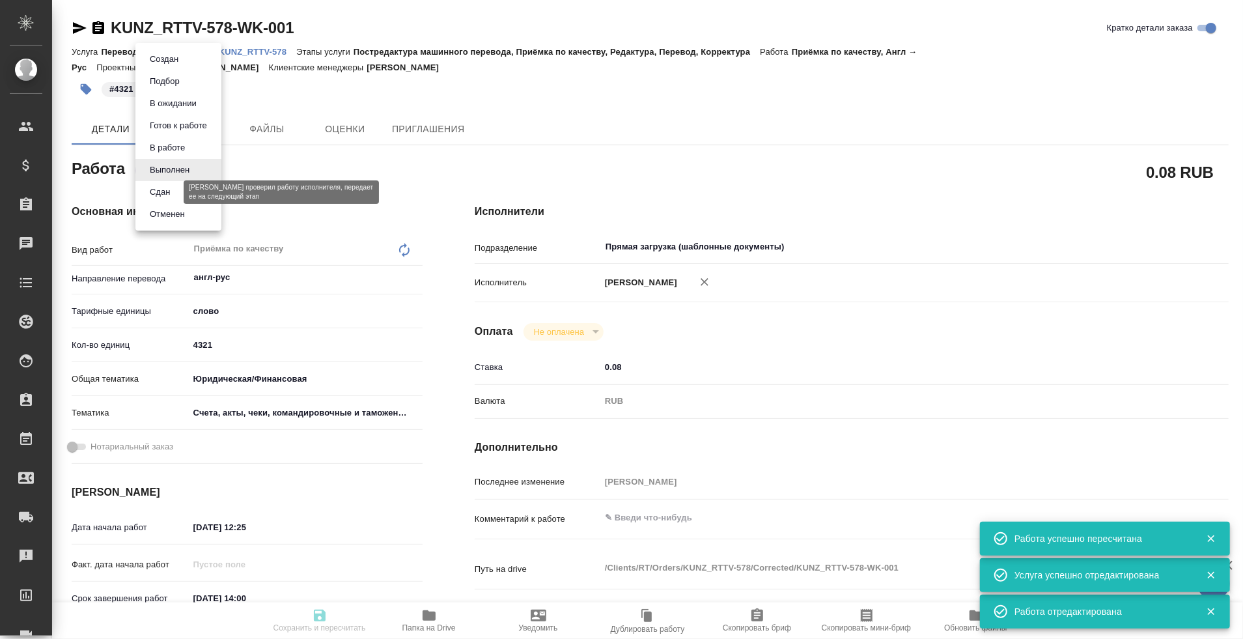
type input "RUB"
type input "[PERSON_NAME]"
type textarea "x"
type textarea "/Clients/RT/Orders/KUNZ_RTTV-578/Corrected/KUNZ_RTTV-578-WK-001"
type textarea "x"
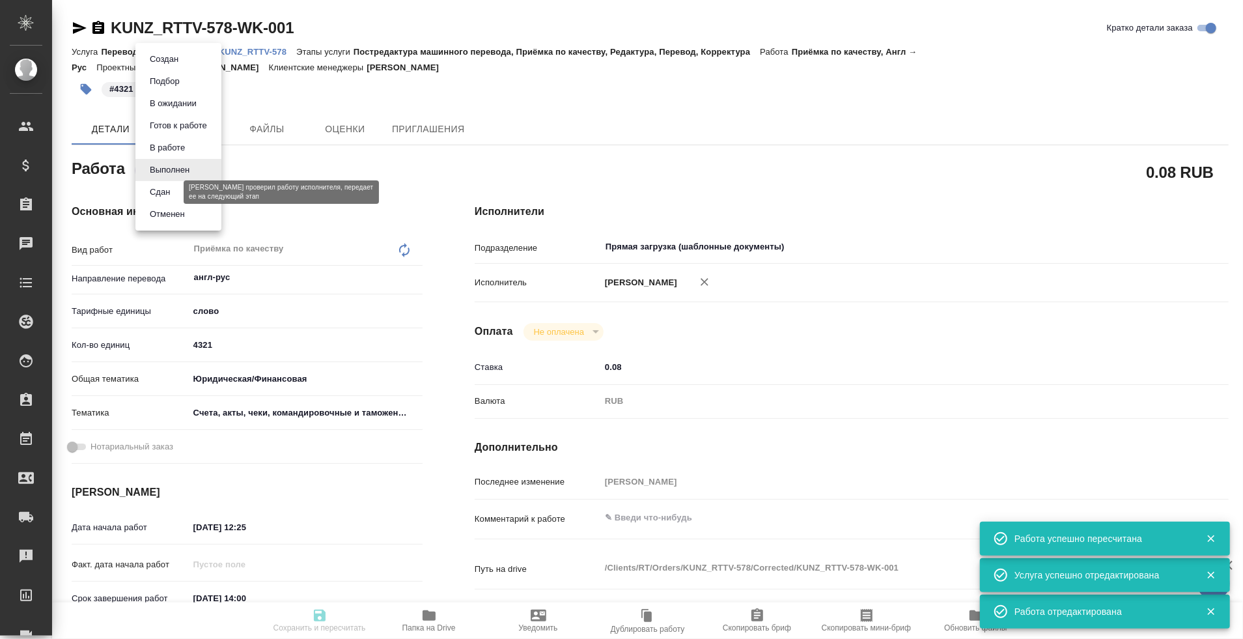
type input "KUNZ_RTTV-578"
type input "Перевод Стандарт"
type input "Постредактура машинного перевода, Приёмка по качеству, Редактура, Перевод, Корр…"
type input "[PERSON_NAME]"
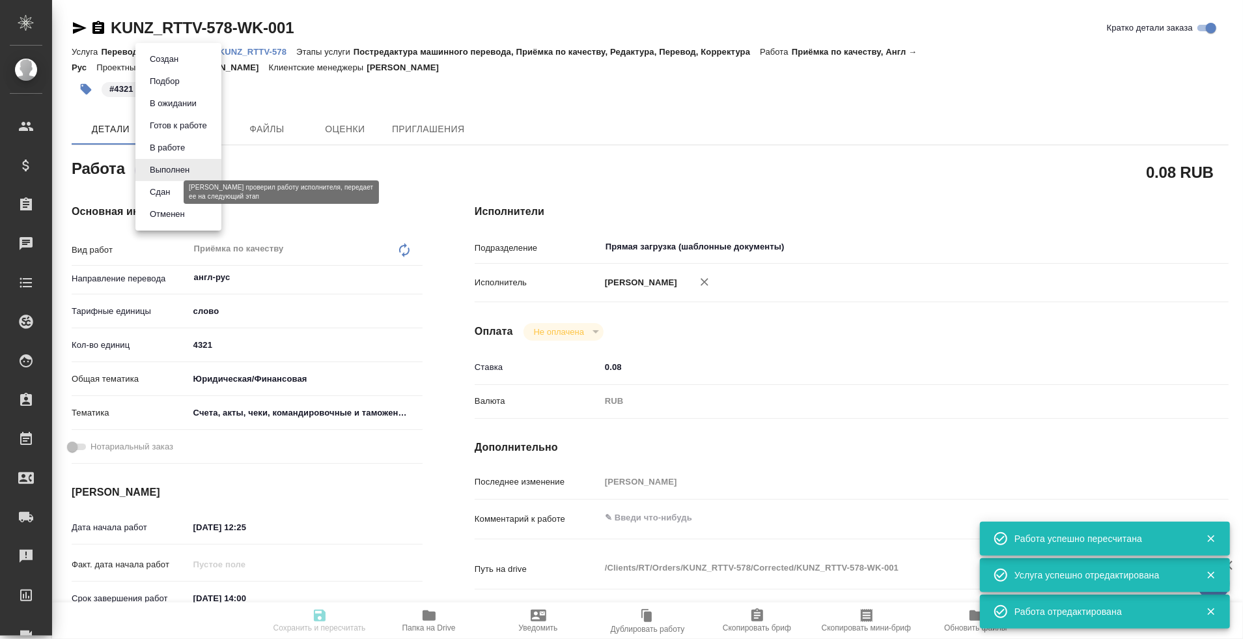
type input "/Clients/RT/Orders/KUNZ_RTTV-578"
type textarea "x"
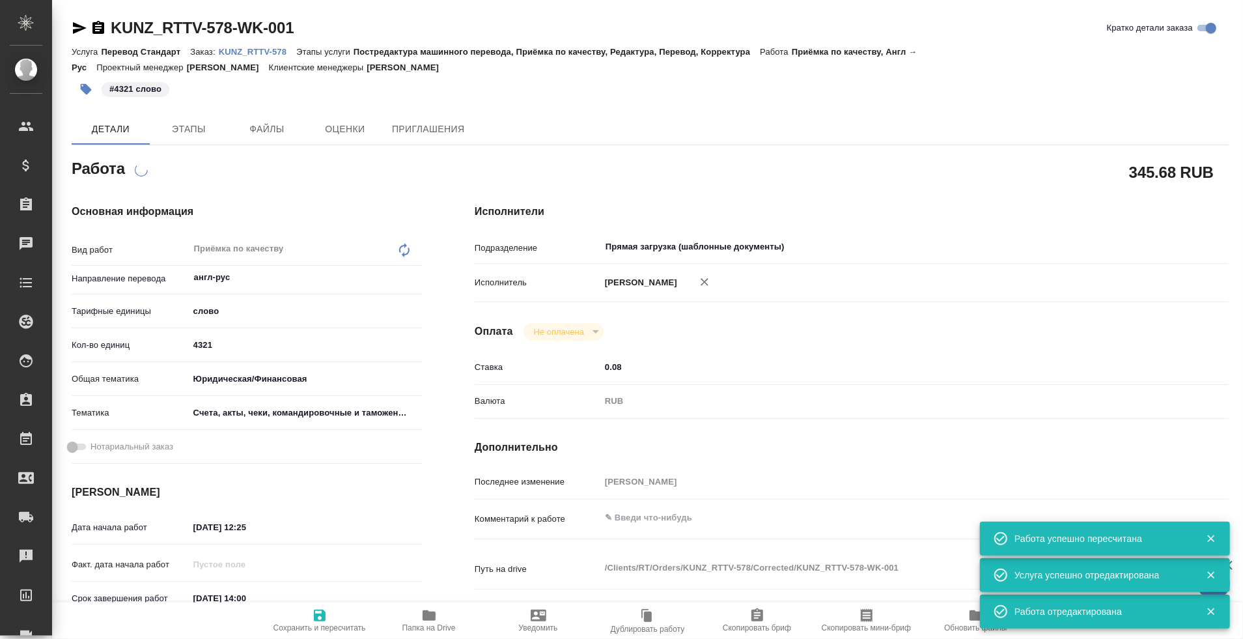
type textarea "x"
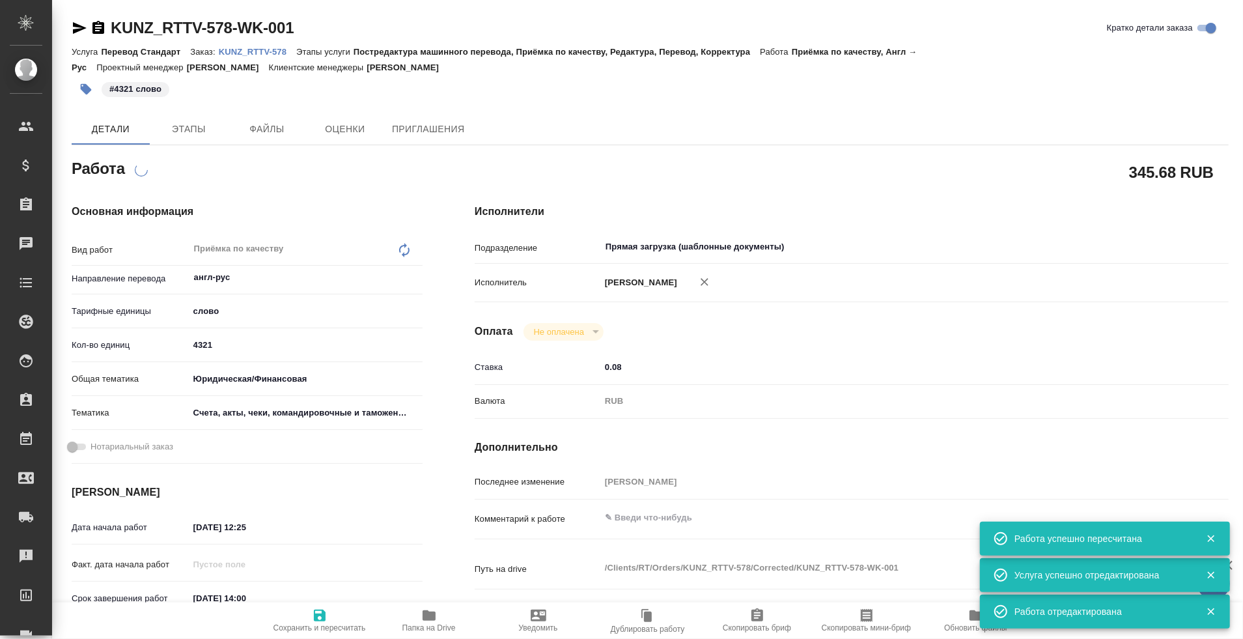
type textarea "x"
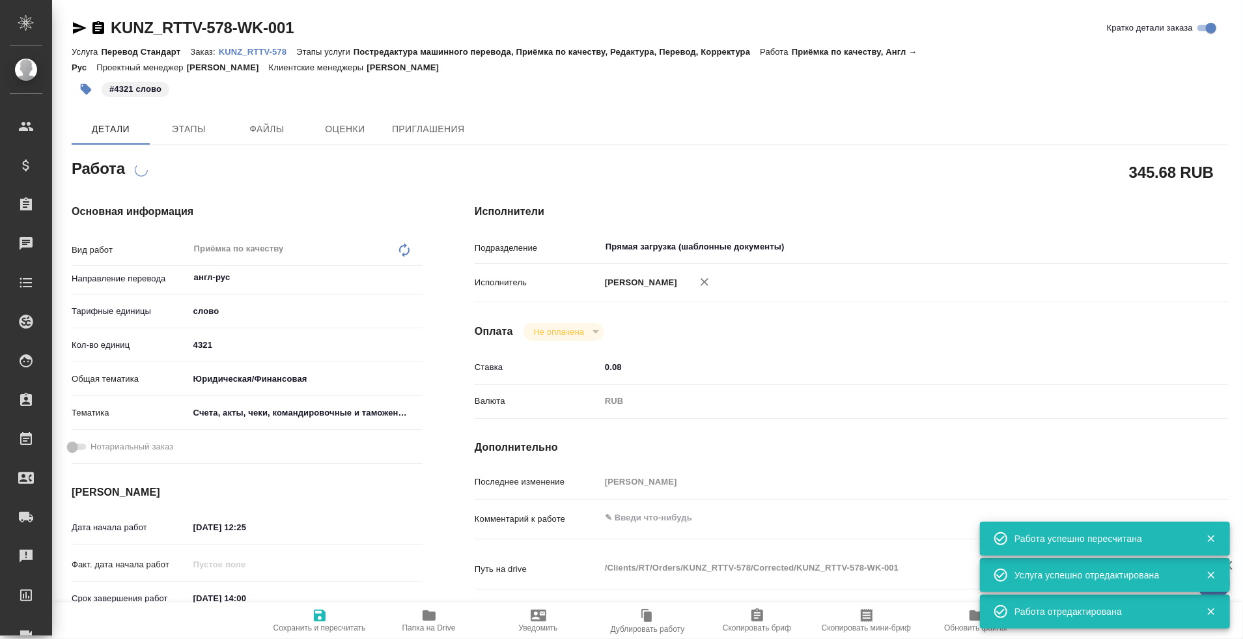
type textarea "x"
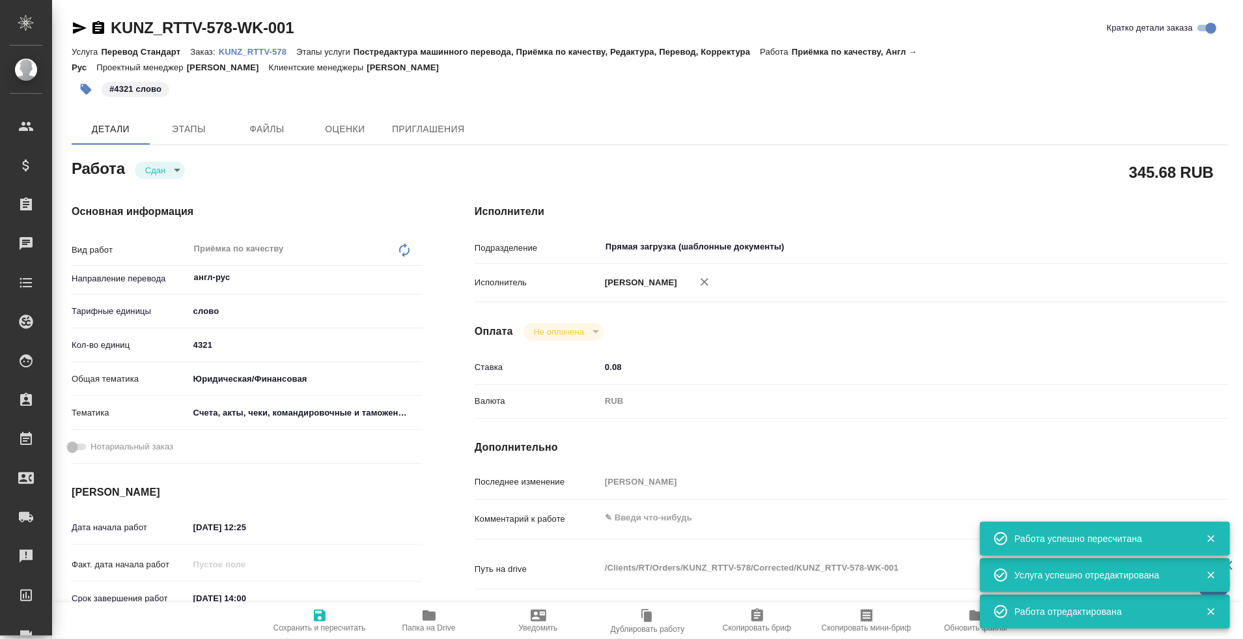
type textarea "x"
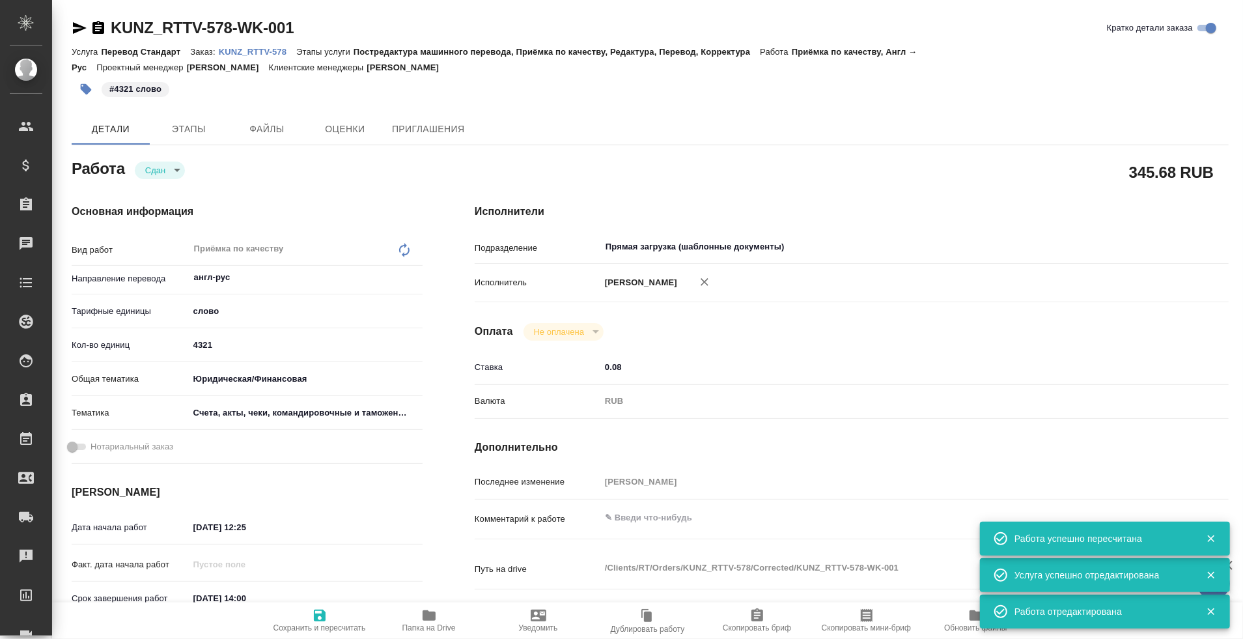
type textarea "x"
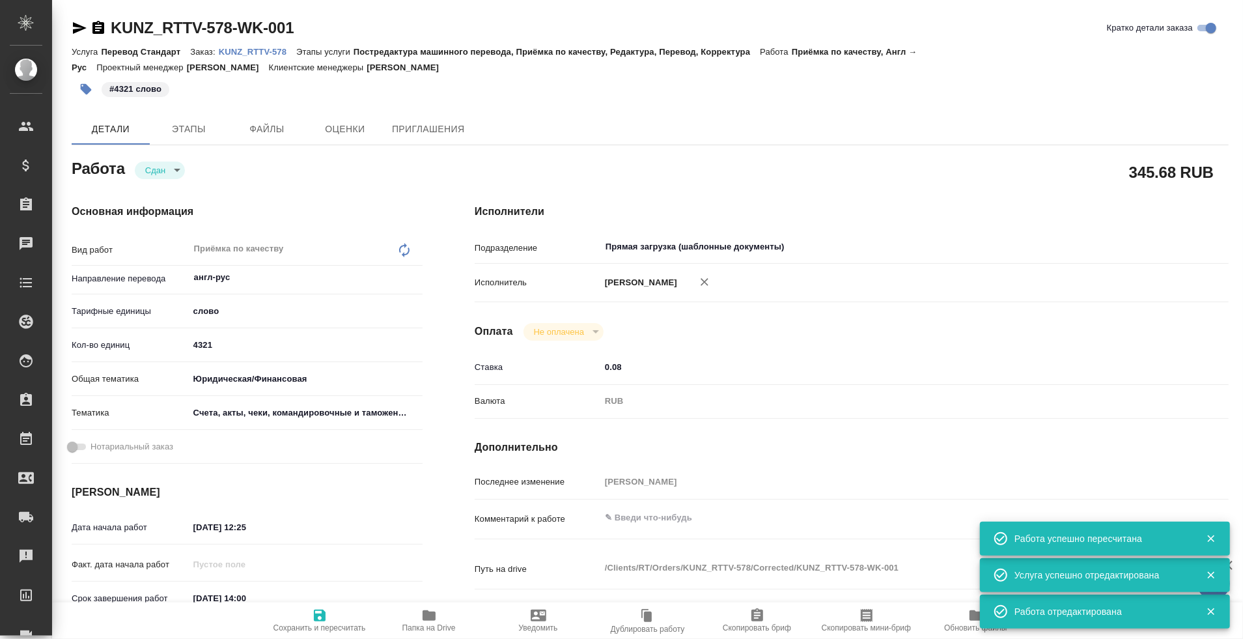
type textarea "x"
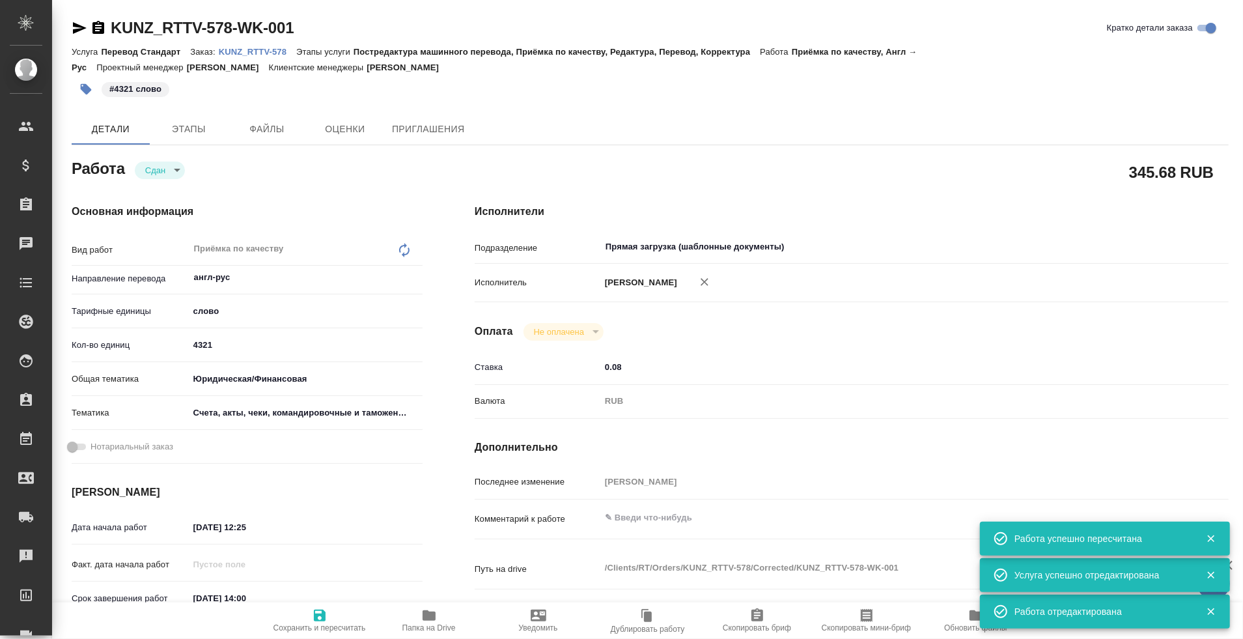
type textarea "x"
